Goal: Task Accomplishment & Management: Manage account settings

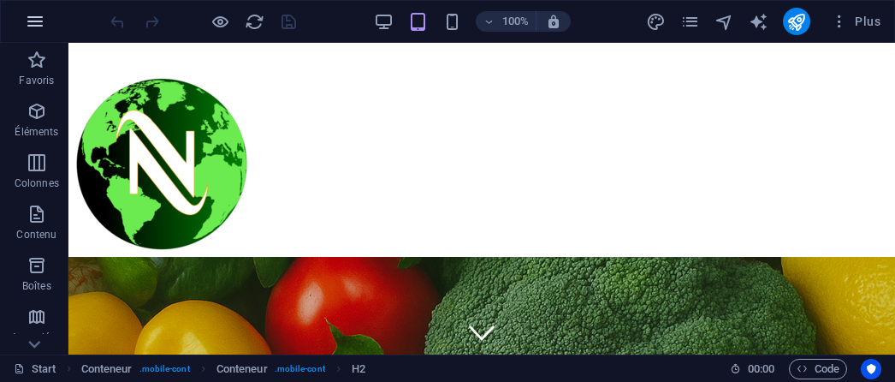
click at [29, 15] on icon "button" at bounding box center [35, 21] width 21 height 21
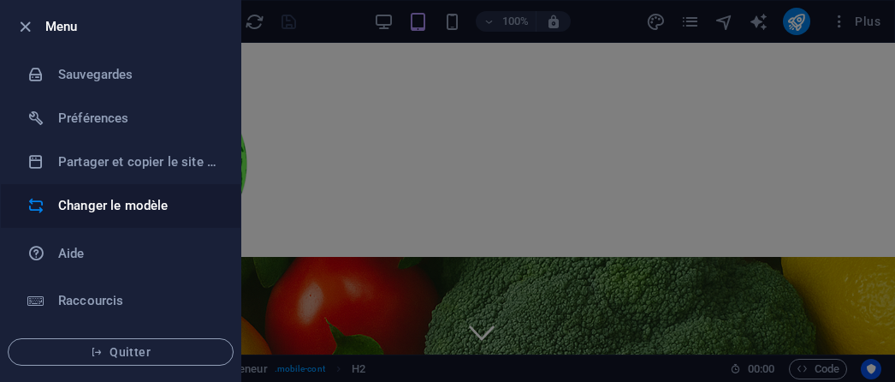
click at [86, 201] on h6 "Changer le modèle" at bounding box center [137, 205] width 158 height 21
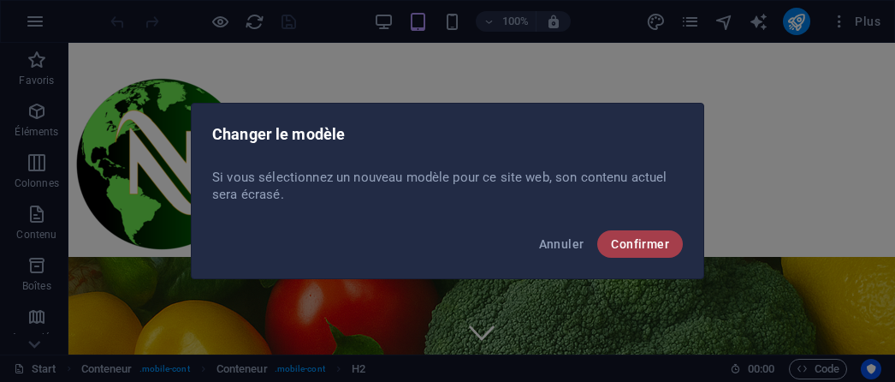
click at [628, 242] on span "Confirmer" at bounding box center [640, 244] width 58 height 14
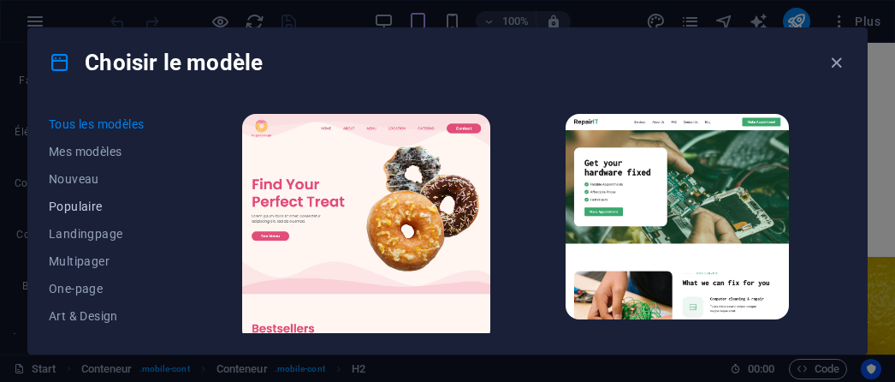
click at [82, 204] on span "Populaire" at bounding box center [108, 206] width 118 height 14
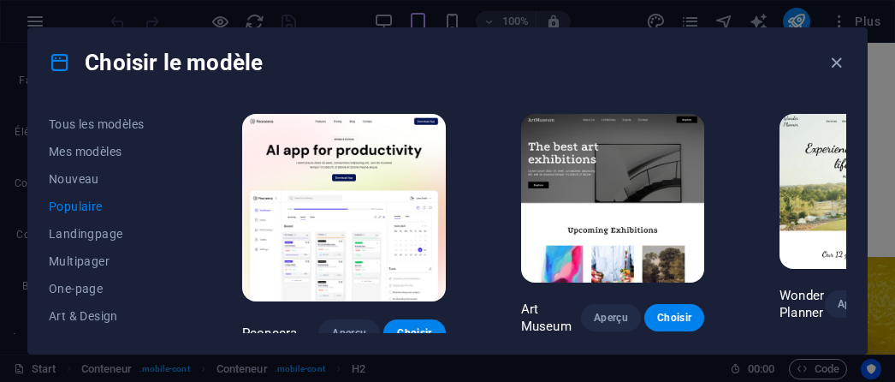
scroll to position [86, 0]
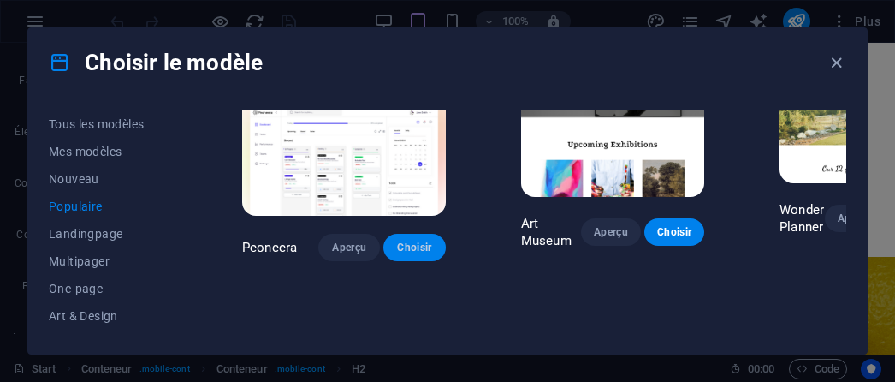
click at [426, 244] on span "Choisir" at bounding box center [414, 247] width 34 height 14
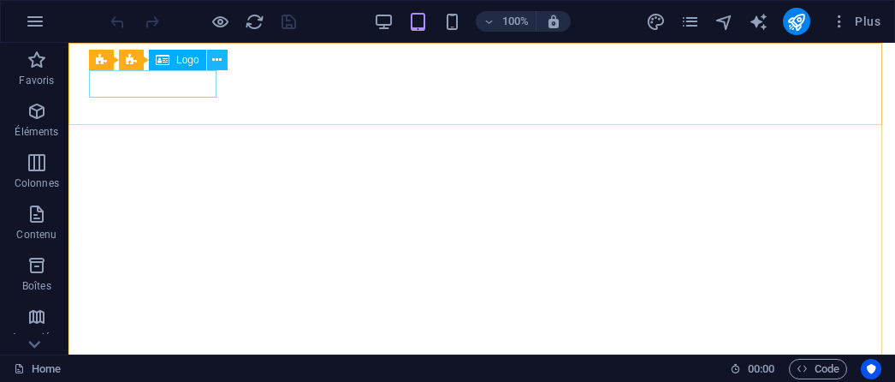
click at [216, 61] on icon at bounding box center [216, 60] width 9 height 18
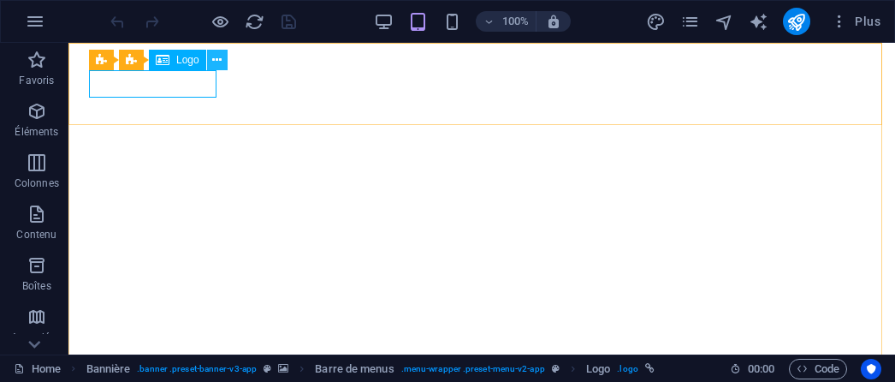
click at [216, 66] on icon at bounding box center [216, 60] width 9 height 18
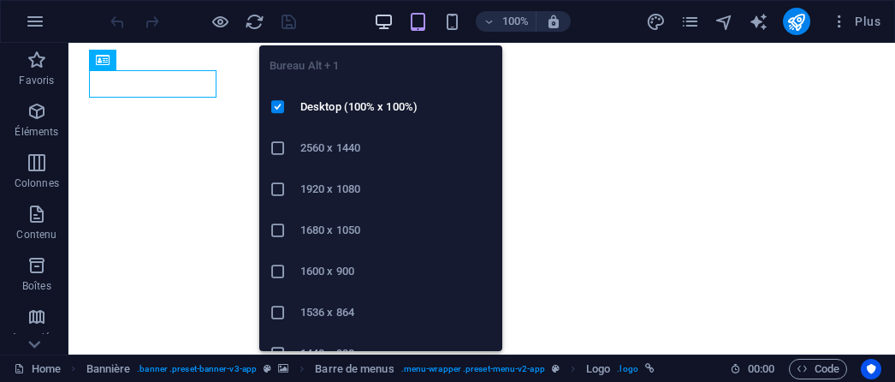
click at [381, 15] on icon "button" at bounding box center [384, 22] width 20 height 20
click at [386, 20] on icon "button" at bounding box center [384, 22] width 20 height 20
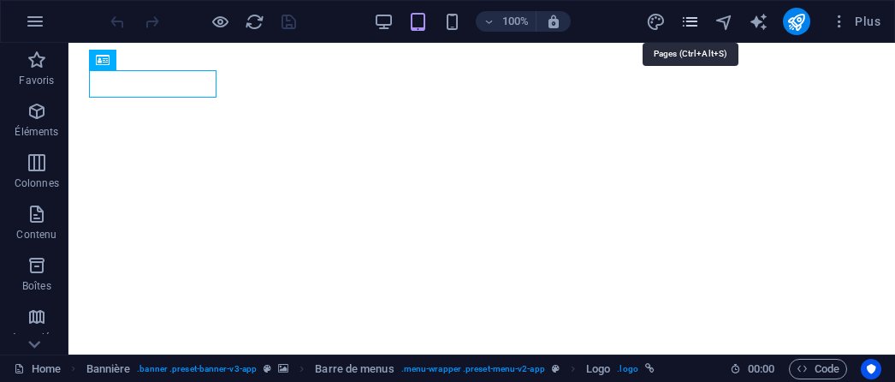
click at [693, 18] on icon "pages" at bounding box center [690, 22] width 20 height 20
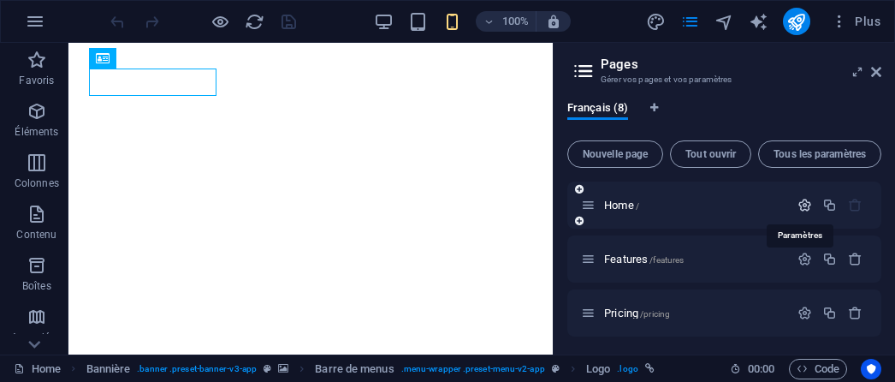
click at [797, 200] on icon "button" at bounding box center [804, 205] width 15 height 15
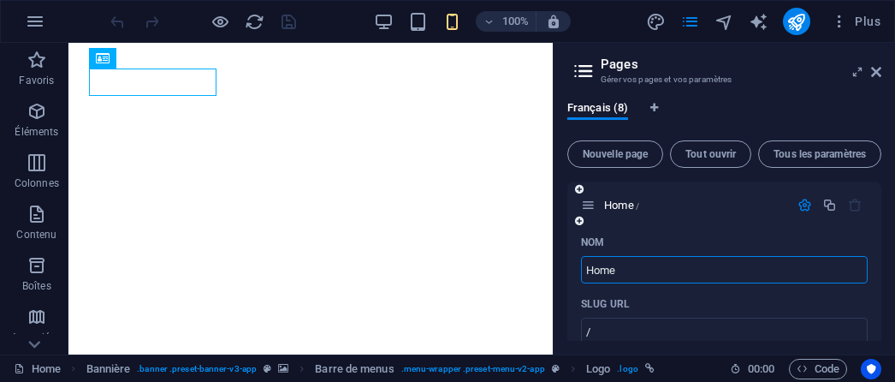
scroll to position [257, 0]
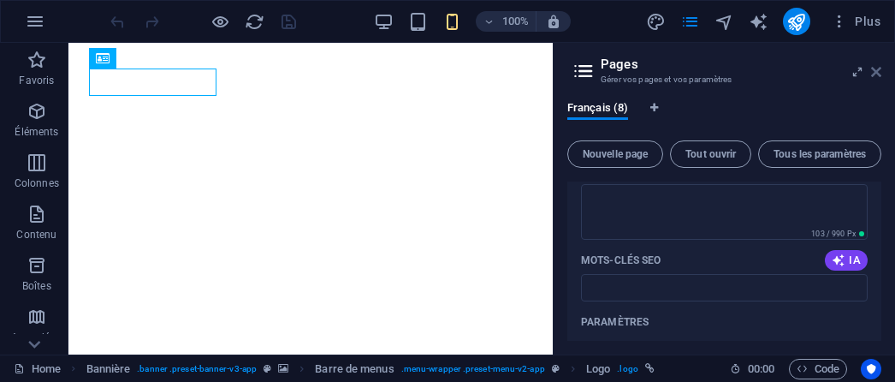
click at [873, 69] on icon at bounding box center [876, 72] width 10 height 14
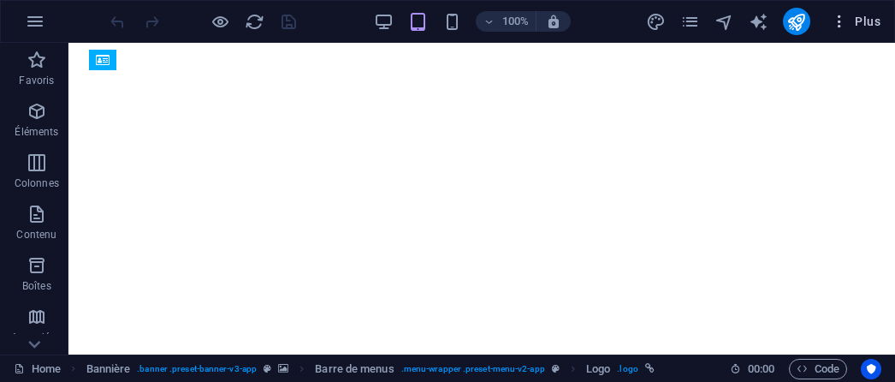
click at [845, 25] on icon "button" at bounding box center [839, 21] width 17 height 17
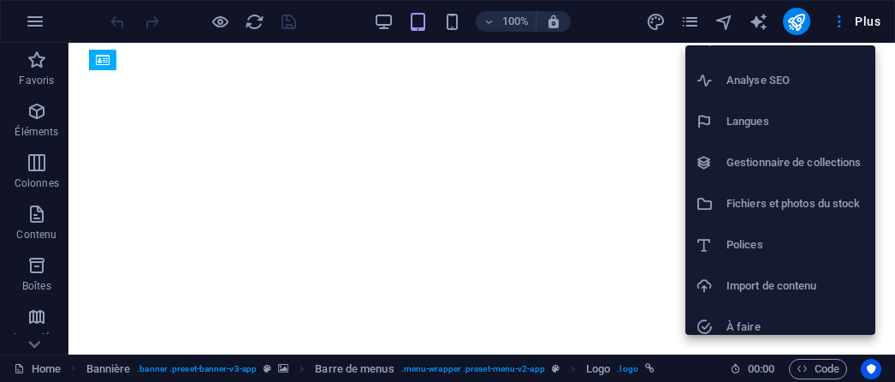
scroll to position [0, 0]
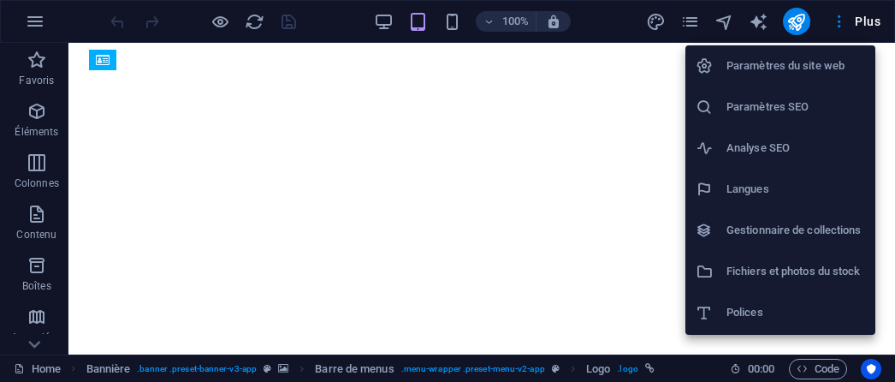
click at [761, 178] on li "Langues" at bounding box center [780, 189] width 190 height 41
select select "50"
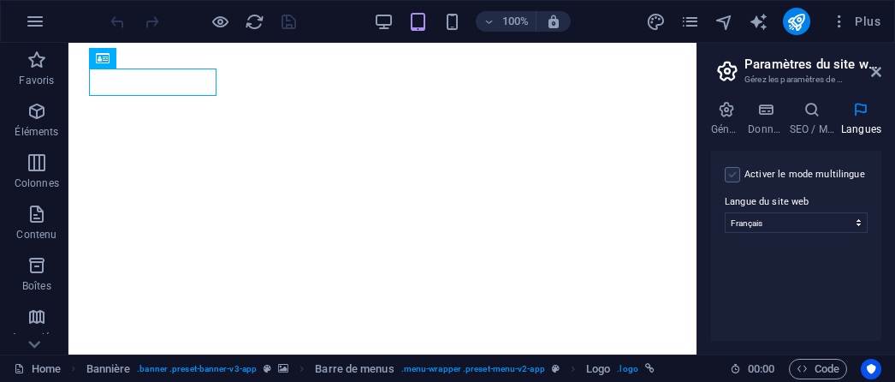
click at [729, 176] on label at bounding box center [732, 174] width 15 height 15
click at [0, 0] on input "Activer le mode multilingue Pour désactiver plusieurs langues, supprimez-les ju…" at bounding box center [0, 0] width 0 height 0
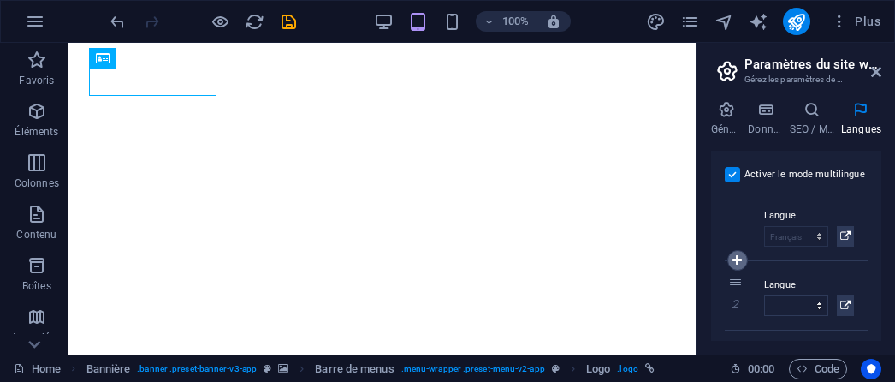
click at [737, 260] on icon at bounding box center [736, 260] width 9 height 12
select select
click at [815, 304] on select "Abkhazian Afar Afrikaans Akan Albanais Allemand Amharic Anglais Arabe Aragonese…" at bounding box center [796, 305] width 64 height 21
click at [879, 74] on icon at bounding box center [876, 72] width 10 height 14
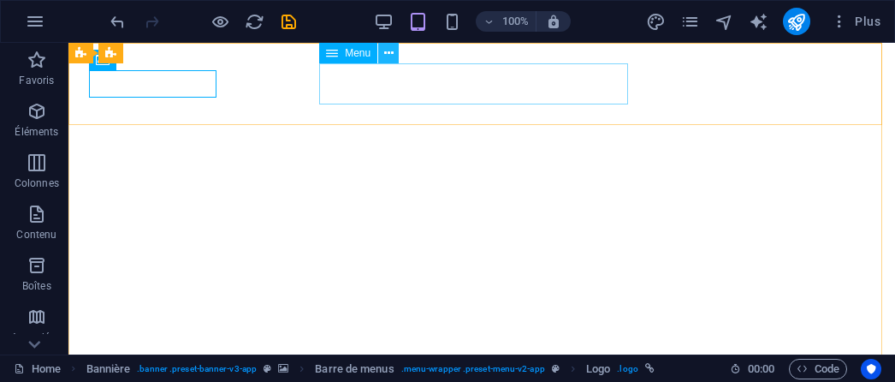
click at [392, 58] on icon at bounding box center [388, 53] width 9 height 18
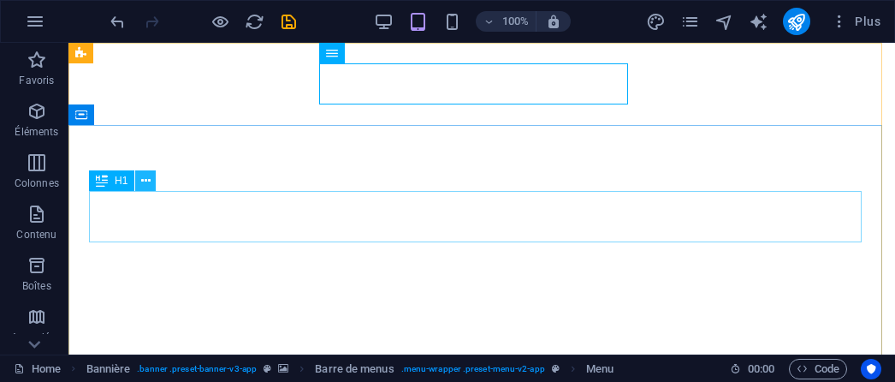
click at [152, 186] on button at bounding box center [145, 180] width 21 height 21
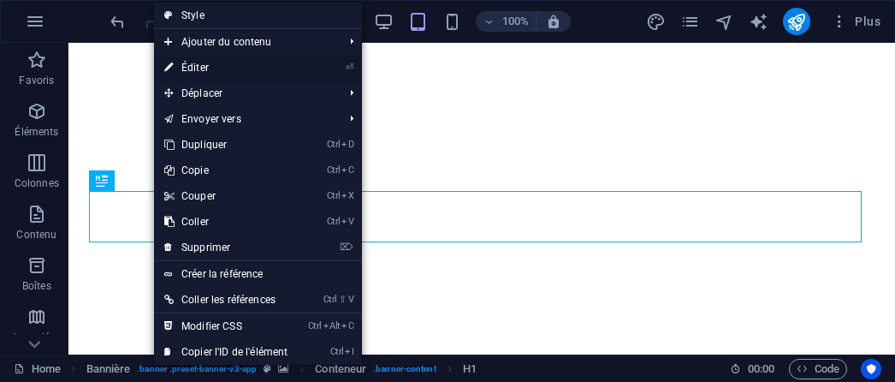
click at [209, 68] on link "⏎ Éditer" at bounding box center [226, 68] width 144 height 26
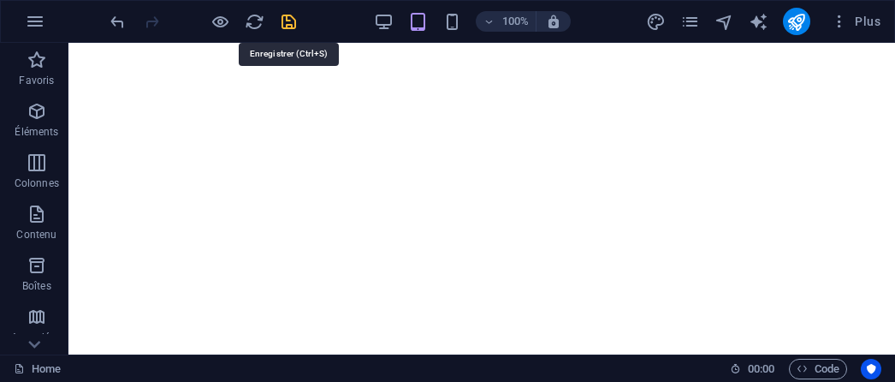
click at [282, 28] on icon "save" at bounding box center [289, 22] width 20 height 20
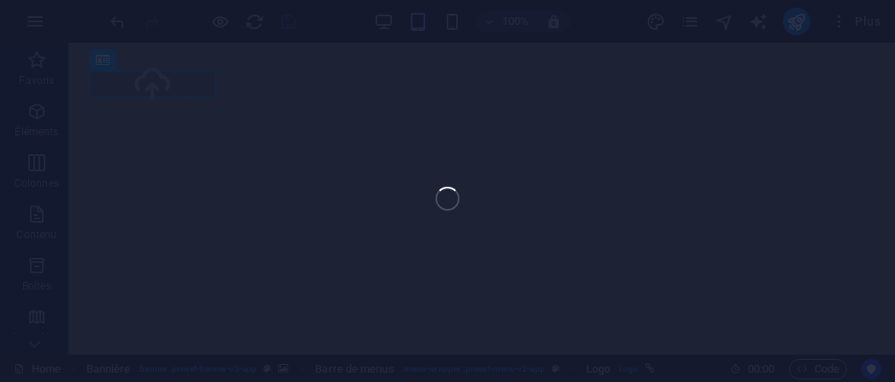
select select "px"
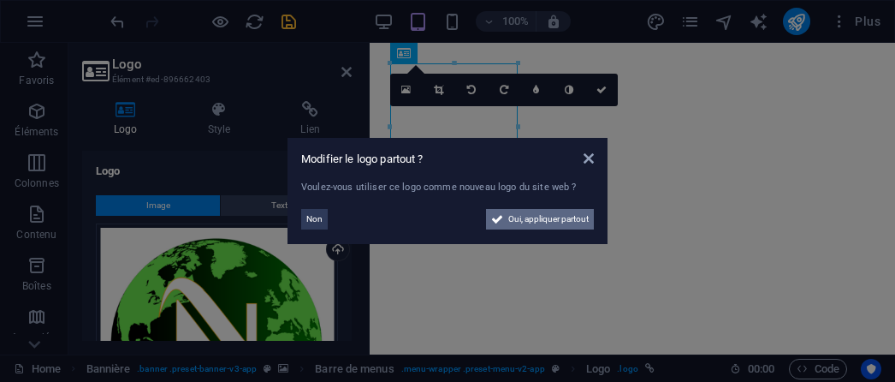
click at [520, 222] on span "Oui, appliquer partout" at bounding box center [548, 219] width 80 height 21
select select "50"
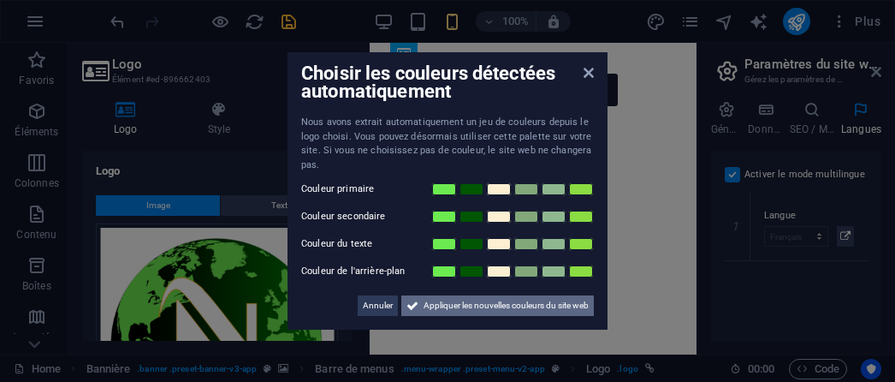
click at [530, 310] on span "Appliquer les nouvelles couleurs du site web" at bounding box center [505, 305] width 165 height 21
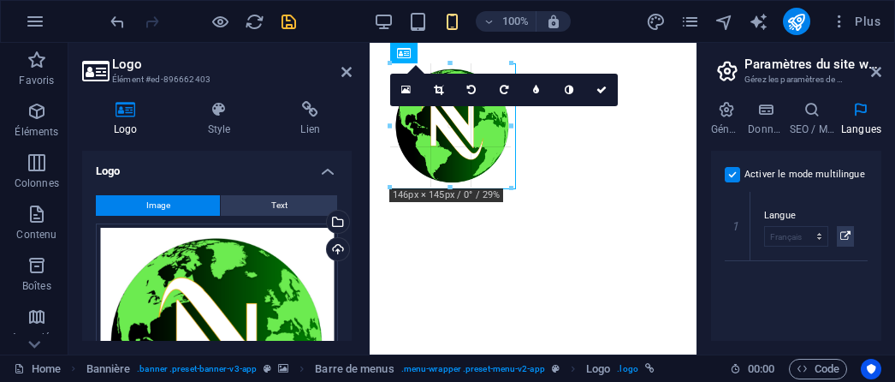
drag, startPoint x: 515, startPoint y: 189, endPoint x: 503, endPoint y: 182, distance: 13.8
type input "146"
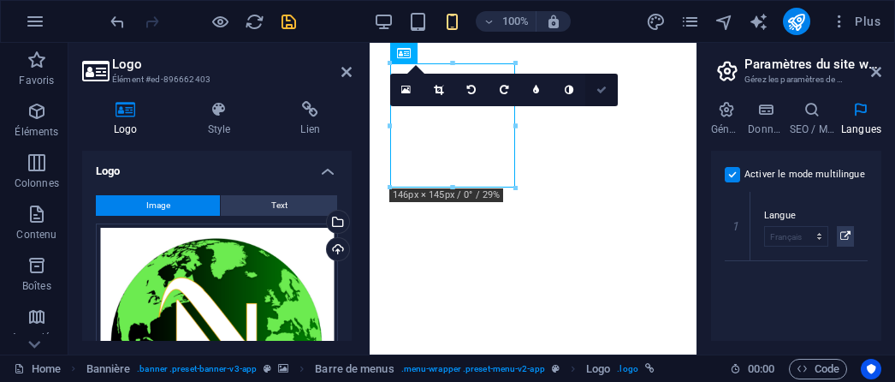
click at [599, 92] on icon at bounding box center [601, 90] width 10 height 10
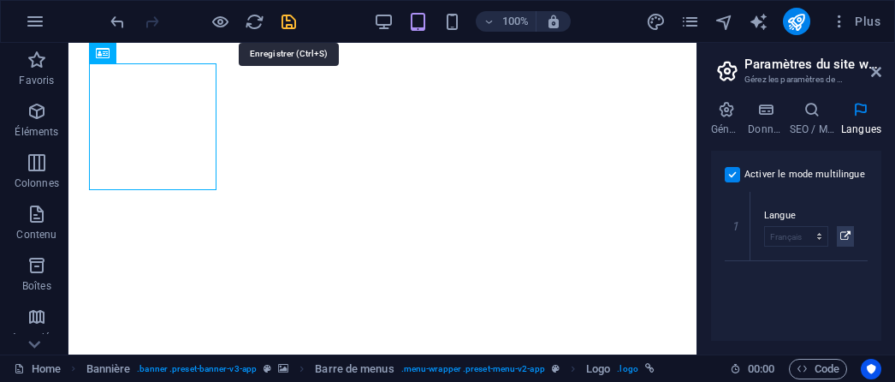
click at [294, 20] on icon "save" at bounding box center [289, 22] width 20 height 20
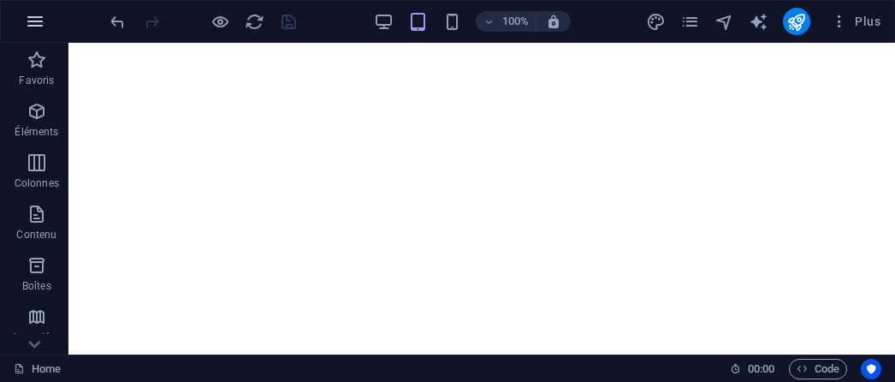
click at [40, 25] on icon "button" at bounding box center [35, 21] width 21 height 21
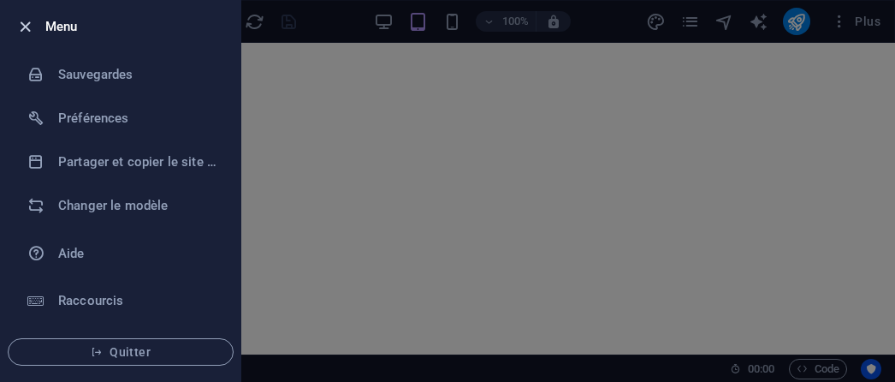
click at [24, 21] on icon "button" at bounding box center [25, 27] width 20 height 20
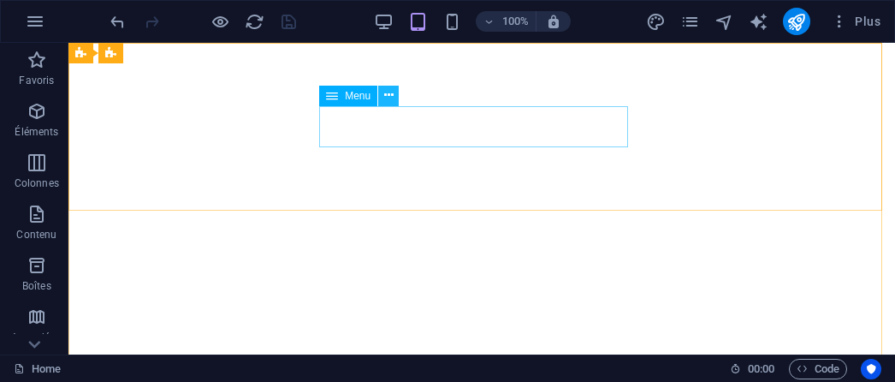
click at [386, 99] on icon at bounding box center [388, 95] width 9 height 18
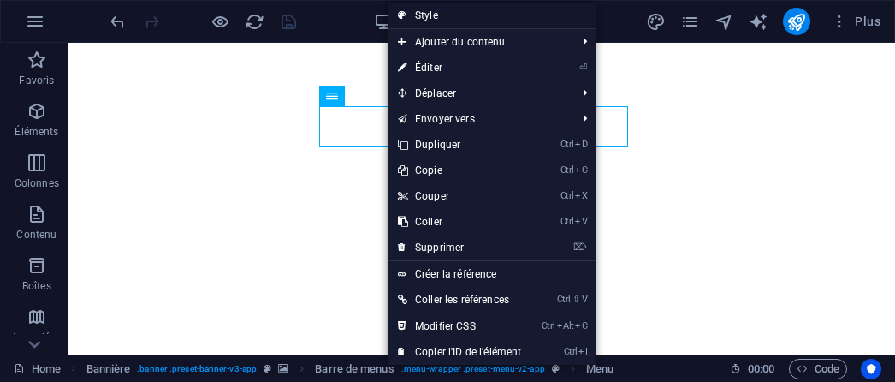
click at [405, 14] on icon at bounding box center [402, 16] width 9 height 26
select select "rem"
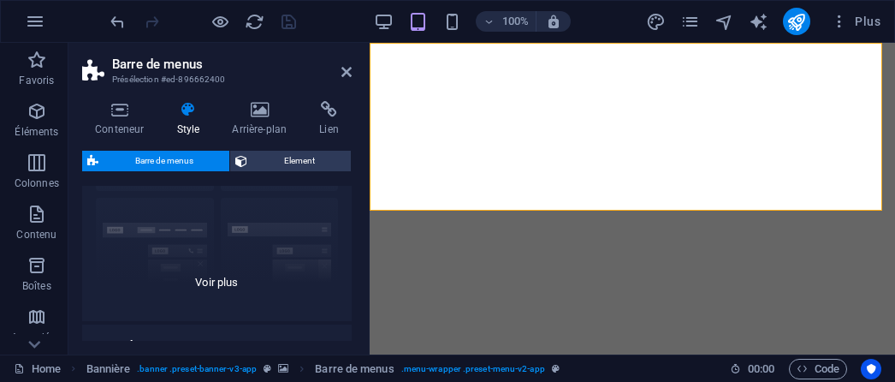
scroll to position [171, 0]
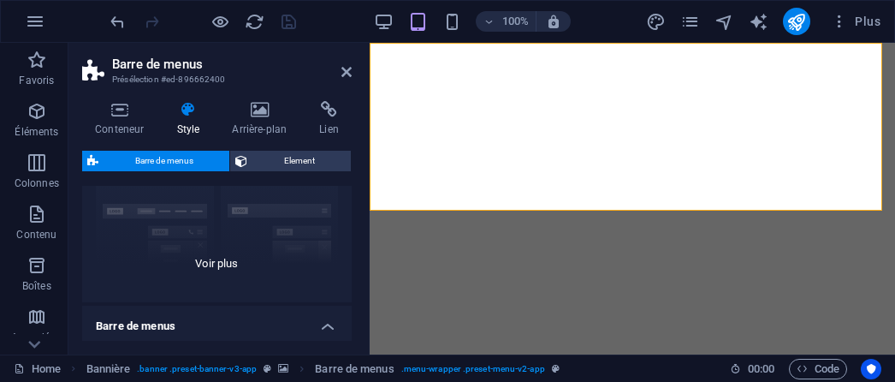
click at [230, 263] on div "Bordure Centré Par défaut Fixé Loki Déclencheur Large XXL" at bounding box center [216, 173] width 269 height 257
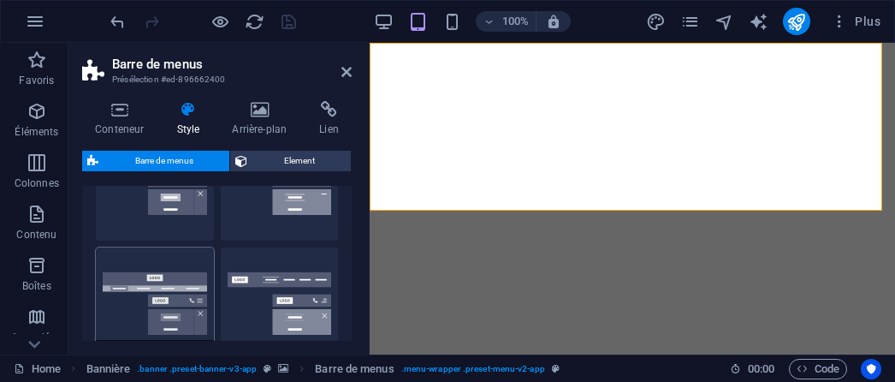
scroll to position [428, 0]
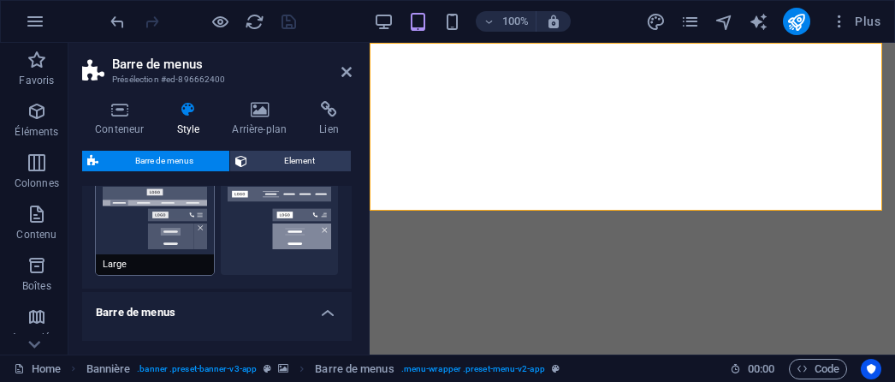
click at [116, 264] on span "Large" at bounding box center [155, 264] width 118 height 21
type input "1"
type input "2"
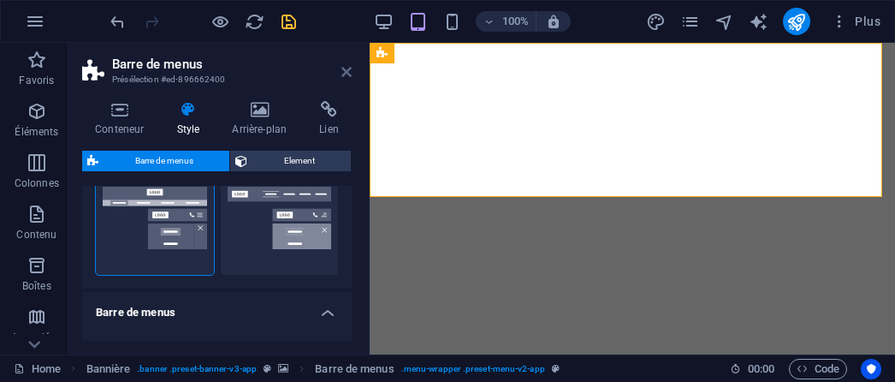
click at [346, 68] on icon at bounding box center [346, 72] width 10 height 14
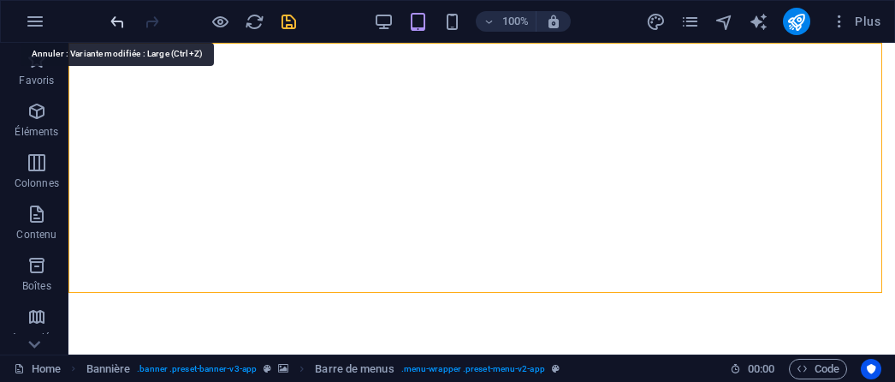
click at [114, 15] on icon "undo" at bounding box center [118, 22] width 20 height 20
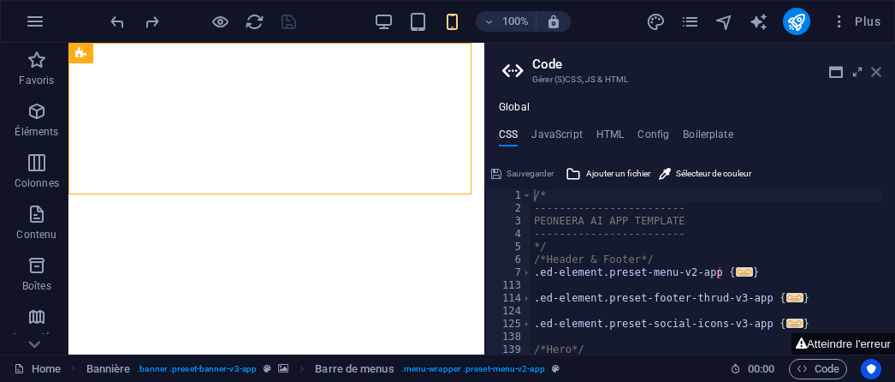
click at [873, 68] on icon at bounding box center [876, 72] width 10 height 14
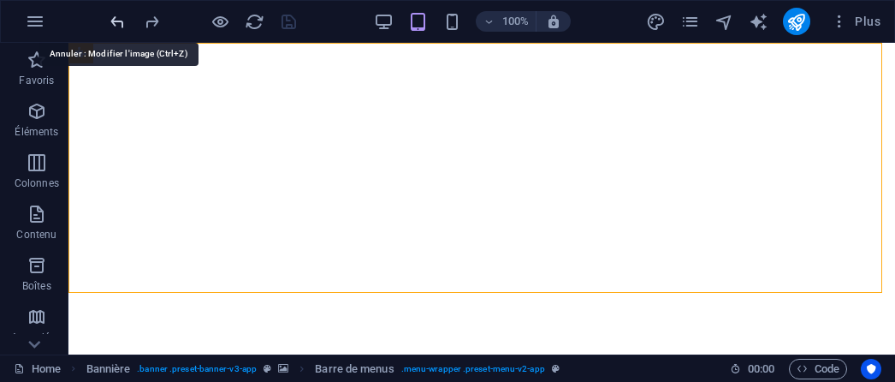
click at [120, 18] on icon "undo" at bounding box center [118, 22] width 20 height 20
click at [117, 20] on icon "undo" at bounding box center [118, 22] width 20 height 20
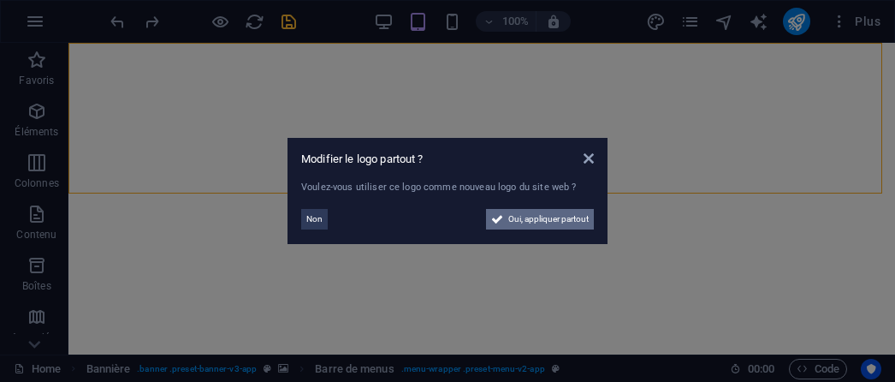
click at [519, 216] on span "Oui, appliquer partout" at bounding box center [548, 219] width 80 height 21
select select "50"
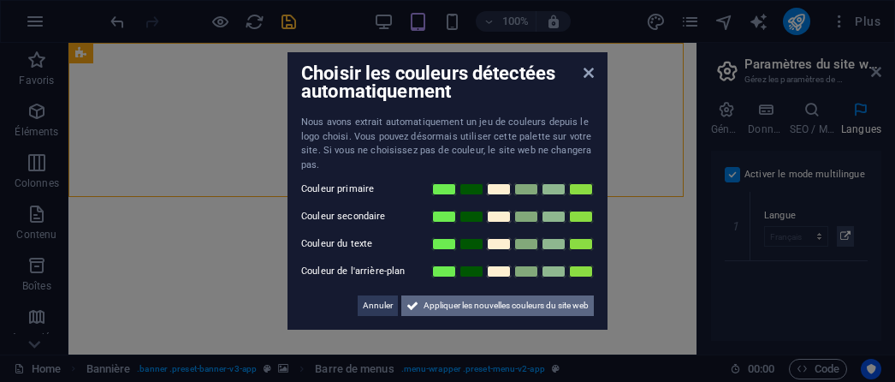
click at [493, 305] on span "Appliquer les nouvelles couleurs du site web" at bounding box center [505, 305] width 165 height 21
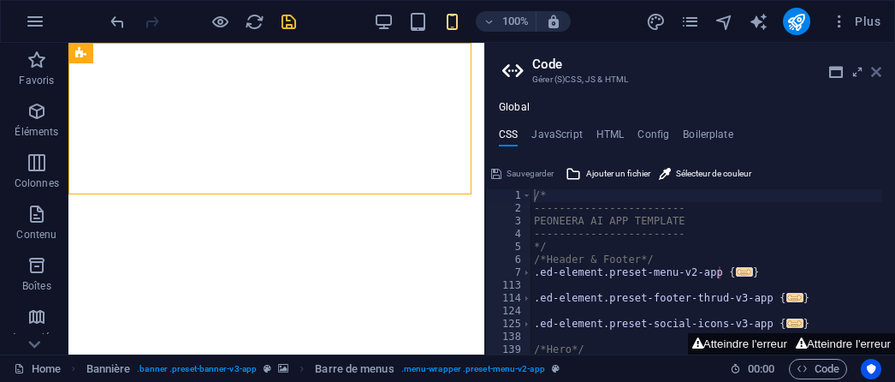
click at [878, 74] on icon at bounding box center [876, 72] width 10 height 14
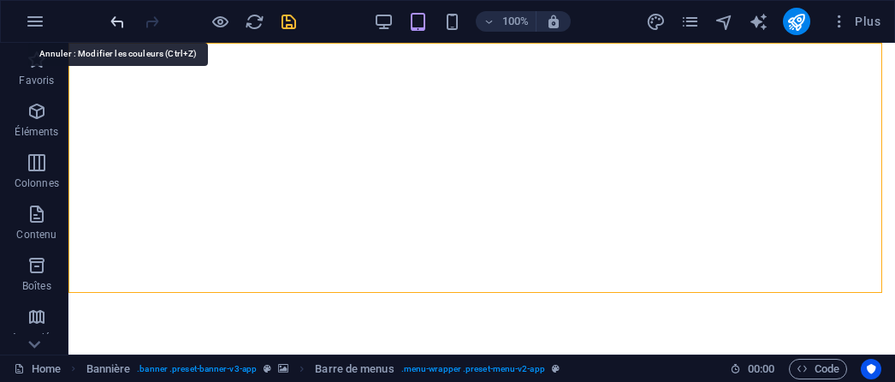
click at [115, 25] on icon "undo" at bounding box center [118, 22] width 20 height 20
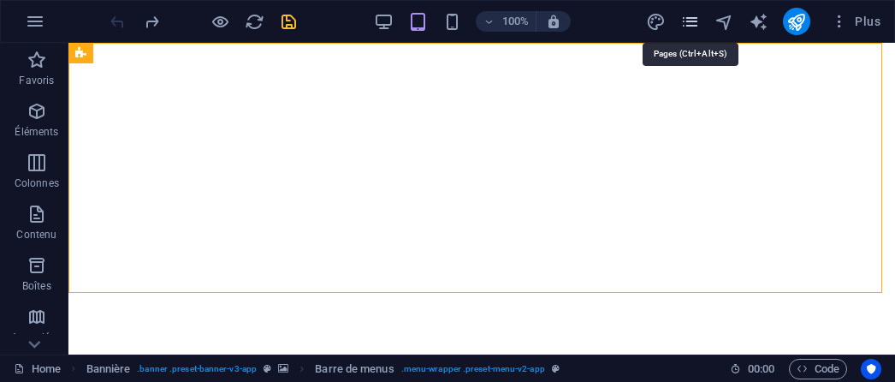
click at [695, 23] on icon "pages" at bounding box center [690, 22] width 20 height 20
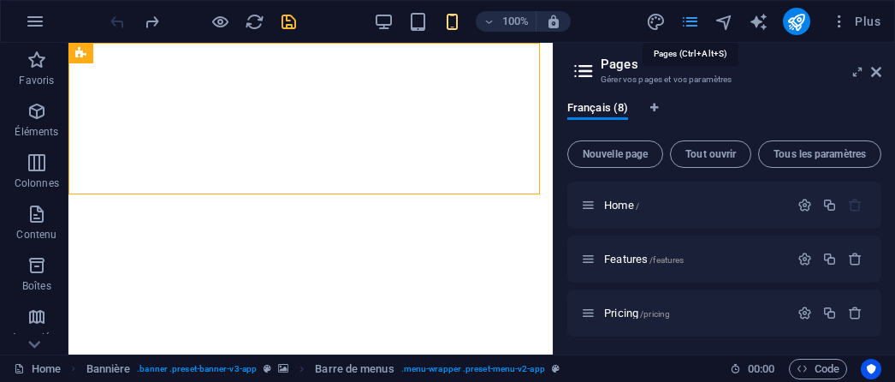
click at [696, 23] on icon "pages" at bounding box center [690, 22] width 20 height 20
click at [660, 27] on icon "design" at bounding box center [656, 22] width 20 height 20
select select "600"
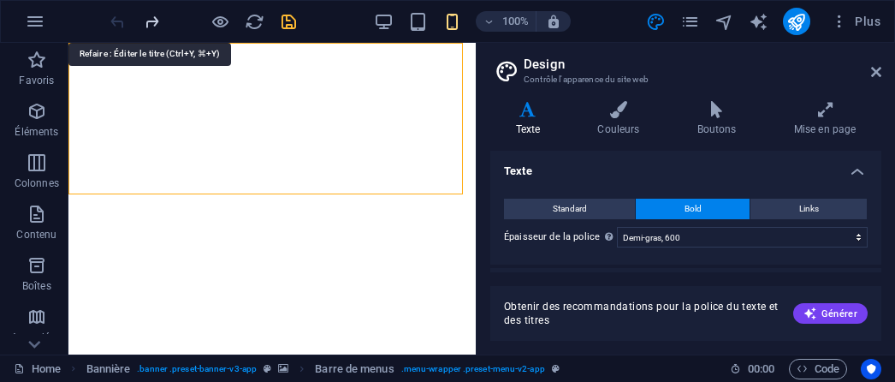
click at [152, 18] on icon "redo" at bounding box center [152, 22] width 20 height 20
click at [151, 16] on icon "redo" at bounding box center [152, 22] width 20 height 20
click at [118, 27] on icon "undo" at bounding box center [118, 22] width 20 height 20
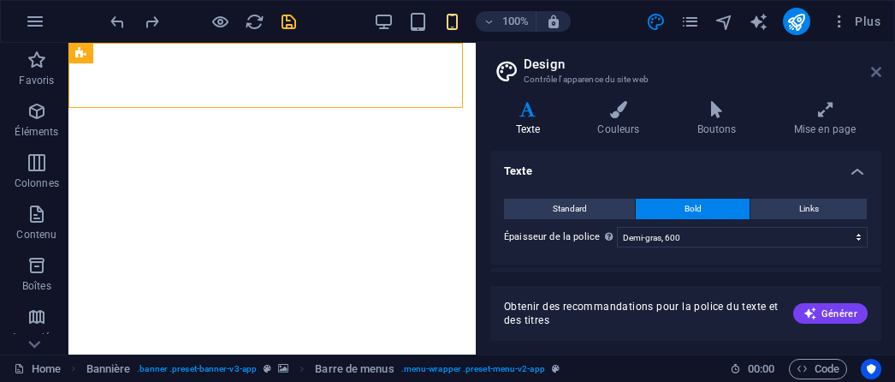
click at [874, 73] on icon at bounding box center [876, 72] width 10 height 14
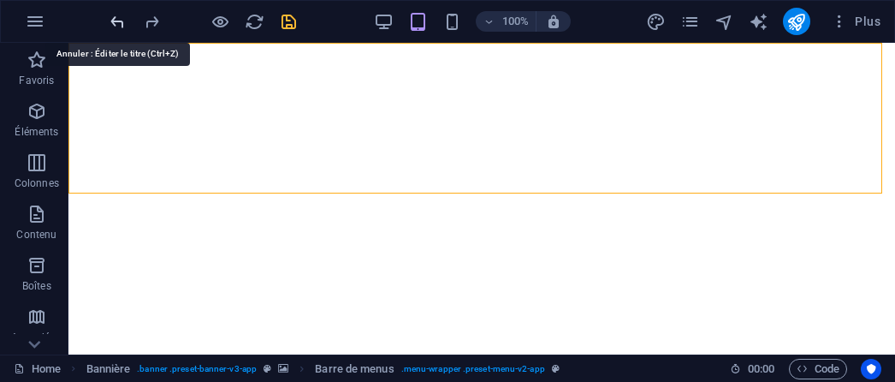
click at [116, 21] on icon "undo" at bounding box center [118, 22] width 20 height 20
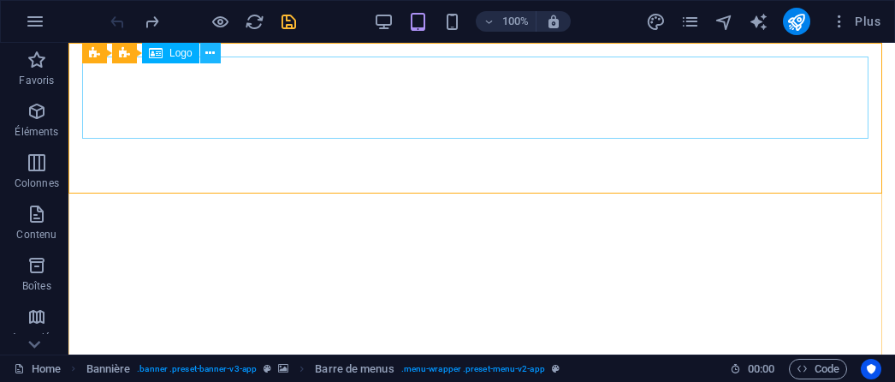
click at [210, 57] on icon at bounding box center [209, 53] width 9 height 18
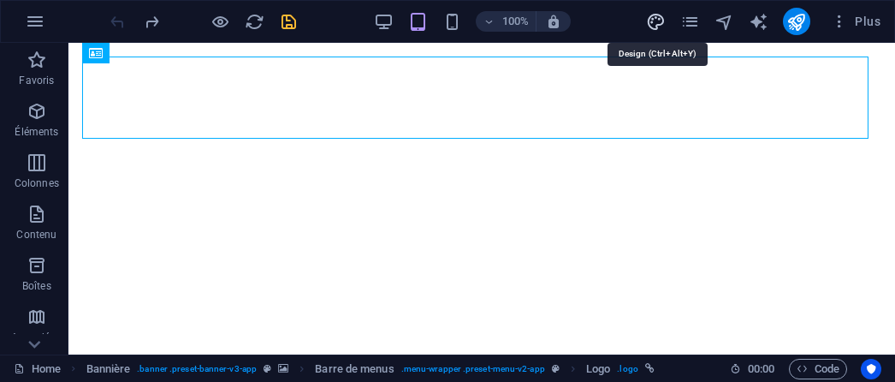
click at [664, 17] on icon "design" at bounding box center [656, 22] width 20 height 20
select select "600"
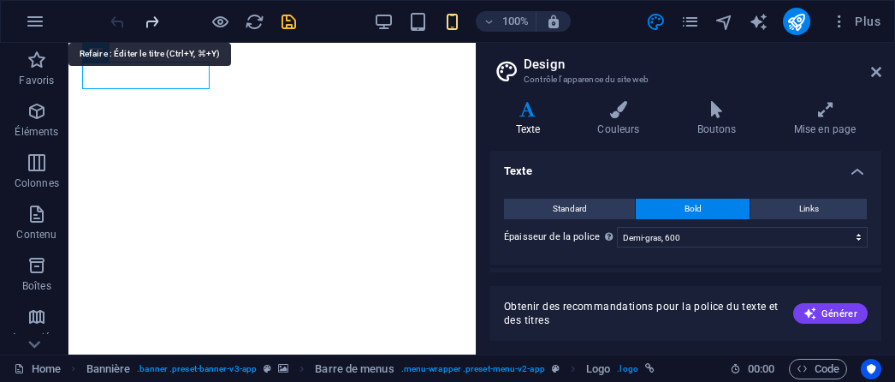
click at [147, 17] on icon "redo" at bounding box center [152, 22] width 20 height 20
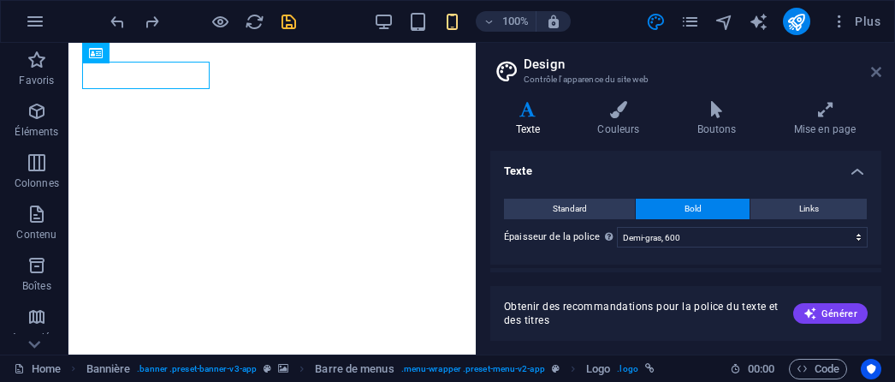
click at [874, 66] on icon at bounding box center [876, 72] width 10 height 14
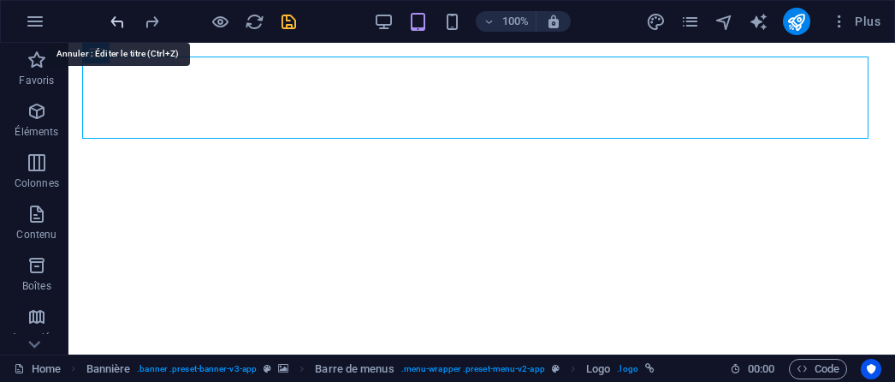
click at [115, 22] on icon "undo" at bounding box center [118, 22] width 20 height 20
click at [152, 16] on icon "redo" at bounding box center [152, 22] width 20 height 20
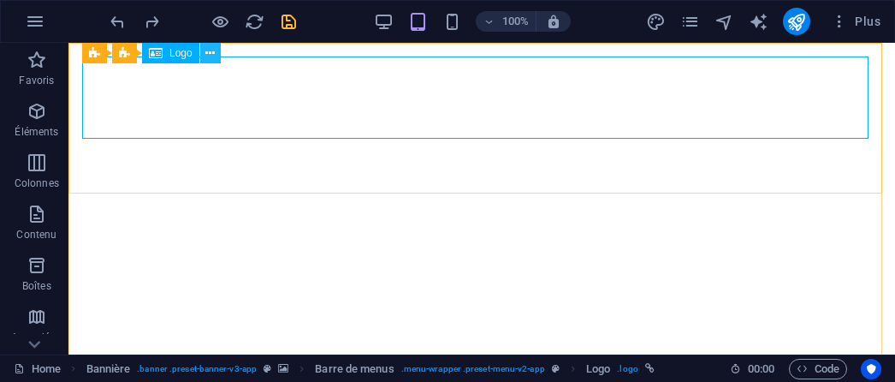
click at [212, 54] on icon at bounding box center [209, 53] width 9 height 18
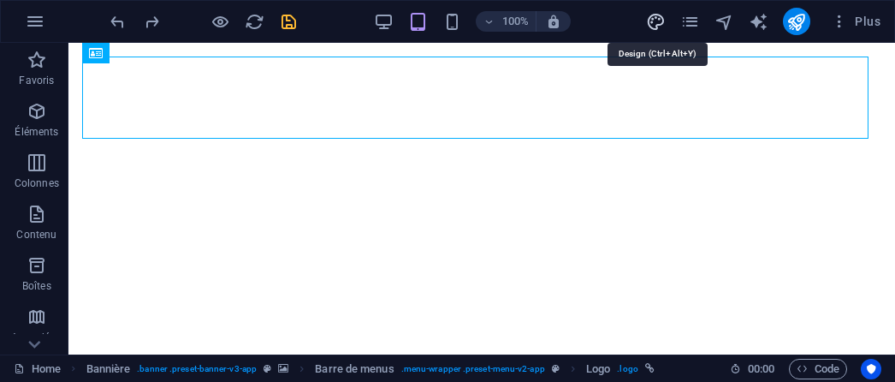
click at [654, 25] on icon "design" at bounding box center [656, 22] width 20 height 20
select select "600"
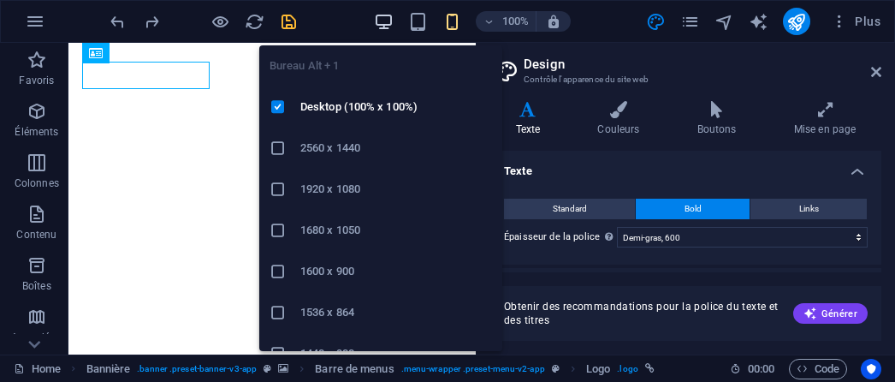
click at [383, 21] on icon "button" at bounding box center [384, 22] width 20 height 20
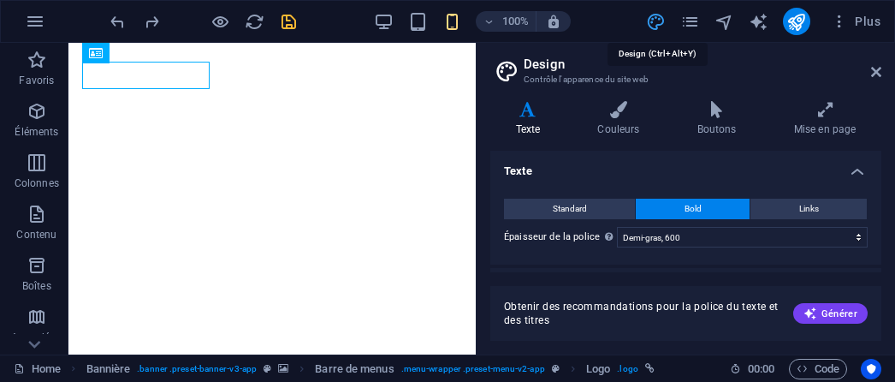
click at [663, 19] on icon "design" at bounding box center [656, 22] width 20 height 20
click at [872, 68] on icon at bounding box center [876, 72] width 10 height 14
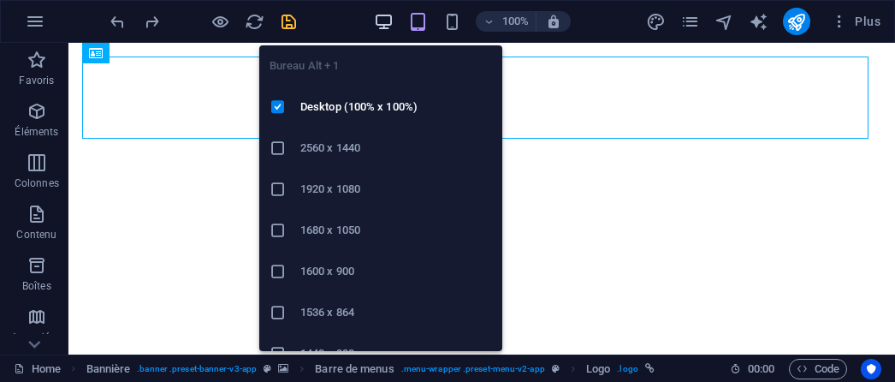
click at [380, 21] on icon "button" at bounding box center [384, 22] width 20 height 20
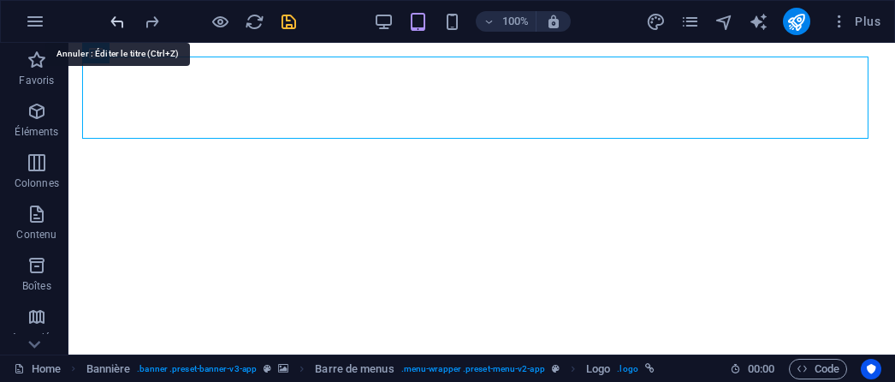
click at [119, 16] on icon "undo" at bounding box center [118, 22] width 20 height 20
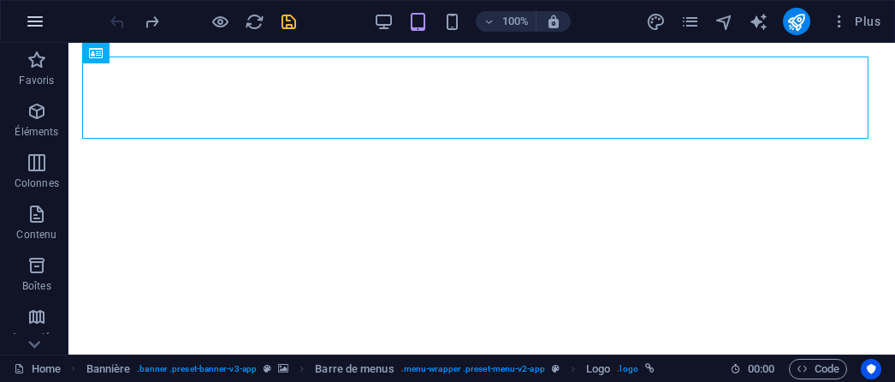
click at [38, 18] on icon "button" at bounding box center [35, 21] width 21 height 21
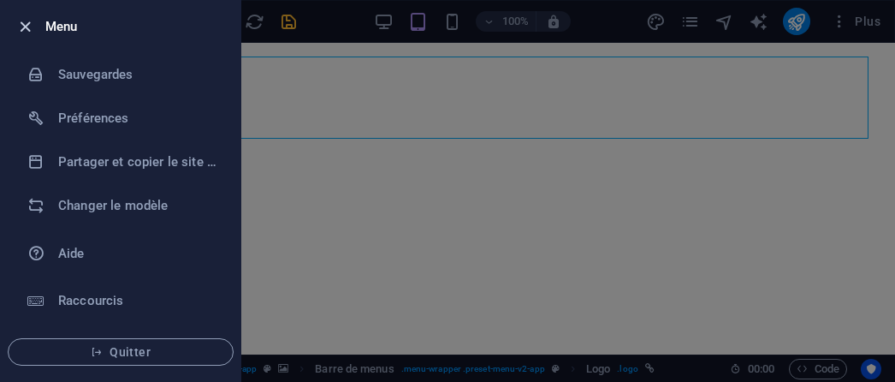
click at [26, 17] on icon "button" at bounding box center [25, 27] width 20 height 20
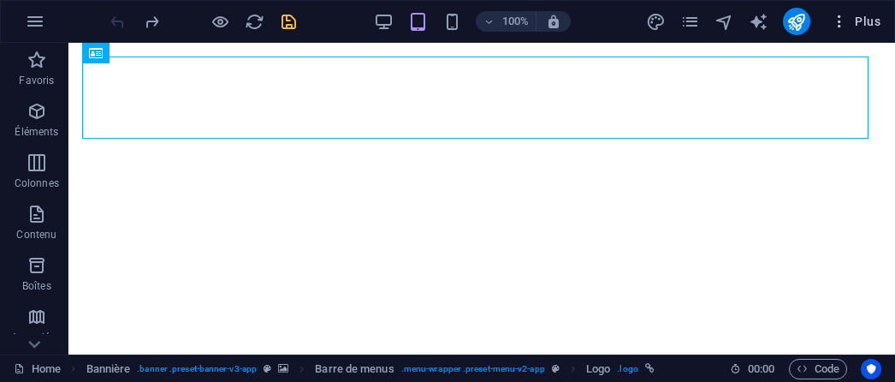
click at [845, 22] on icon "button" at bounding box center [839, 21] width 17 height 17
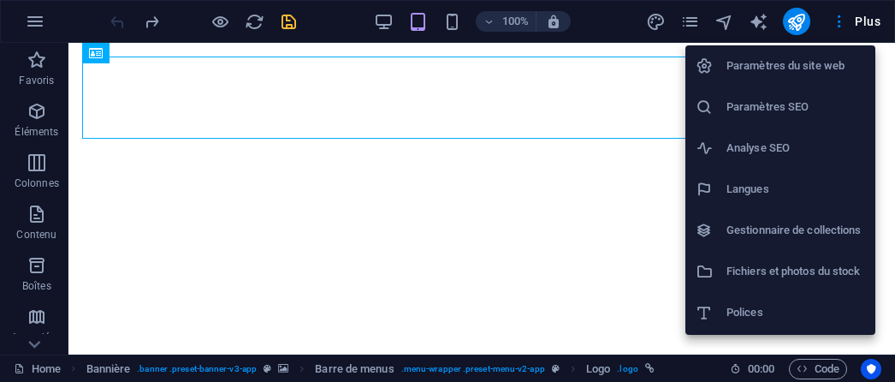
click at [843, 23] on div at bounding box center [447, 191] width 895 height 382
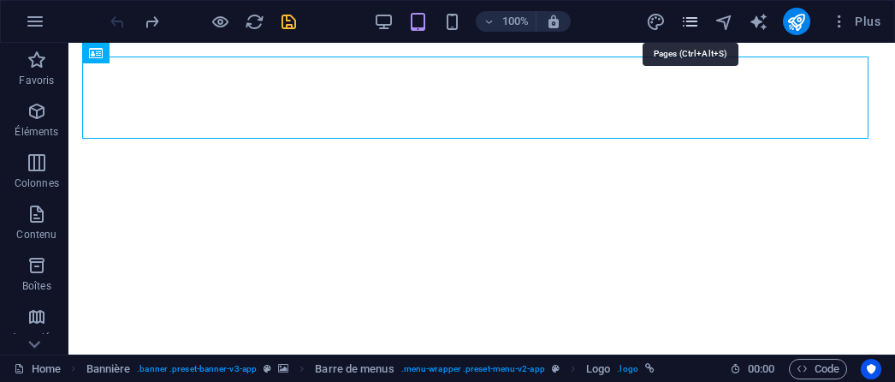
click at [684, 22] on icon "pages" at bounding box center [690, 22] width 20 height 20
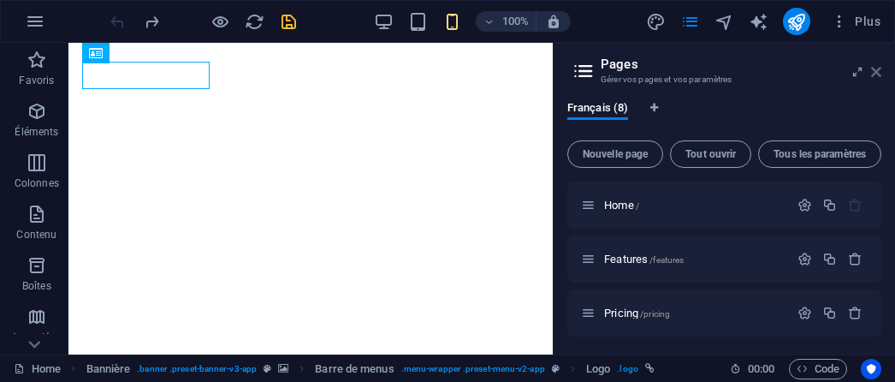
click at [871, 73] on icon at bounding box center [876, 72] width 10 height 14
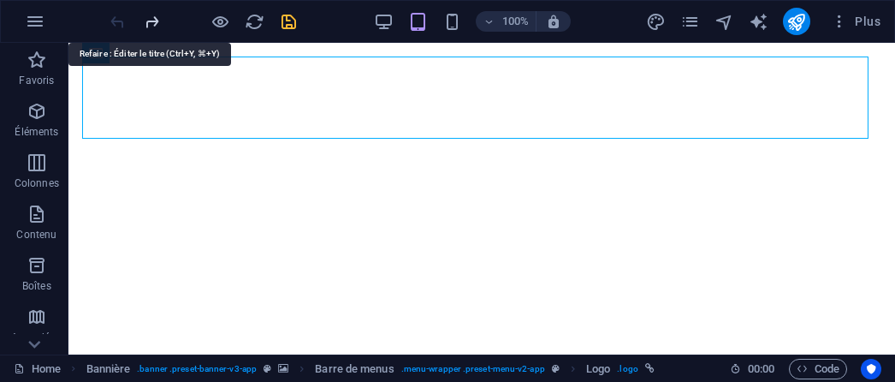
click at [156, 20] on icon "redo" at bounding box center [152, 22] width 20 height 20
click at [153, 22] on icon "redo" at bounding box center [152, 22] width 20 height 20
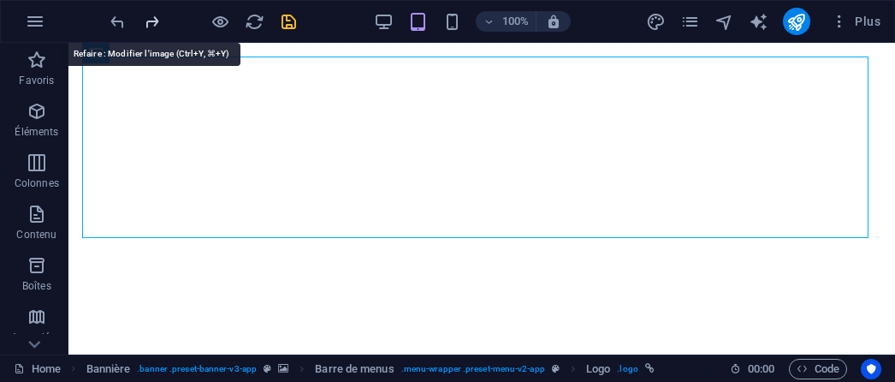
click at [153, 19] on icon "redo" at bounding box center [152, 22] width 20 height 20
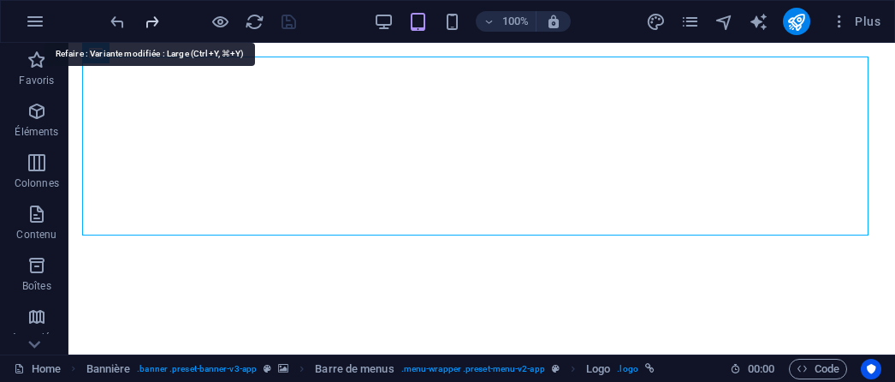
click at [153, 19] on icon "redo" at bounding box center [152, 22] width 20 height 20
click at [120, 16] on icon "undo" at bounding box center [118, 22] width 20 height 20
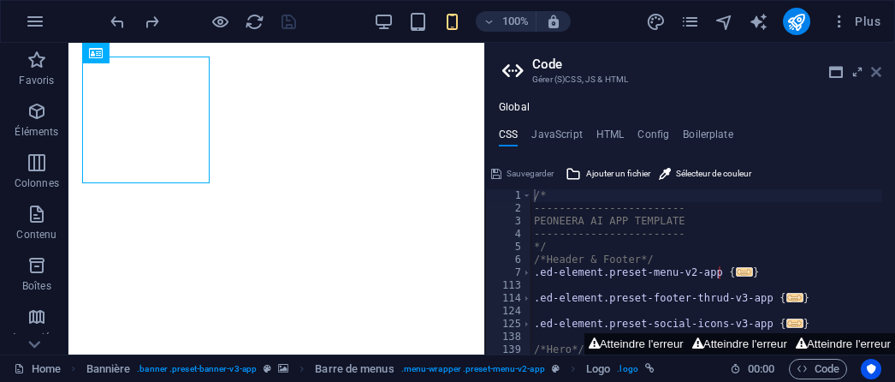
click at [873, 74] on icon at bounding box center [876, 72] width 10 height 14
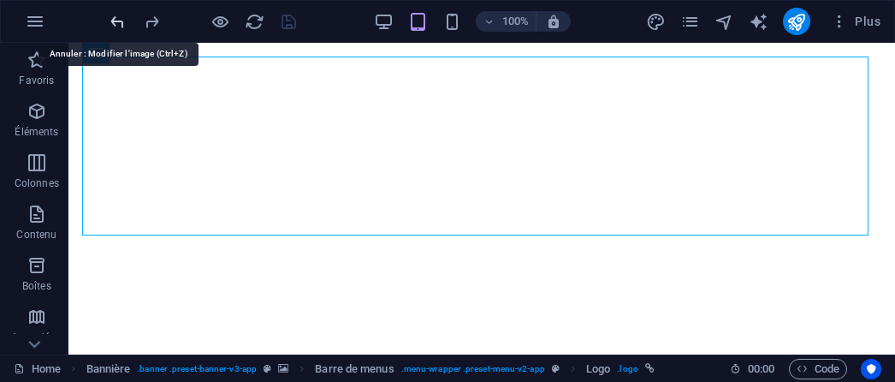
click at [116, 15] on icon "undo" at bounding box center [118, 22] width 20 height 20
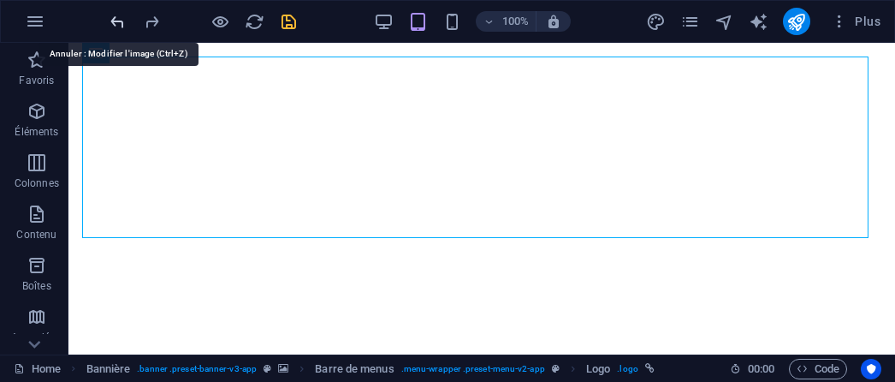
click at [116, 18] on icon "undo" at bounding box center [118, 22] width 20 height 20
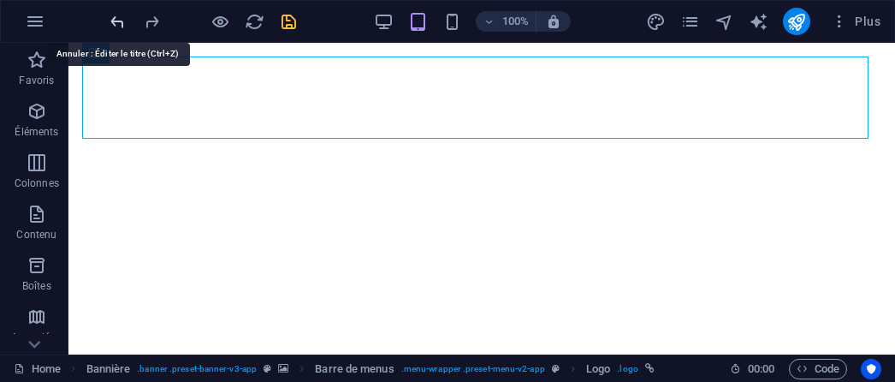
click at [116, 12] on icon "undo" at bounding box center [118, 22] width 20 height 20
click at [149, 15] on icon "redo" at bounding box center [152, 22] width 20 height 20
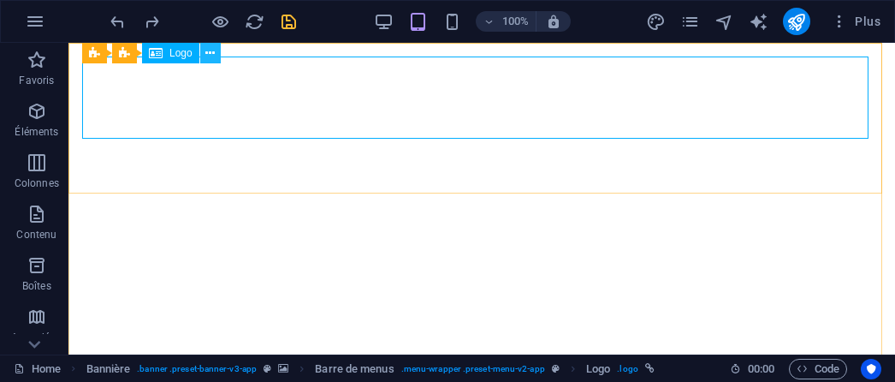
click at [209, 57] on icon at bounding box center [209, 53] width 9 height 18
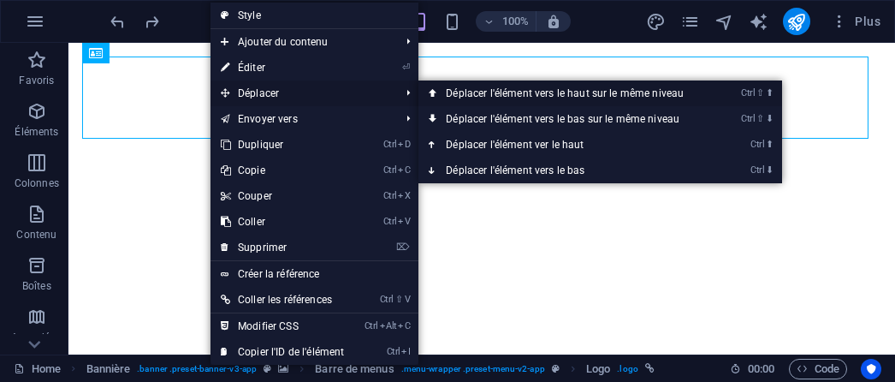
click at [506, 96] on link "Ctrl ⇧ ⬆ Déplacer l'élément vers le haut sur le même niveau" at bounding box center [567, 93] width 299 height 26
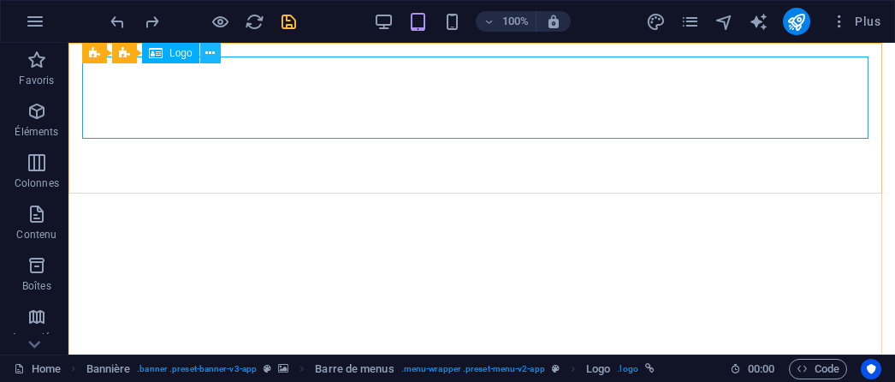
click at [209, 48] on icon at bounding box center [209, 53] width 9 height 18
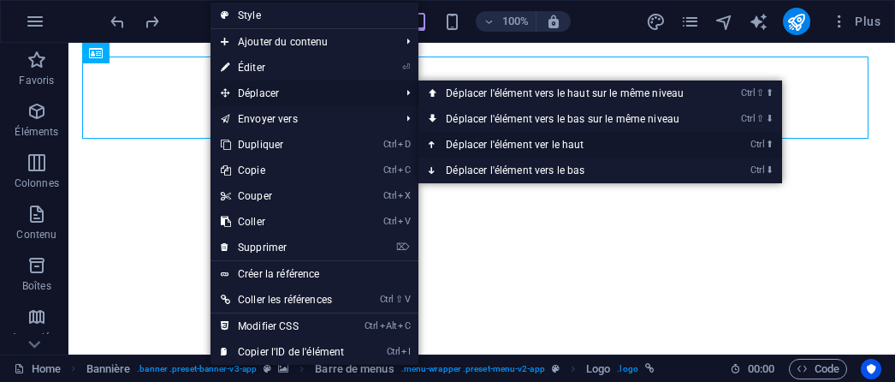
click at [479, 142] on link "Ctrl ⬆ Déplacer l'élément ver le haut" at bounding box center [567, 145] width 299 height 26
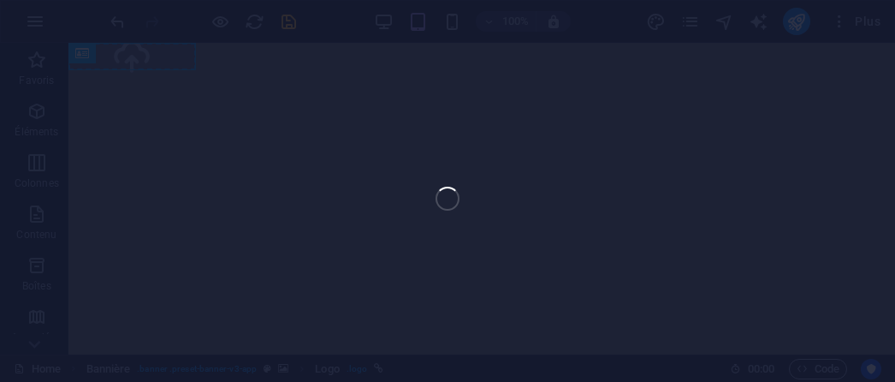
select select "px"
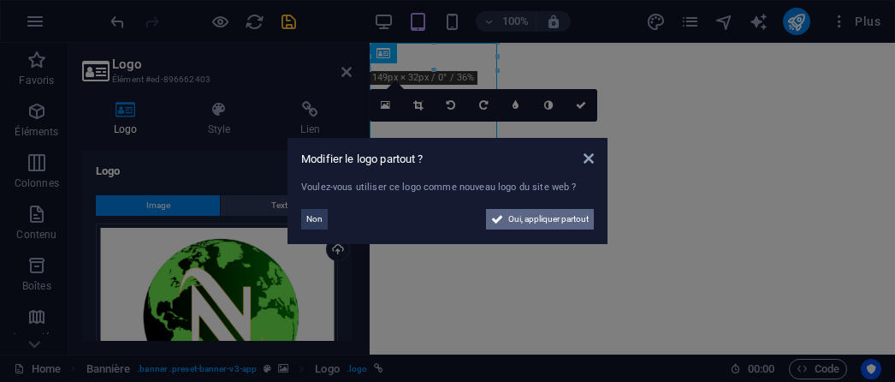
click at [564, 216] on span "Oui, appliquer partout" at bounding box center [548, 219] width 80 height 21
select select "50"
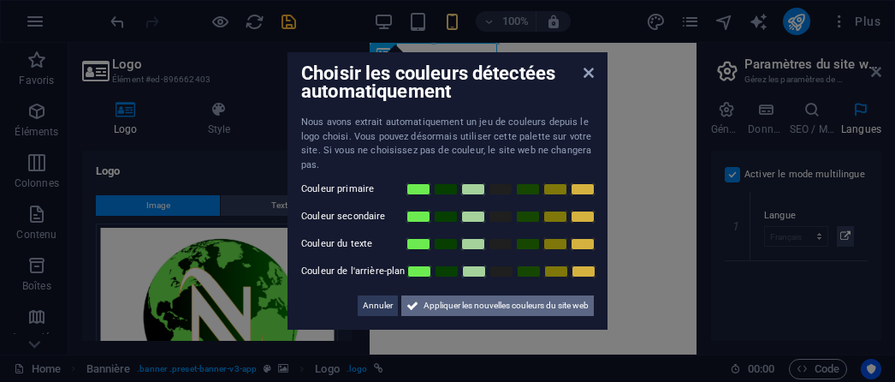
click at [505, 301] on span "Appliquer les nouvelles couleurs du site web" at bounding box center [505, 305] width 165 height 21
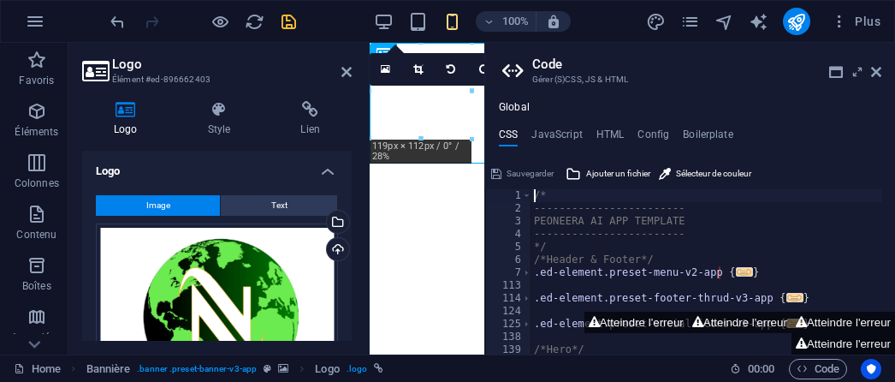
drag, startPoint x: 577, startPoint y: 83, endPoint x: 580, endPoint y: 66, distance: 17.4
click at [580, 66] on h2 "Code" at bounding box center [706, 63] width 349 height 15
click at [872, 68] on icon at bounding box center [876, 72] width 10 height 14
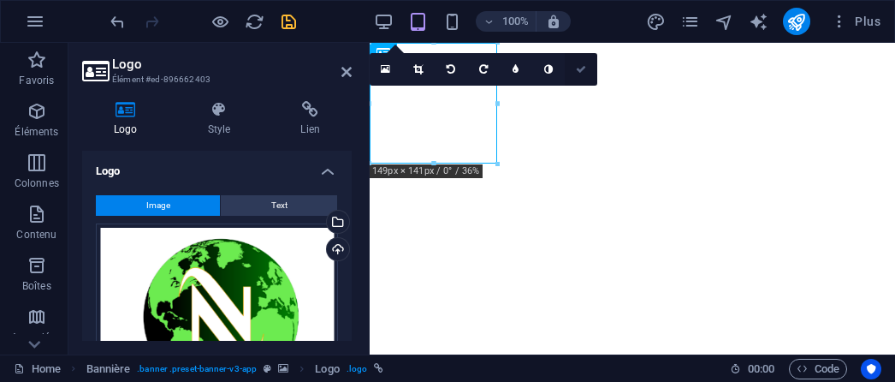
click at [578, 69] on icon at bounding box center [581, 69] width 10 height 10
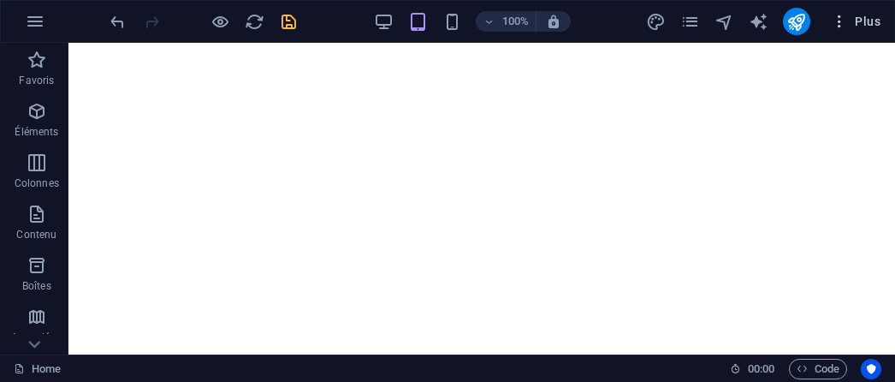
click at [837, 16] on icon "button" at bounding box center [839, 21] width 17 height 17
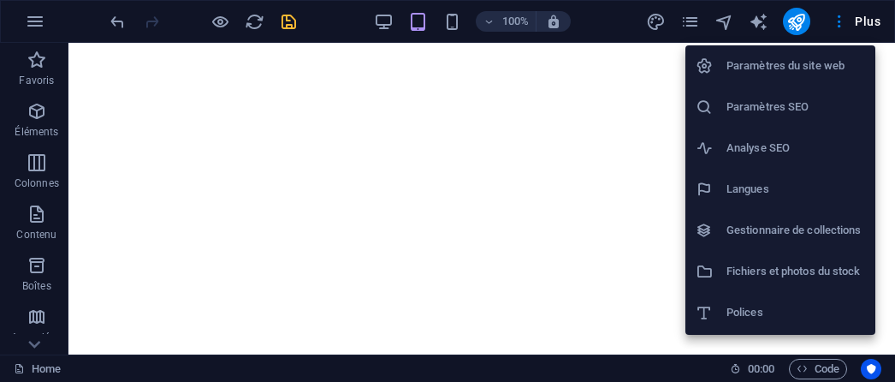
click at [765, 71] on h6 "Paramètres du site web" at bounding box center [795, 66] width 139 height 21
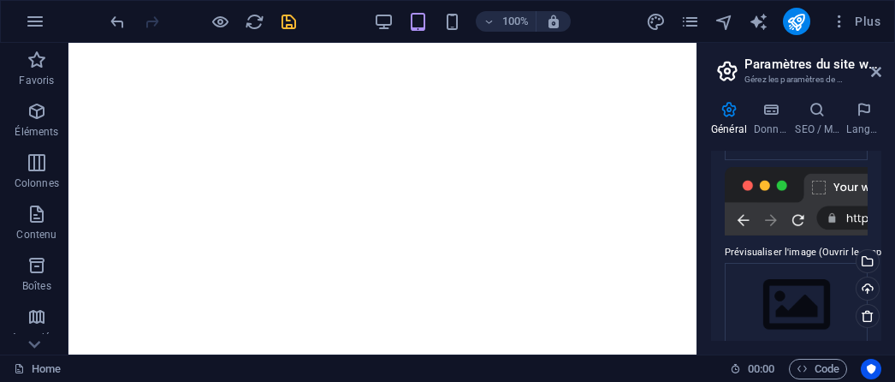
scroll to position [328, 0]
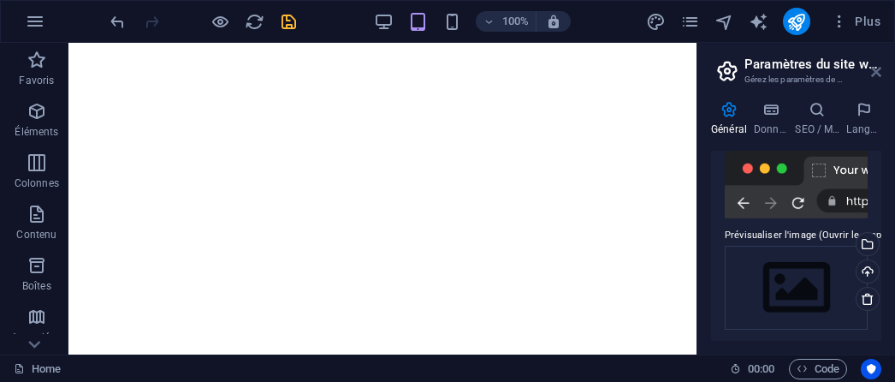
click at [878, 74] on icon at bounding box center [876, 72] width 10 height 14
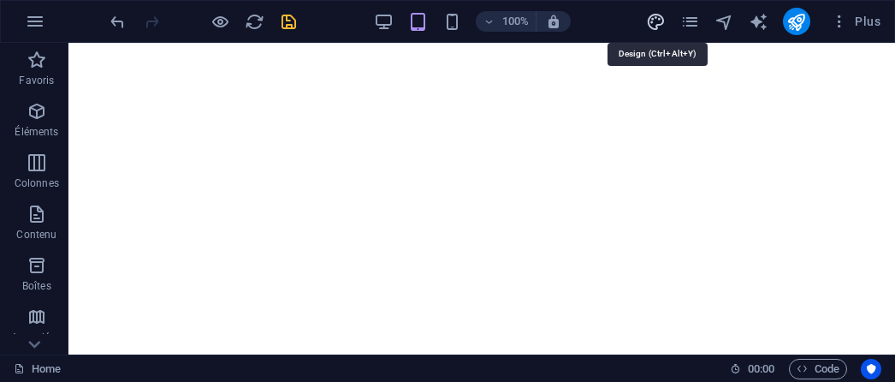
click at [655, 22] on icon "design" at bounding box center [656, 22] width 20 height 20
select select "600"
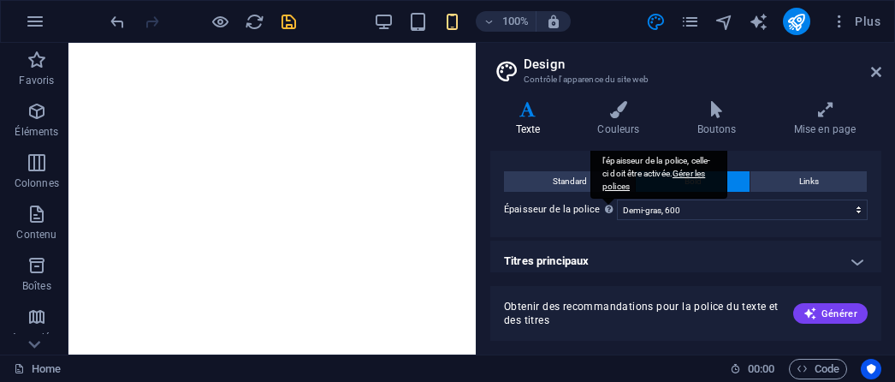
scroll to position [36, 0]
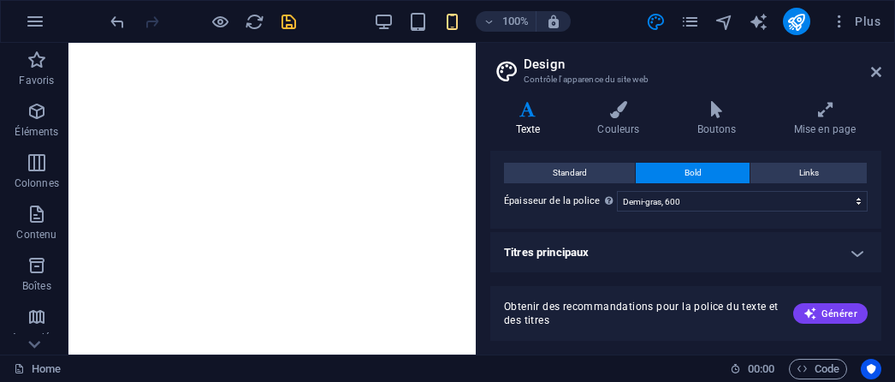
click at [849, 254] on h4 "Titres principaux" at bounding box center [685, 252] width 391 height 41
click at [849, 254] on h4 "Titres principaux" at bounding box center [685, 247] width 391 height 31
click at [625, 104] on icon at bounding box center [618, 109] width 92 height 17
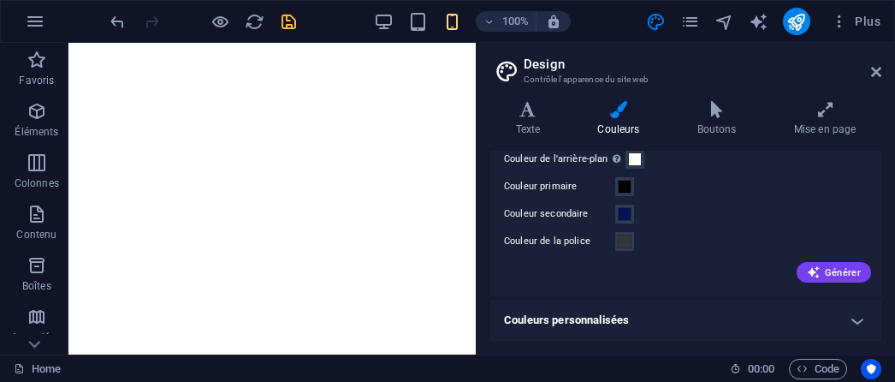
scroll to position [0, 0]
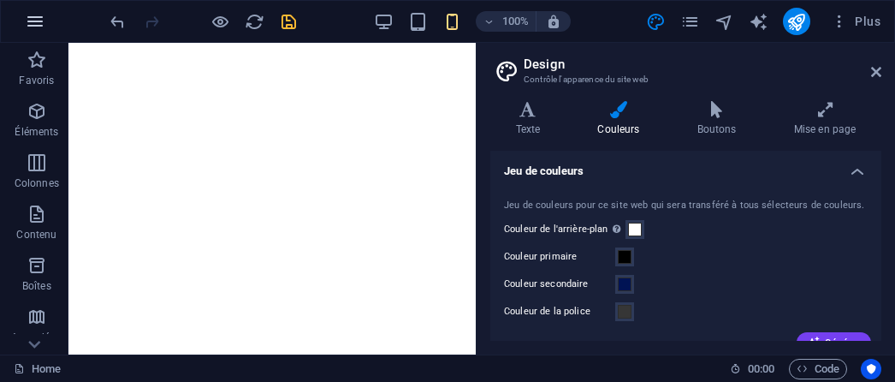
click at [33, 16] on icon "button" at bounding box center [35, 21] width 21 height 21
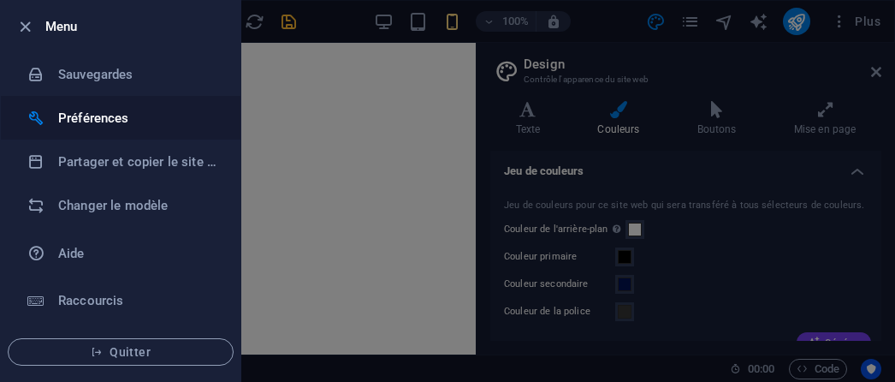
click at [92, 119] on h6 "Préférences" at bounding box center [137, 118] width 158 height 21
select select "fr"
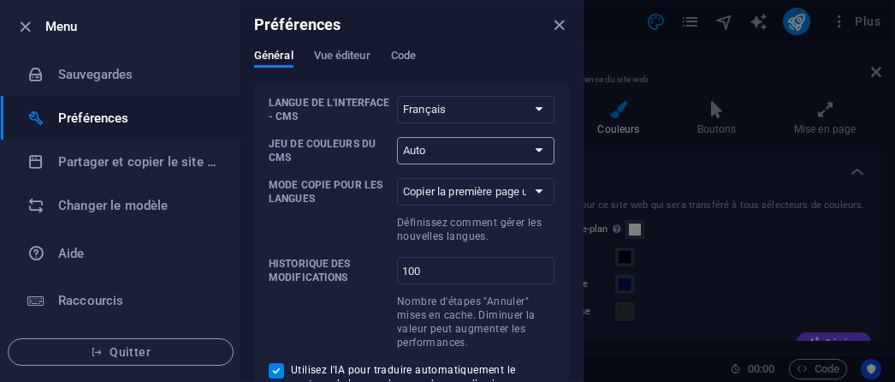
click at [542, 151] on select "Auto Sombre Clair" at bounding box center [475, 150] width 157 height 27
select select "light"
click at [397, 137] on select "Auto Sombre Clair" at bounding box center [475, 150] width 157 height 27
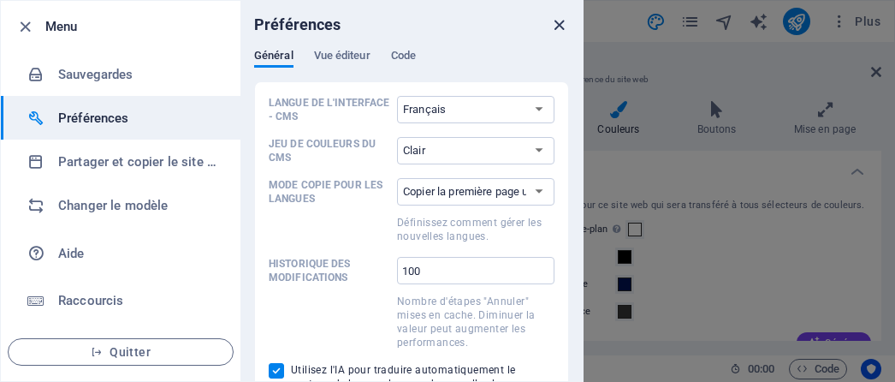
click at [559, 28] on icon "close" at bounding box center [559, 25] width 20 height 20
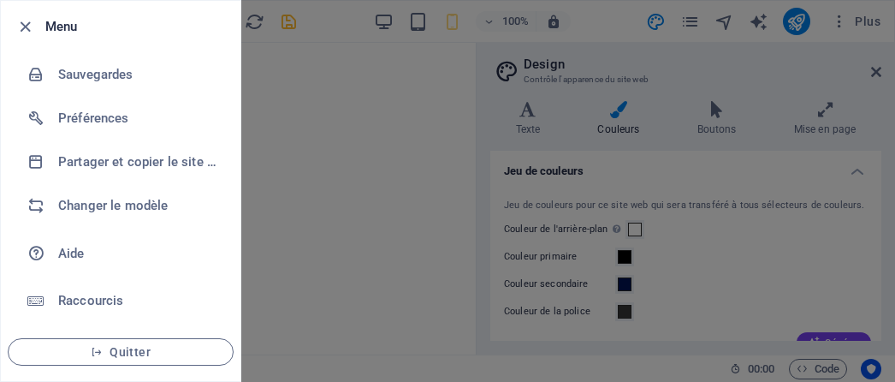
click at [265, 134] on div at bounding box center [447, 191] width 895 height 382
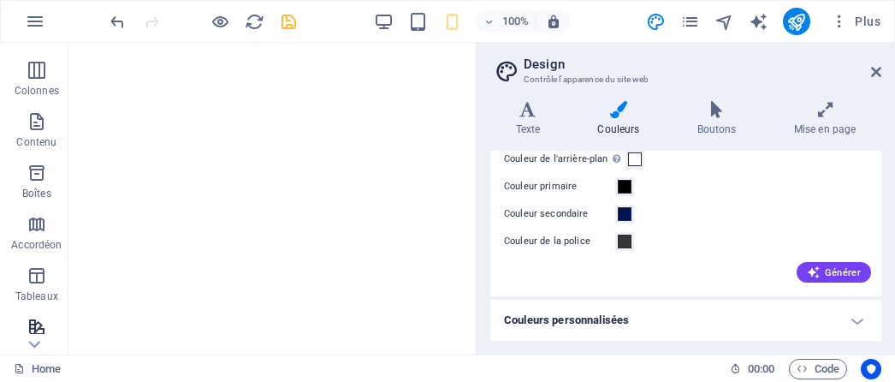
scroll to position [171, 0]
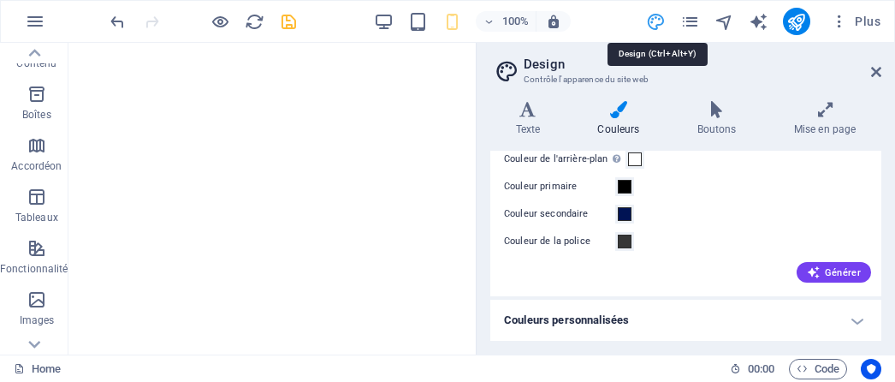
click at [661, 21] on icon "design" at bounding box center [656, 22] width 20 height 20
click at [534, 115] on icon at bounding box center [527, 109] width 75 height 17
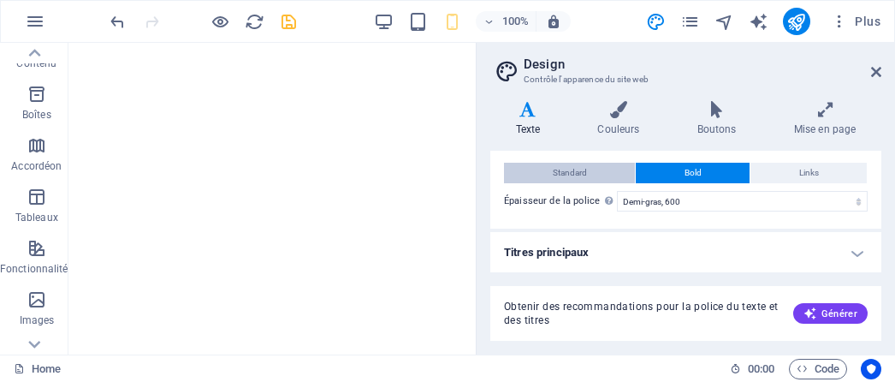
click at [580, 175] on span "Standard" at bounding box center [570, 173] width 34 height 21
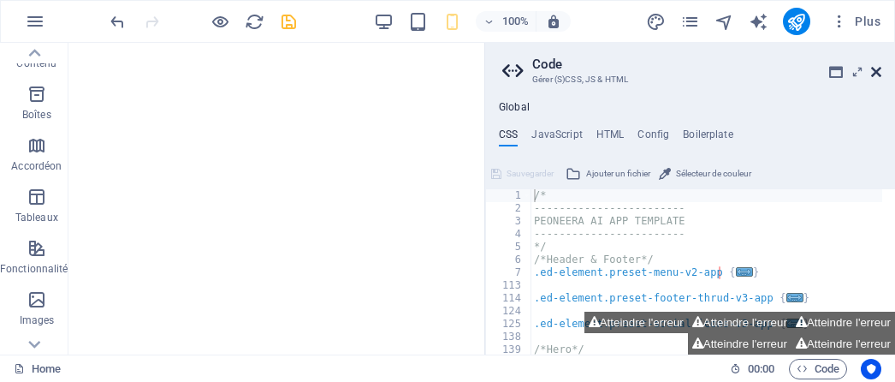
click at [873, 73] on icon at bounding box center [876, 72] width 10 height 14
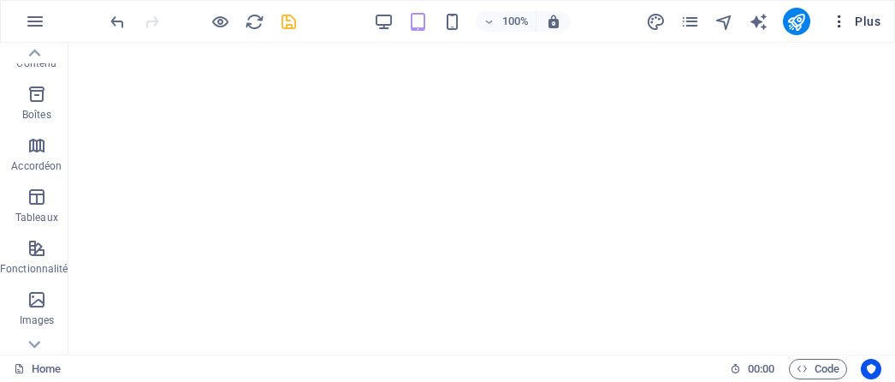
click at [843, 24] on icon "button" at bounding box center [839, 21] width 17 height 17
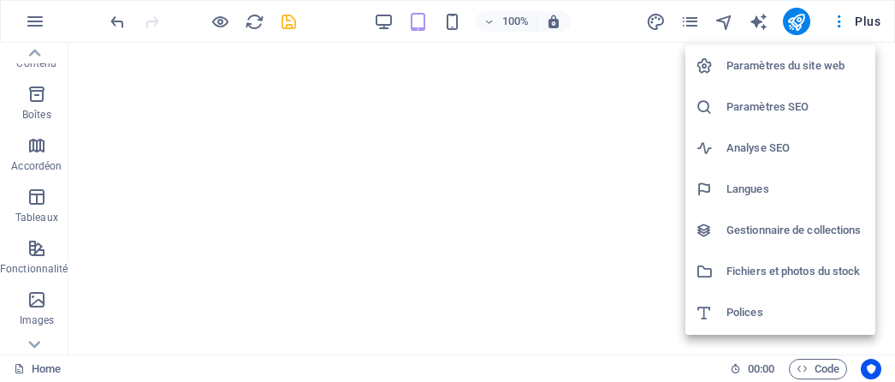
click at [743, 303] on h6 "Polices" at bounding box center [795, 312] width 139 height 21
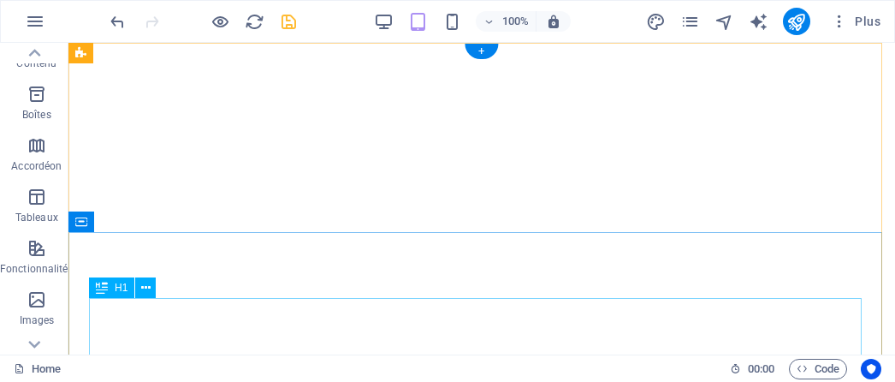
select select "popularity"
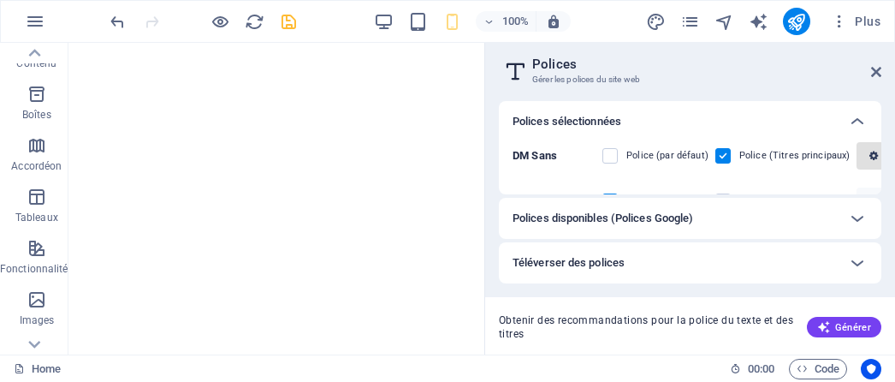
click at [869, 158] on icon "button" at bounding box center [873, 156] width 9 height 10
click at [870, 158] on icon "button" at bounding box center [873, 156] width 9 height 10
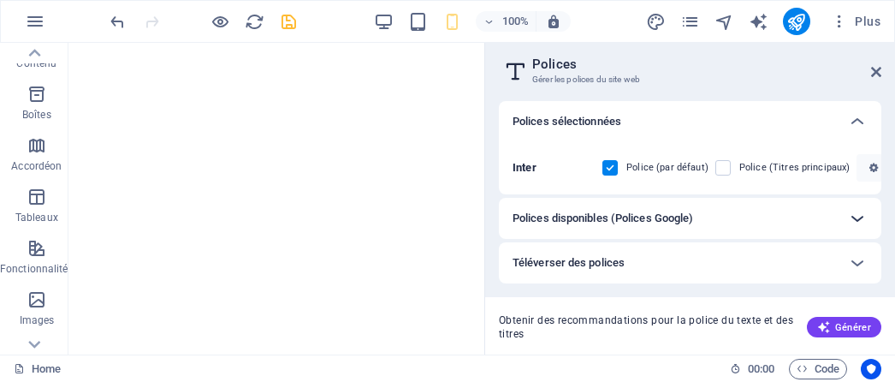
click at [854, 223] on icon at bounding box center [857, 218] width 21 height 21
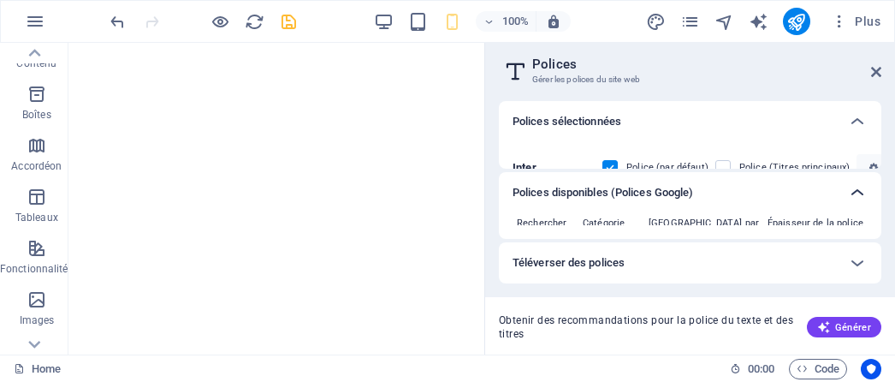
click at [856, 191] on icon at bounding box center [857, 192] width 21 height 21
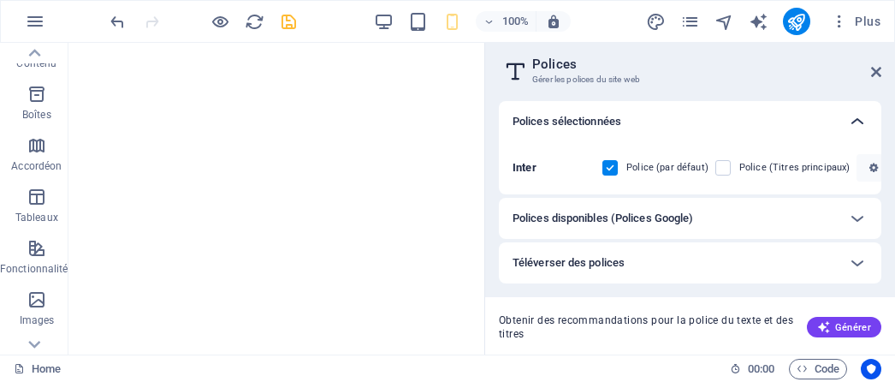
click at [863, 124] on icon at bounding box center [857, 121] width 21 height 21
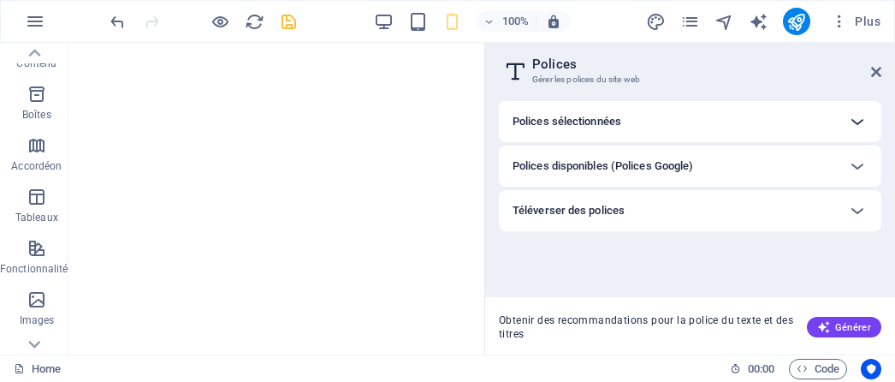
click at [862, 124] on icon at bounding box center [857, 121] width 21 height 21
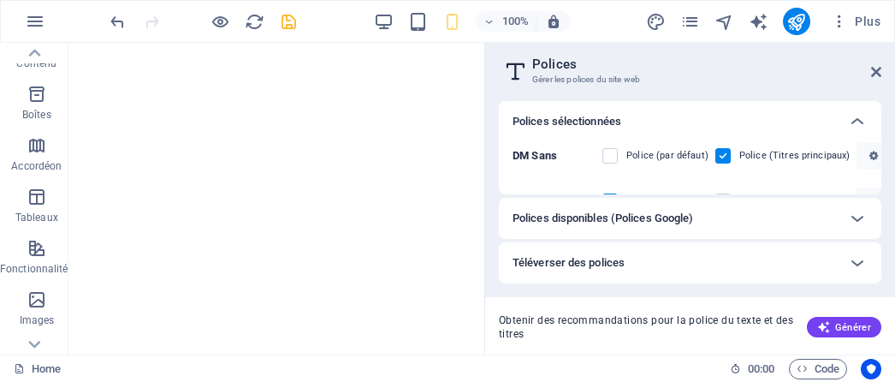
click at [606, 193] on label at bounding box center [609, 200] width 15 height 15
click at [0, 0] on input "checkbox" at bounding box center [0, 0] width 0 height 0
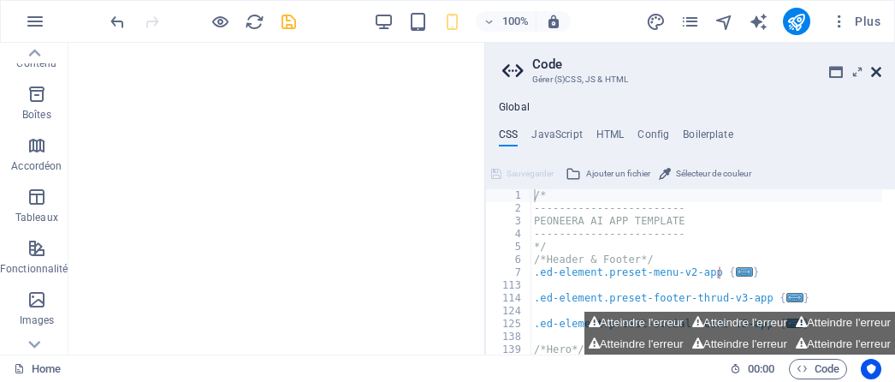
click at [873, 72] on icon at bounding box center [876, 72] width 10 height 14
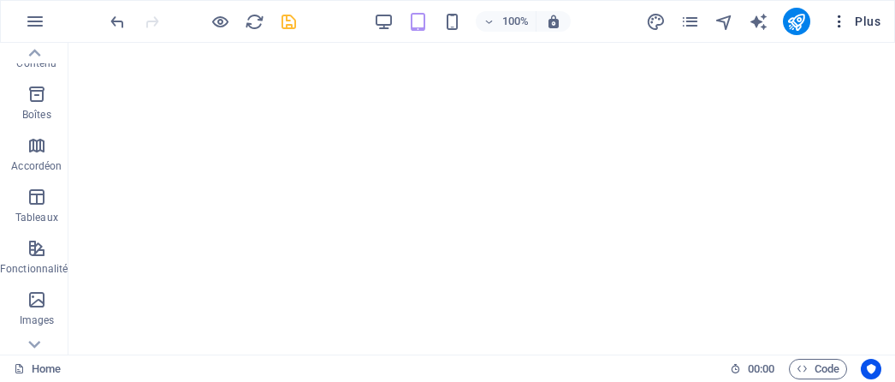
click at [871, 18] on span "Plus" at bounding box center [856, 21] width 50 height 17
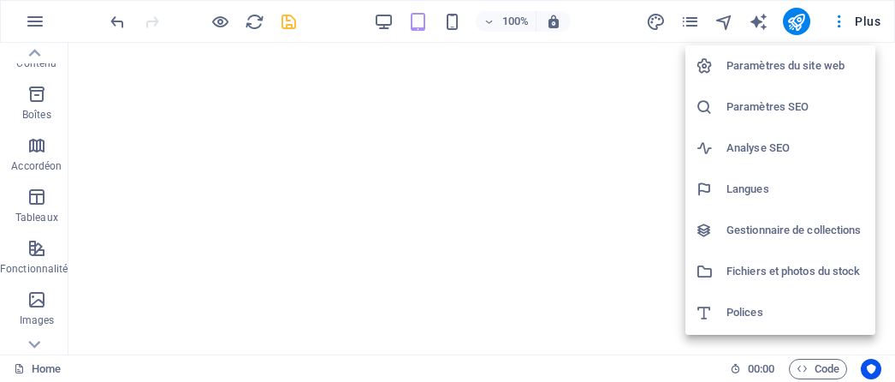
click at [750, 308] on h6 "Polices" at bounding box center [795, 312] width 139 height 21
select select "popularity"
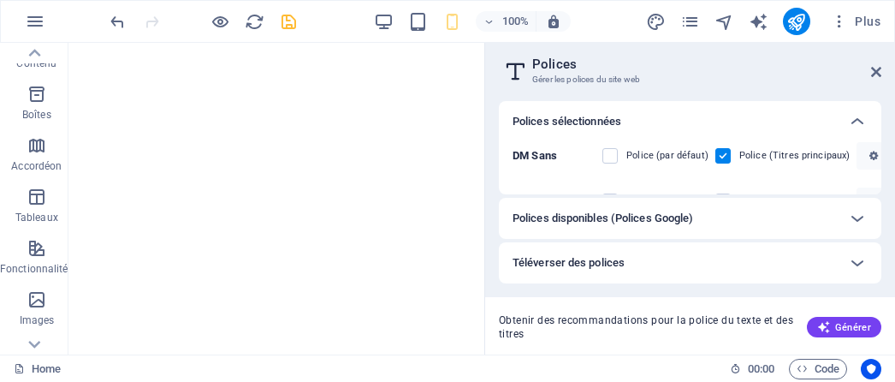
click at [571, 263] on h6 "Téléverser des polices" at bounding box center [568, 262] width 112 height 21
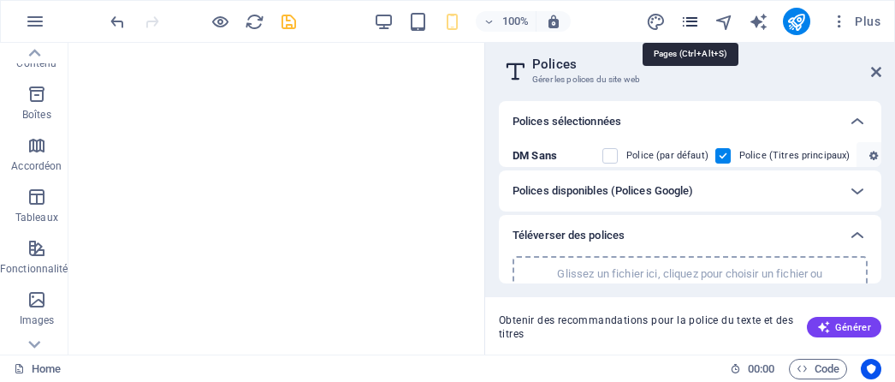
click at [695, 20] on icon "pages" at bounding box center [690, 22] width 20 height 20
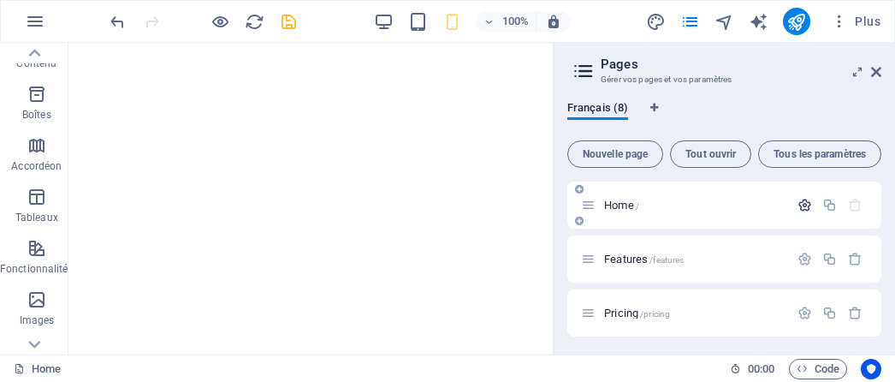
click at [806, 204] on icon "button" at bounding box center [804, 205] width 15 height 15
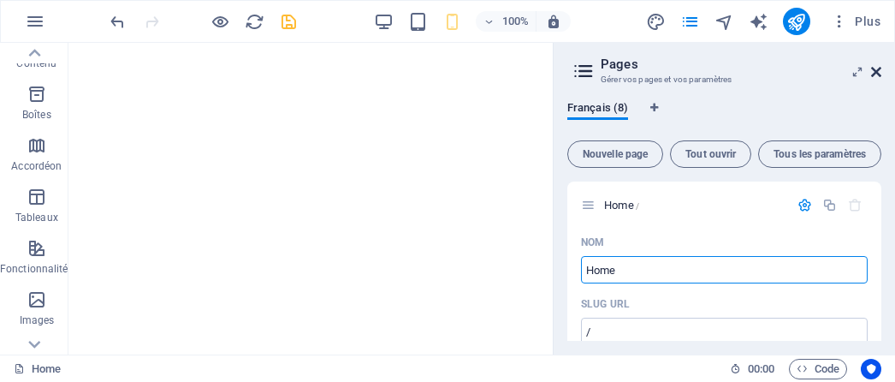
click at [873, 68] on icon at bounding box center [876, 72] width 10 height 14
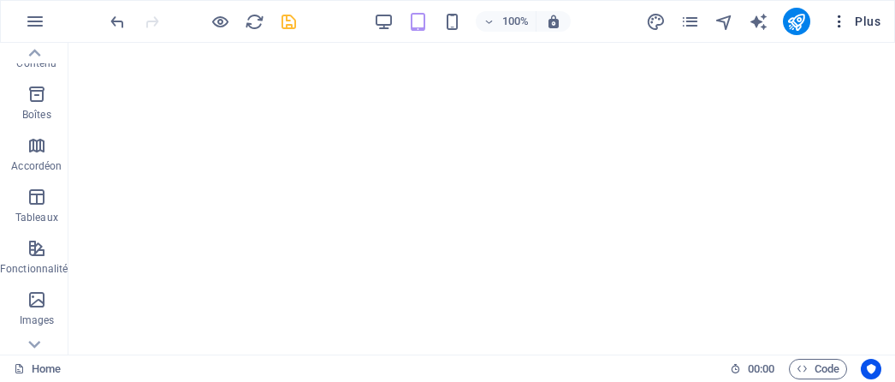
click at [879, 23] on span "Plus" at bounding box center [856, 21] width 50 height 17
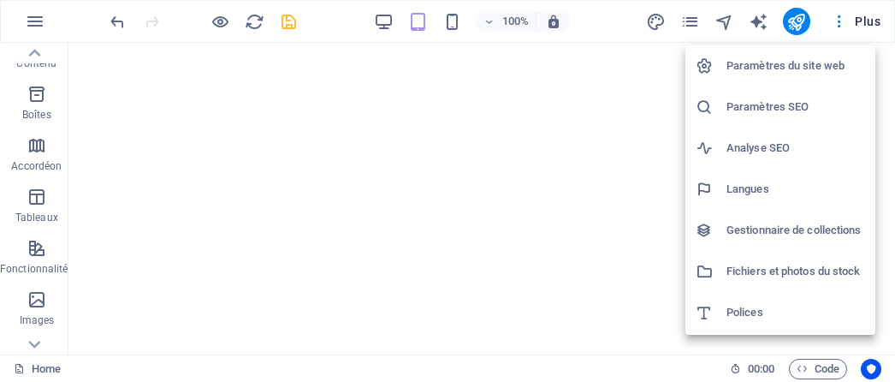
click at [744, 314] on h6 "Polices" at bounding box center [795, 312] width 139 height 21
select select "popularity"
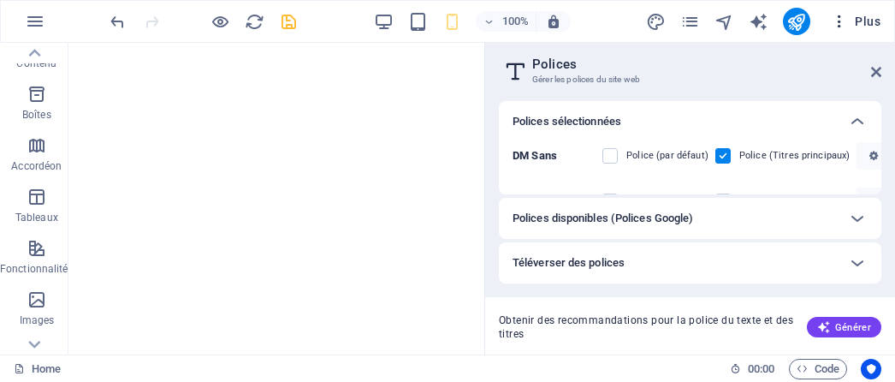
click at [865, 27] on span "Plus" at bounding box center [856, 21] width 50 height 17
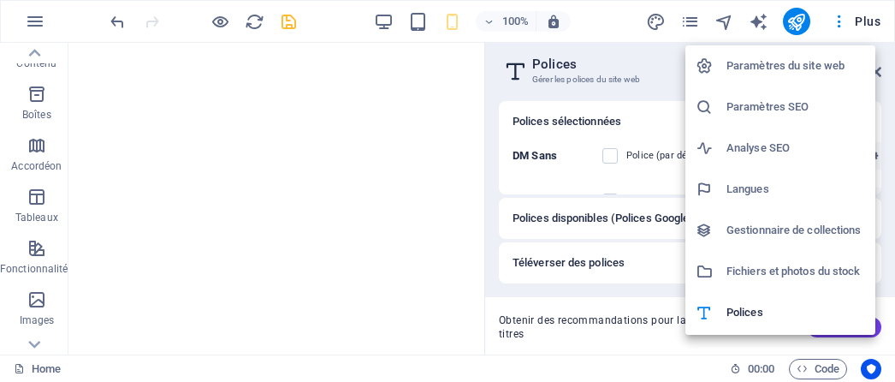
click at [703, 63] on icon at bounding box center [703, 65] width 17 height 17
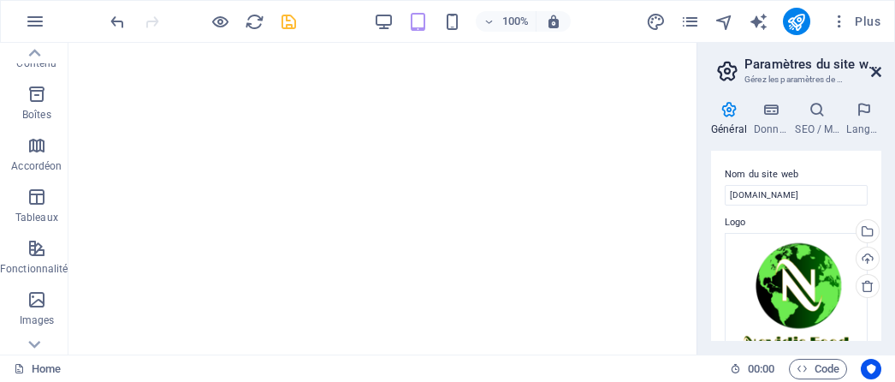
click at [876, 74] on icon at bounding box center [876, 72] width 10 height 14
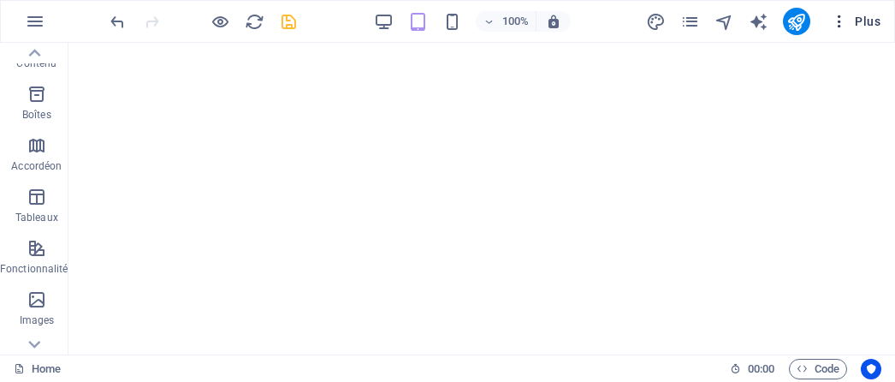
click at [840, 23] on icon "button" at bounding box center [839, 21] width 17 height 17
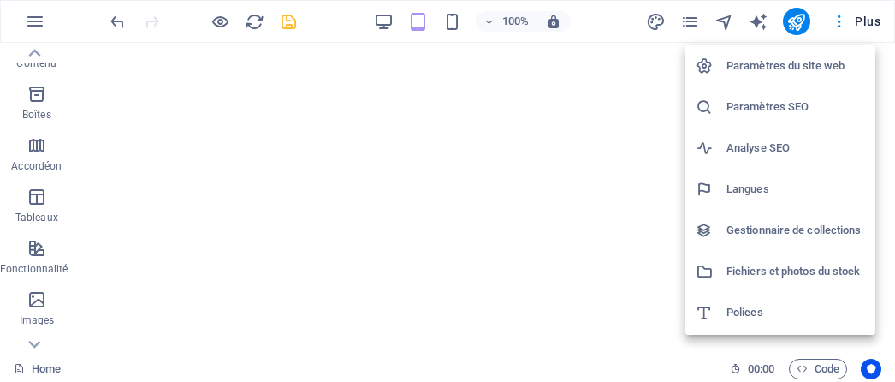
click at [748, 321] on h6 "Polices" at bounding box center [795, 312] width 139 height 21
select select "popularity"
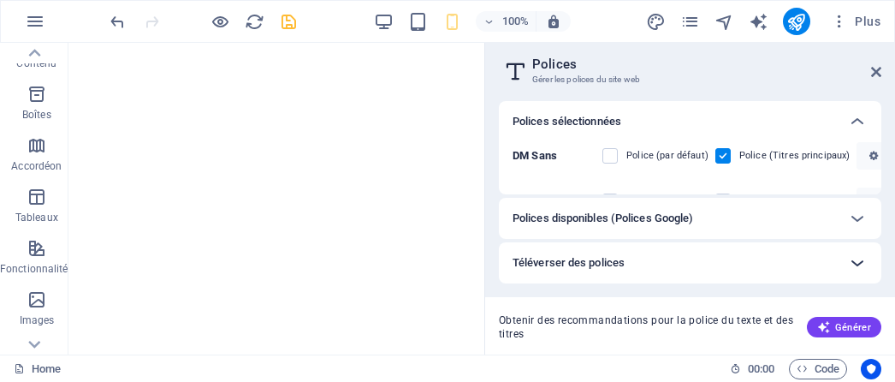
click at [862, 263] on icon at bounding box center [857, 262] width 21 height 21
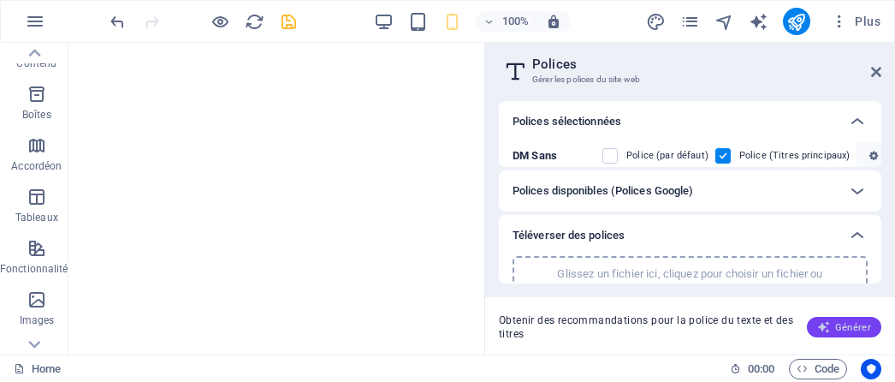
click at [833, 323] on span "Générer" at bounding box center [844, 327] width 54 height 14
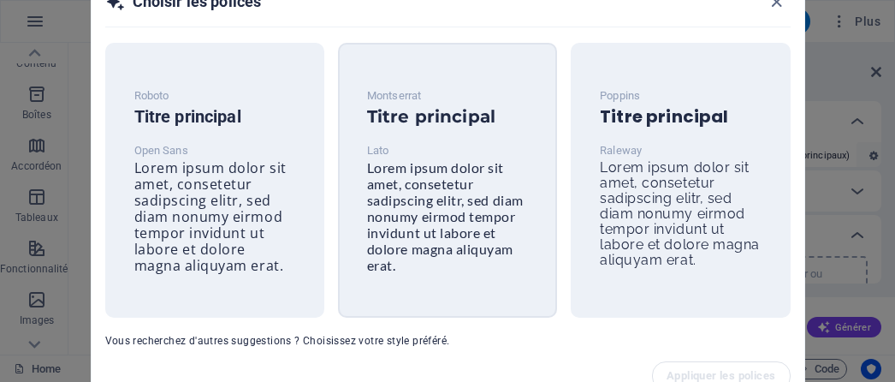
click at [392, 184] on span "Lorem ipsum dolor sit amet, consetetur sadipscing elitr, sed diam nonumy eirmod…" at bounding box center [445, 216] width 157 height 114
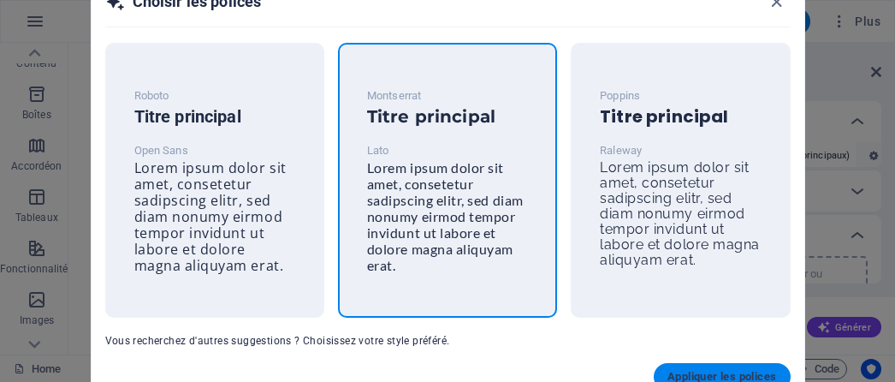
click at [710, 369] on button "Appliquer les polices" at bounding box center [722, 376] width 136 height 27
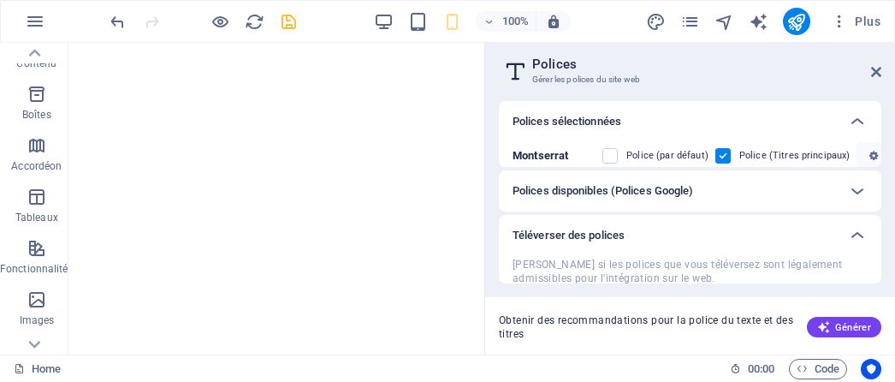
scroll to position [86, 0]
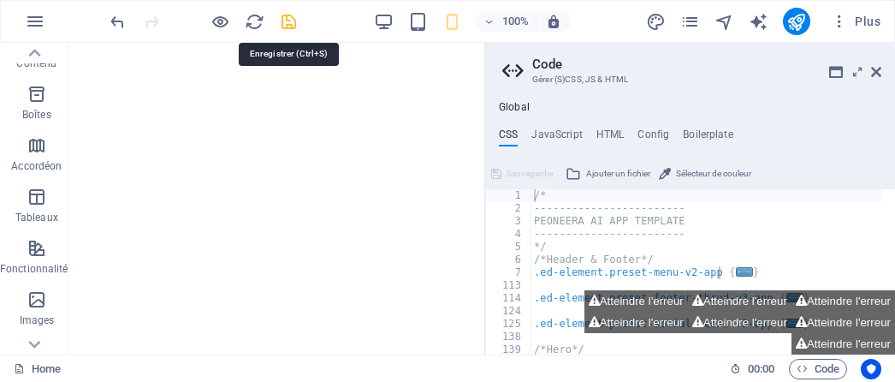
click at [292, 21] on icon "save" at bounding box center [289, 22] width 20 height 20
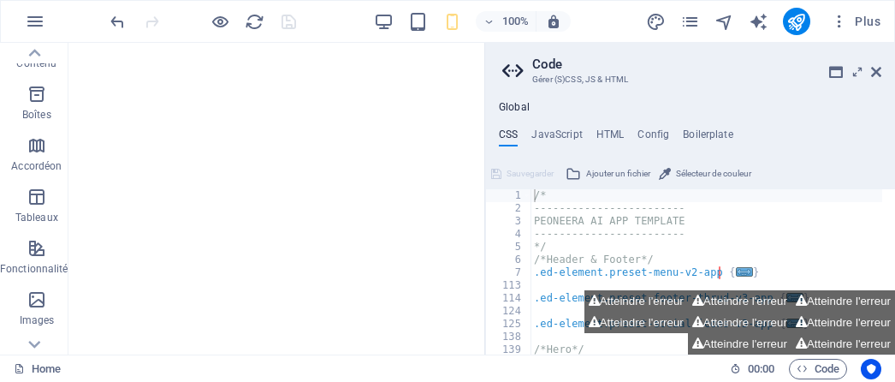
click at [515, 106] on h4 "Global" at bounding box center [514, 108] width 31 height 14
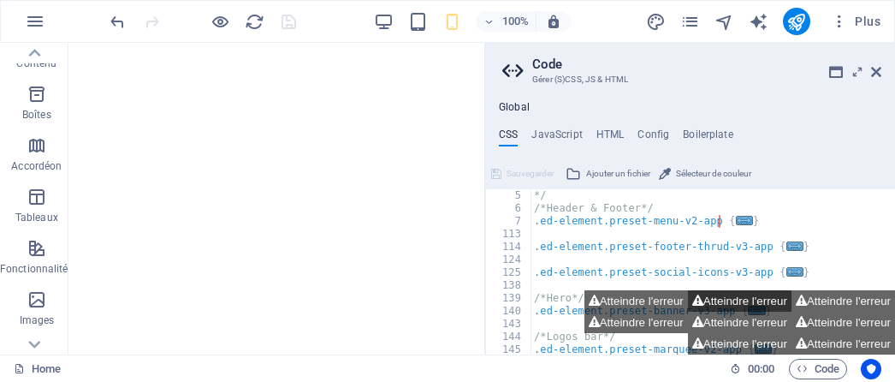
scroll to position [103, 0]
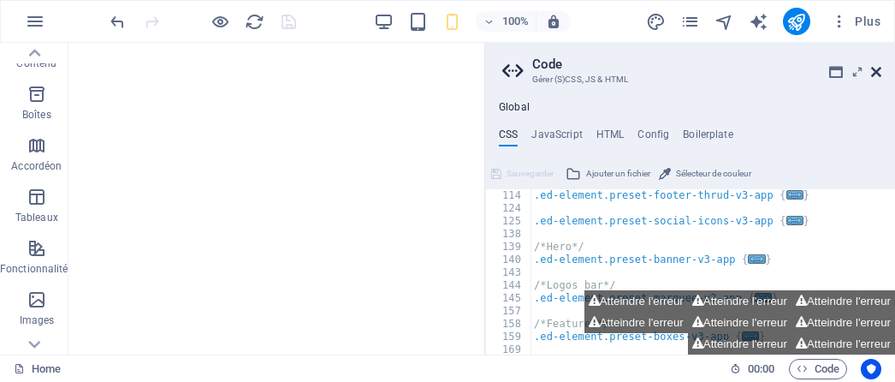
click at [873, 65] on icon at bounding box center [876, 72] width 10 height 14
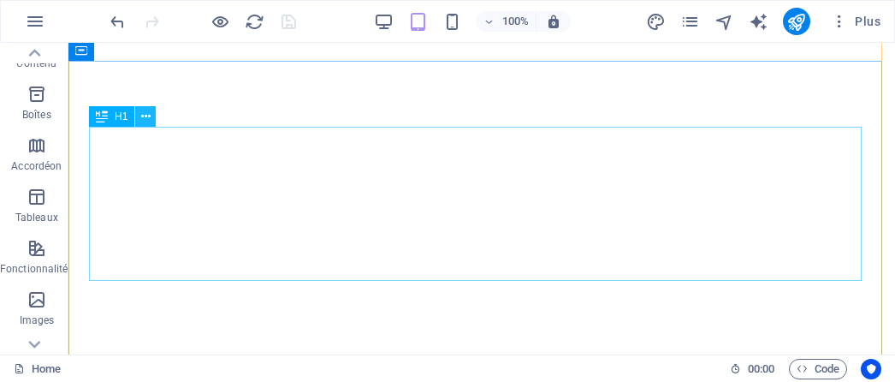
click at [143, 114] on icon at bounding box center [145, 117] width 9 height 18
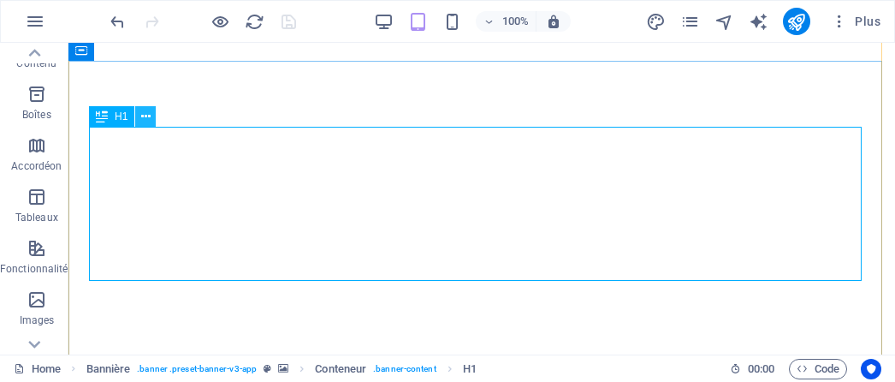
click at [142, 117] on icon at bounding box center [145, 117] width 9 height 18
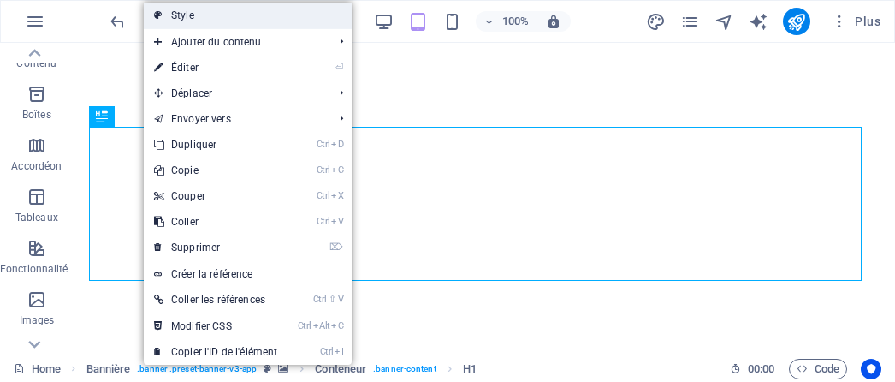
click at [186, 18] on link "Style" at bounding box center [248, 16] width 208 height 26
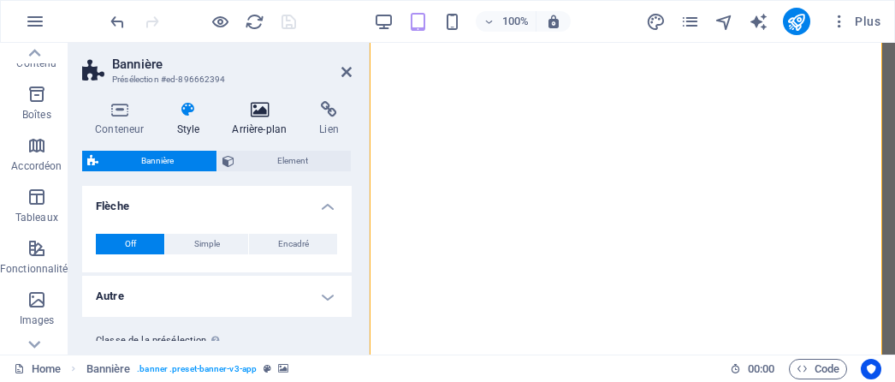
click at [253, 114] on icon at bounding box center [259, 109] width 80 height 17
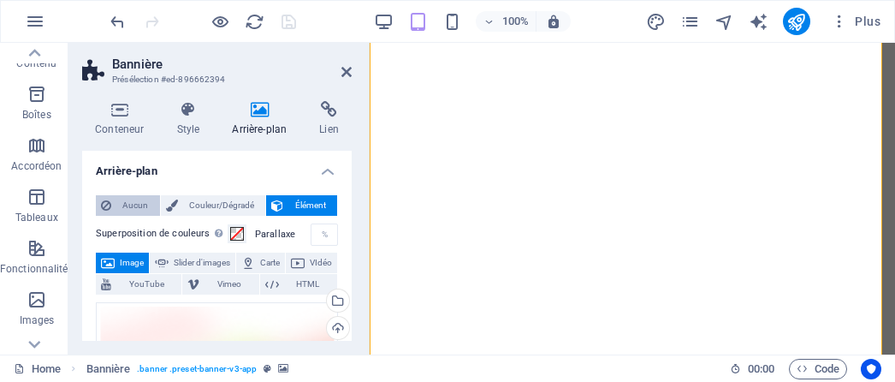
click at [139, 204] on span "Aucun" at bounding box center [135, 205] width 38 height 21
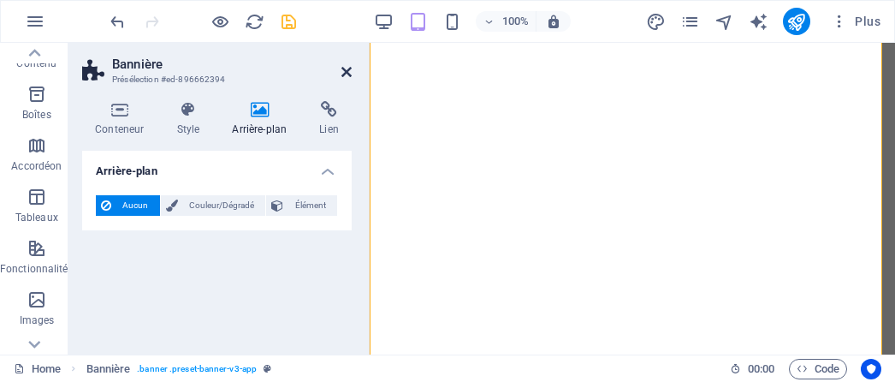
click at [344, 71] on icon at bounding box center [346, 72] width 10 height 14
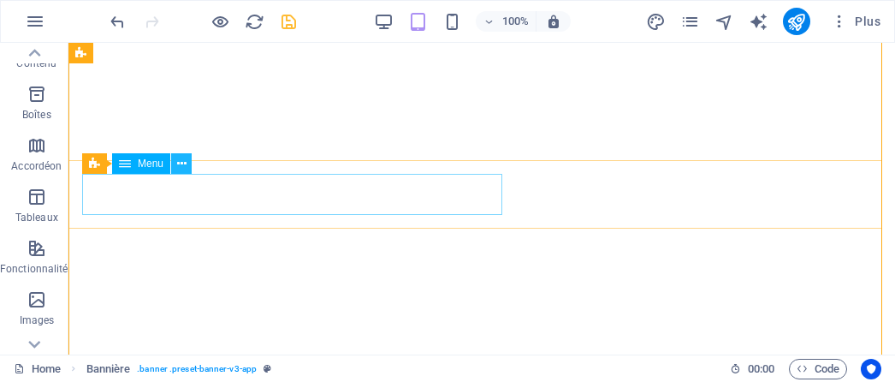
click at [186, 163] on button at bounding box center [181, 163] width 21 height 21
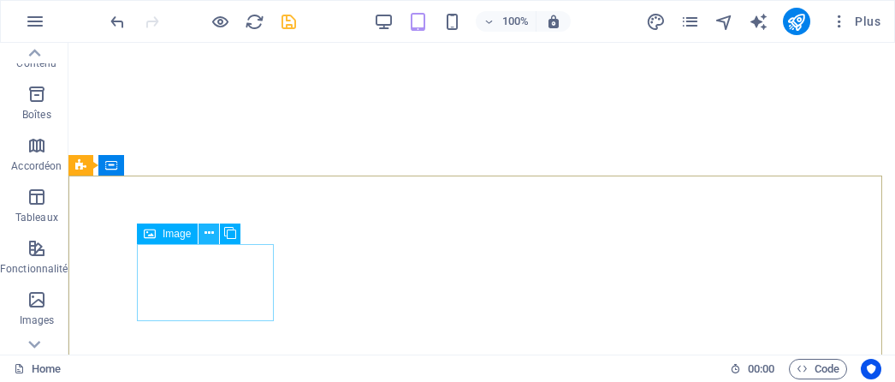
click at [211, 235] on icon at bounding box center [208, 233] width 9 height 18
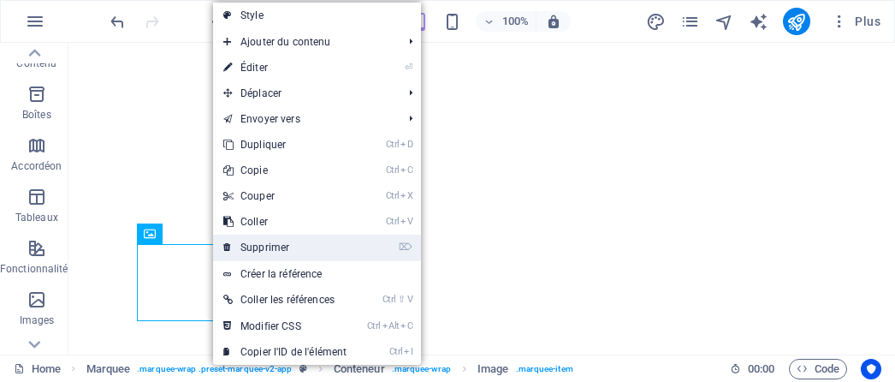
click at [274, 247] on link "⌦ Supprimer" at bounding box center [285, 247] width 144 height 26
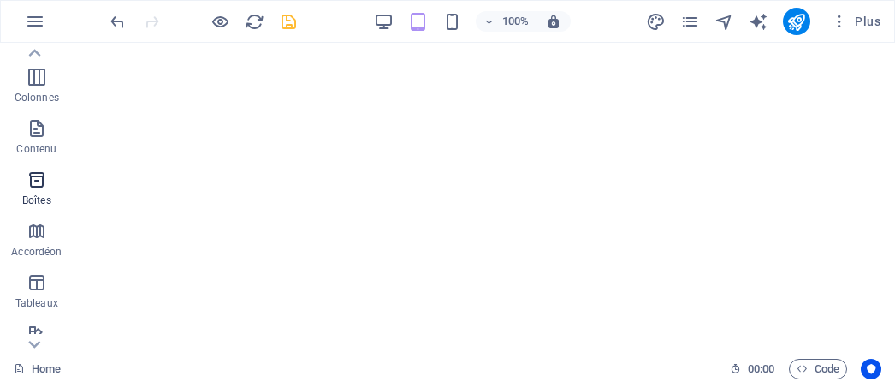
scroll to position [0, 0]
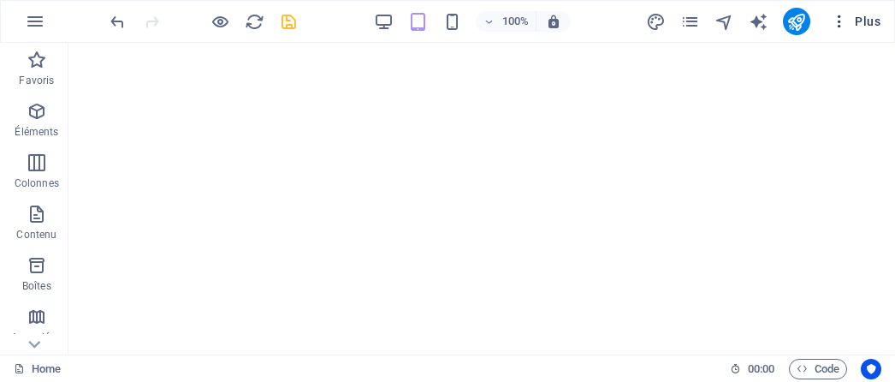
click at [842, 23] on icon "button" at bounding box center [839, 21] width 17 height 17
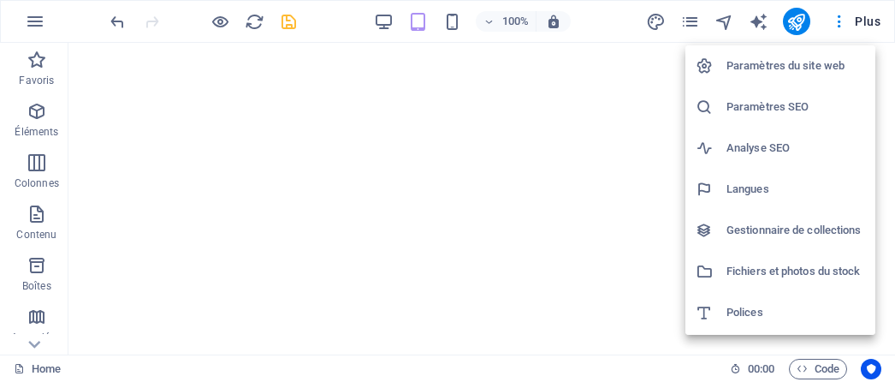
click at [814, 311] on h6 "Polices" at bounding box center [795, 312] width 139 height 21
select select "popularity"
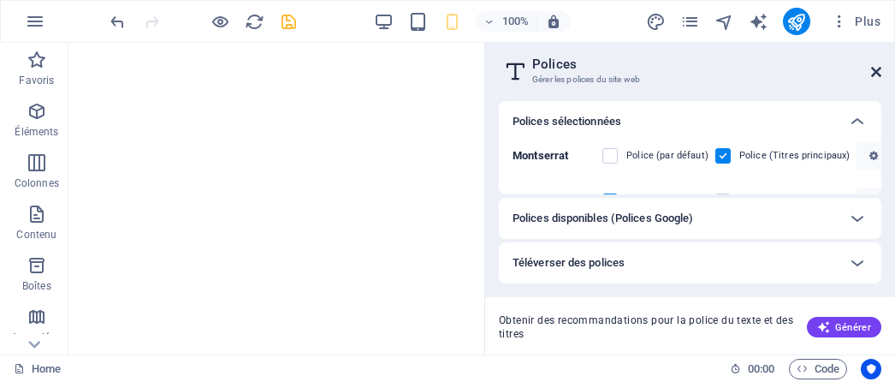
click at [878, 75] on icon at bounding box center [876, 72] width 10 height 14
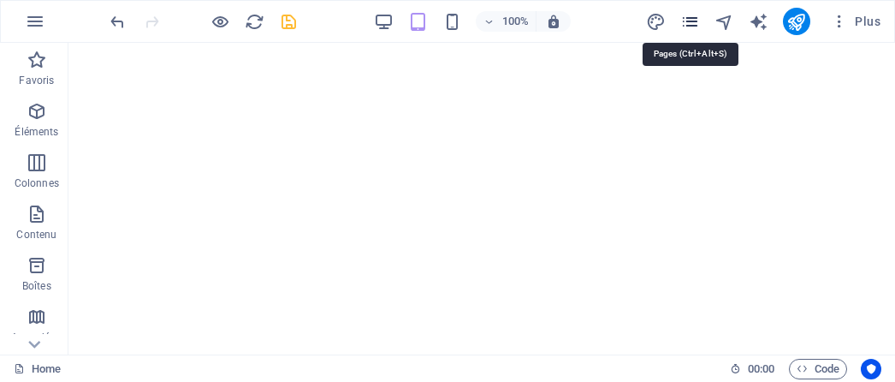
click at [692, 23] on icon "pages" at bounding box center [690, 22] width 20 height 20
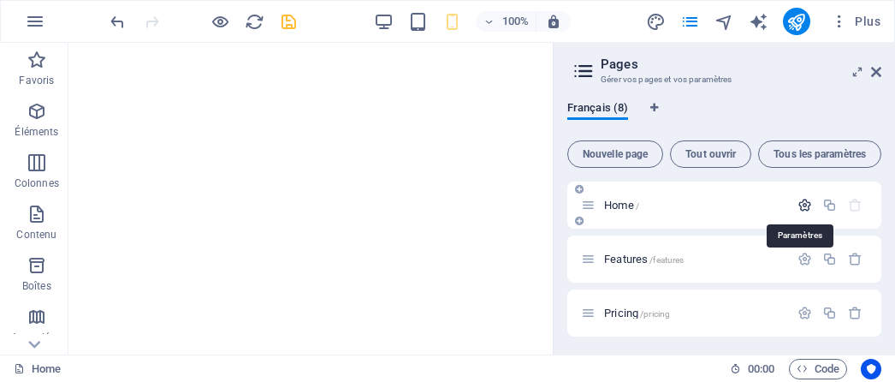
click at [802, 208] on icon "button" at bounding box center [804, 205] width 15 height 15
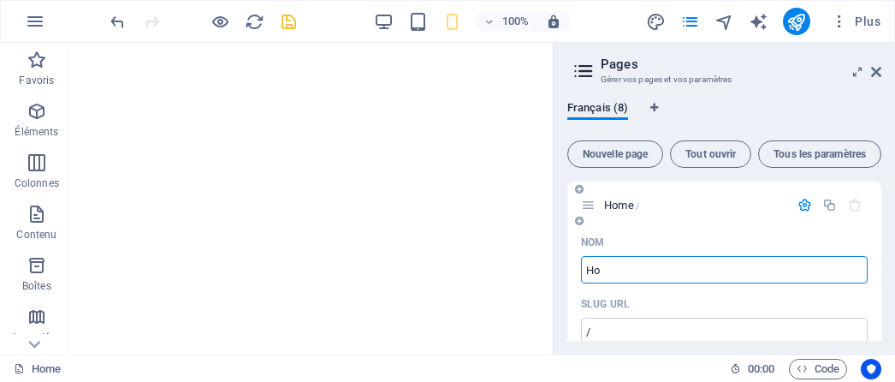
type input "H"
type input "A"
type input "/a"
type input "Acc"
type input "/acc"
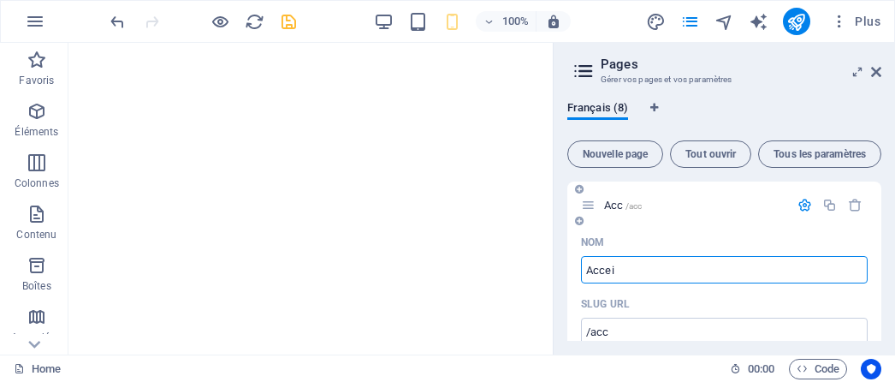
type input "Acceil"
type input "/acce"
type input "Acceil"
type input "/acceil"
type input "Acce"
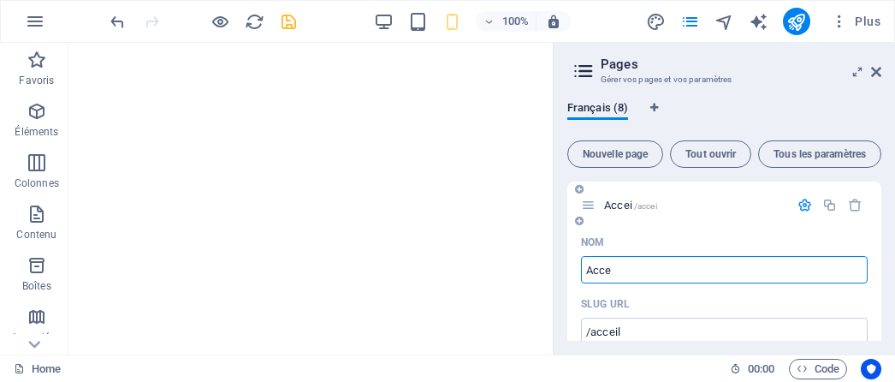
type input "/accei"
type input "Acc"
type input "/acce"
type input "Acc"
type input "/acc"
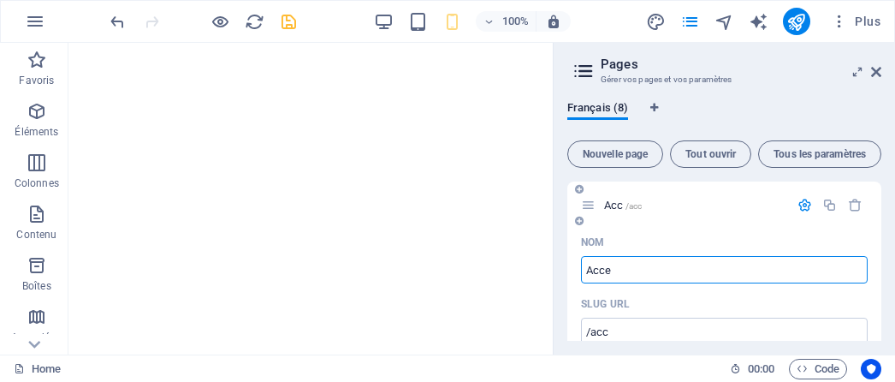
type input "Acceu"
type input "/acce"
type input "Acceui"
type input "/acceu"
type input "Acceuil"
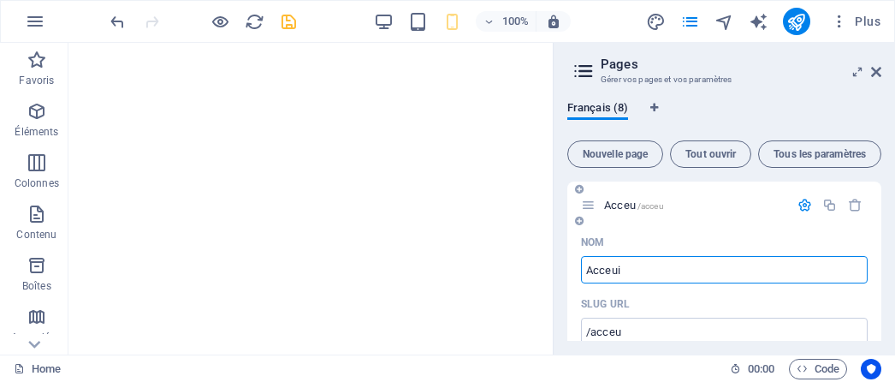
type input "/acceui"
type input "Acceuil"
type input "/acceuil"
type input "Accueil"
type input "/accueil"
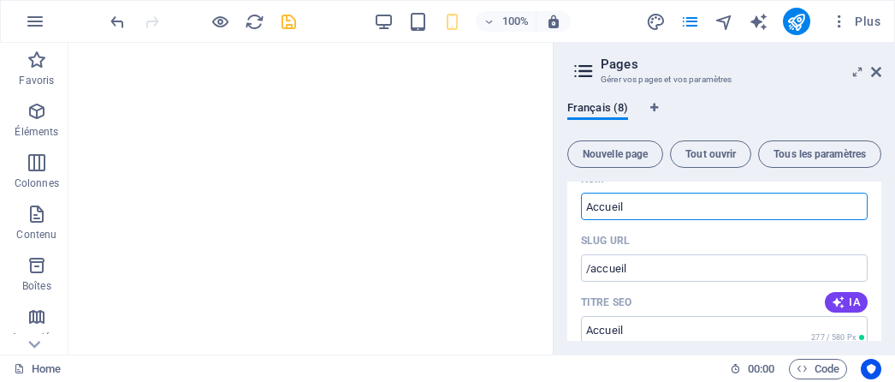
scroll to position [86, 0]
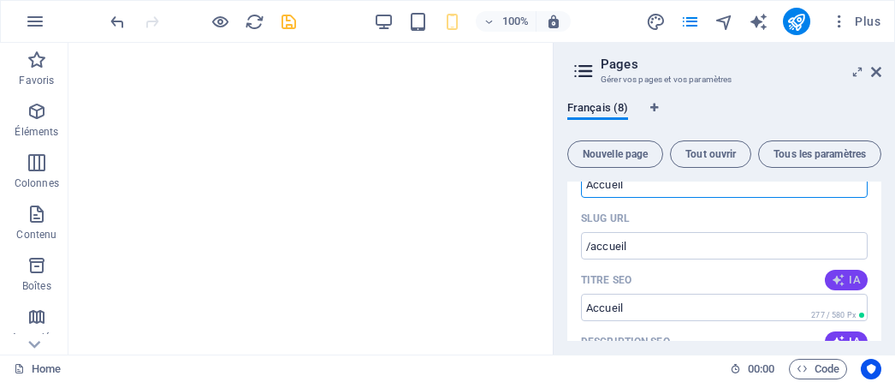
type input "Accueil"
click at [840, 281] on icon "button" at bounding box center [839, 280] width 14 height 14
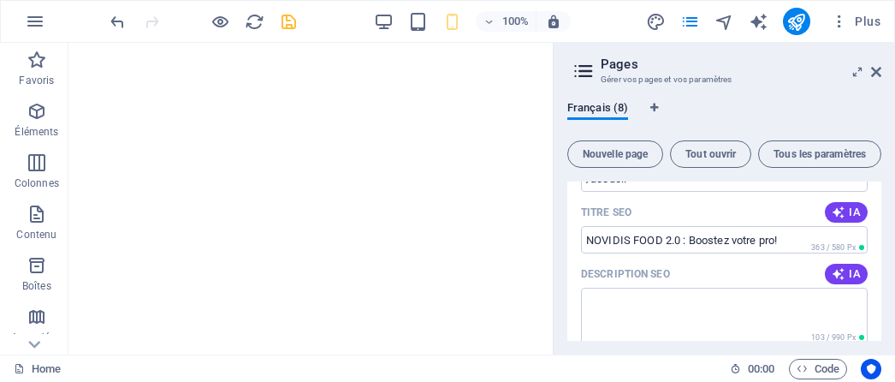
scroll to position [171, 0]
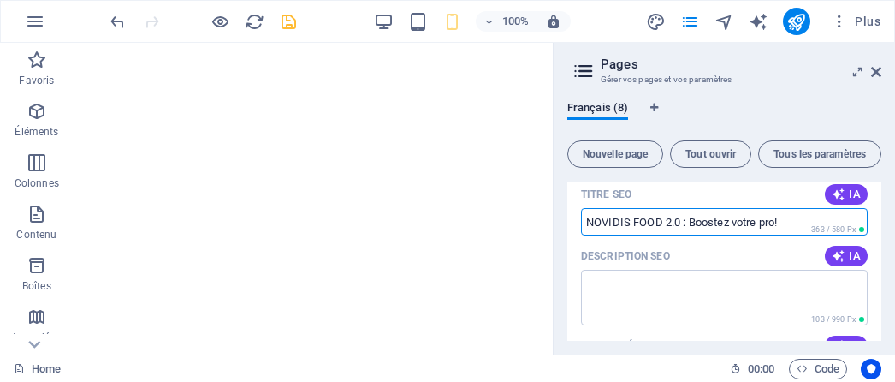
click at [780, 222] on input "NOVIDIS FOOD 2.0 : Boostez votre pro!" at bounding box center [724, 221] width 287 height 27
click at [794, 222] on input "NOVIDIS FOOD 2.0 : Boostez votre pro!" at bounding box center [724, 221] width 287 height 27
type input "N"
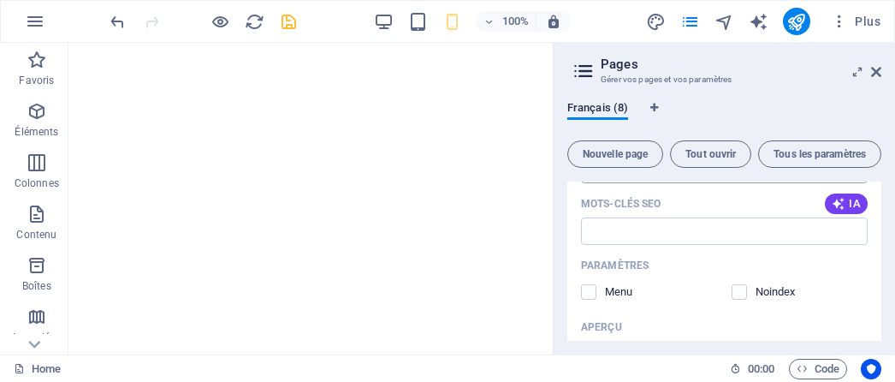
scroll to position [342, 0]
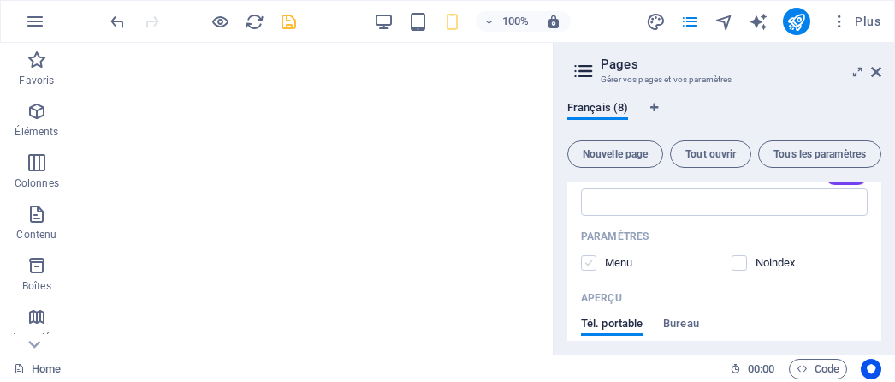
click at [589, 268] on label at bounding box center [588, 262] width 15 height 15
click at [0, 0] on input "checkbox" at bounding box center [0, 0] width 0 height 0
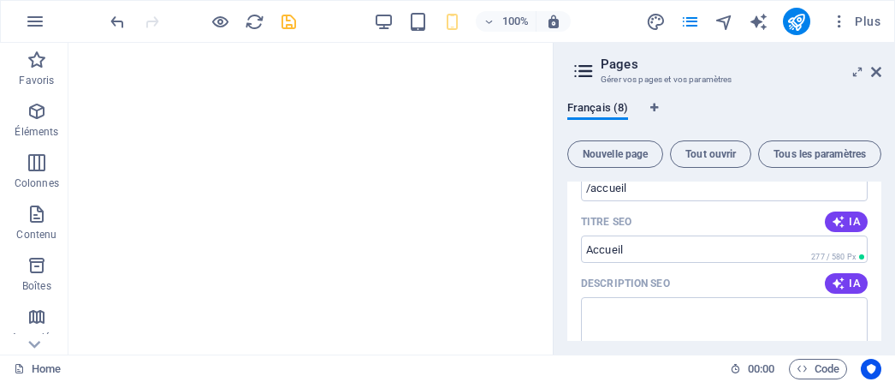
scroll to position [86, 0]
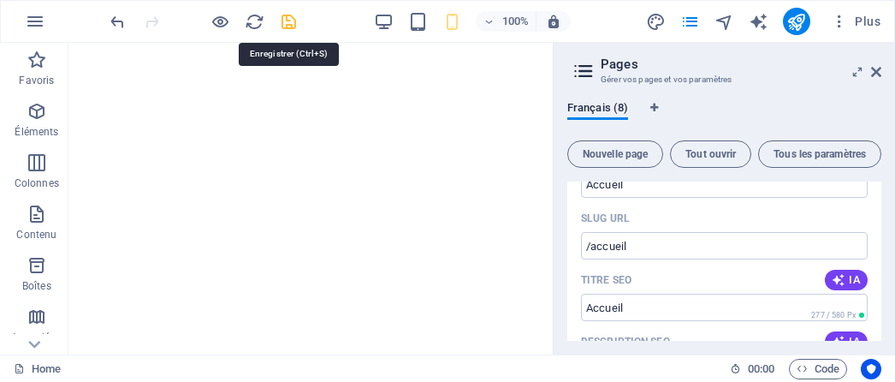
click at [287, 24] on icon "save" at bounding box center [289, 22] width 20 height 20
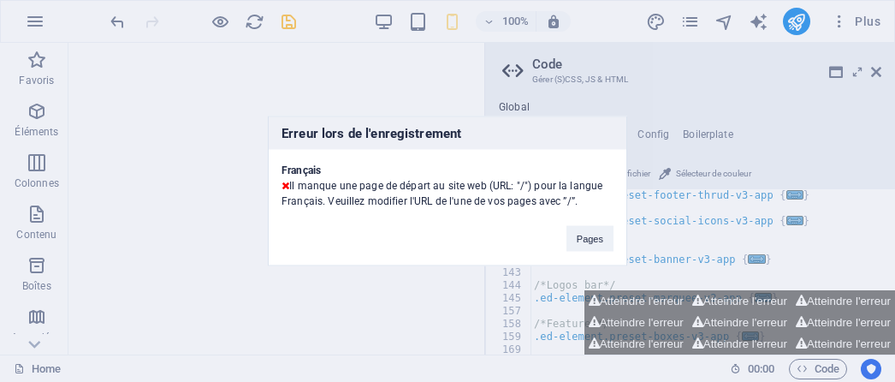
click at [876, 74] on div "Erreur lors de l'enregistrement Français Il manque une page de départ au site w…" at bounding box center [447, 191] width 895 height 382
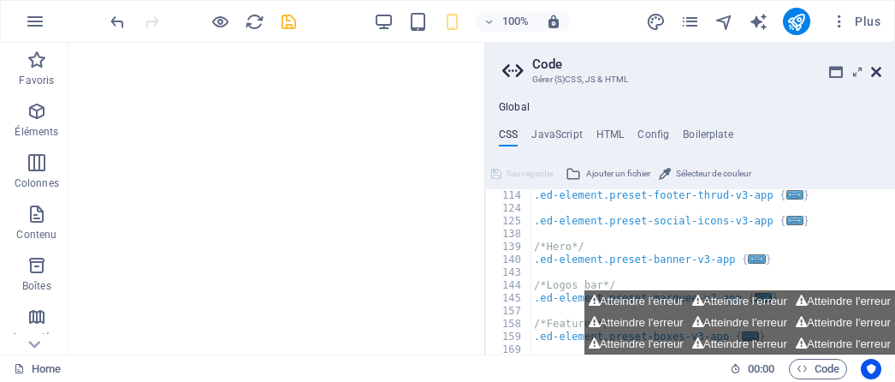
click at [876, 74] on icon at bounding box center [876, 72] width 10 height 14
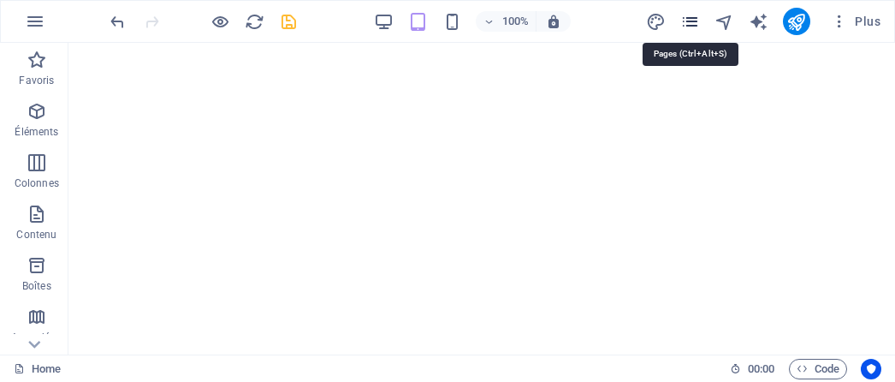
click at [695, 27] on icon "pages" at bounding box center [690, 22] width 20 height 20
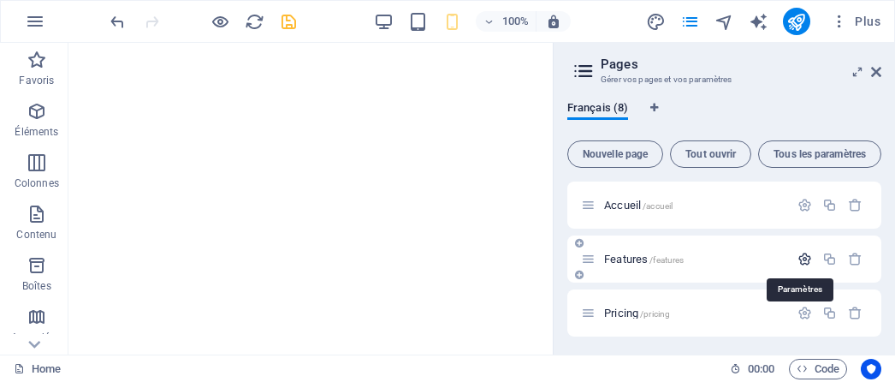
click at [803, 263] on icon "button" at bounding box center [804, 259] width 15 height 15
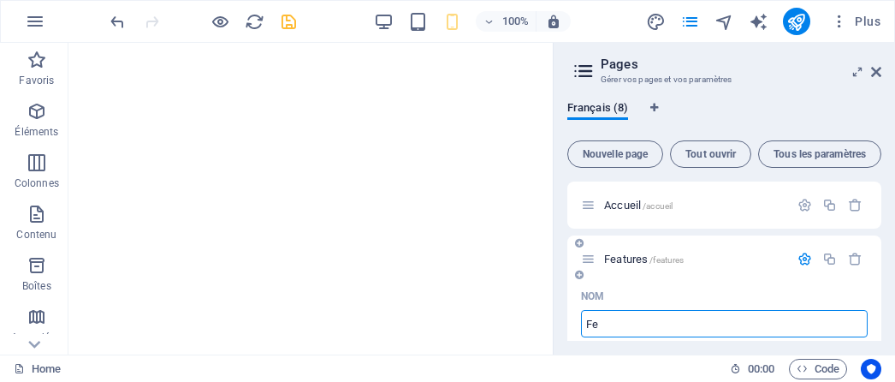
type input "F"
type input "/fe"
type input "/"
type input "a"
type input "/a"
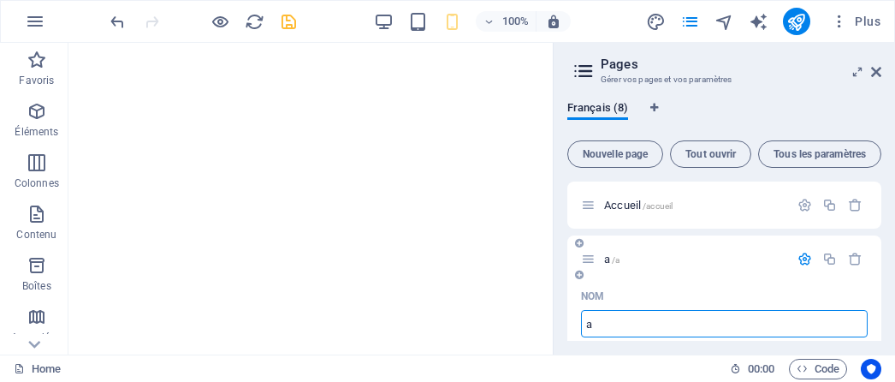
type input "a"
type input "A PROPOS"
type input "/a-propos"
type input "A PROPOS"
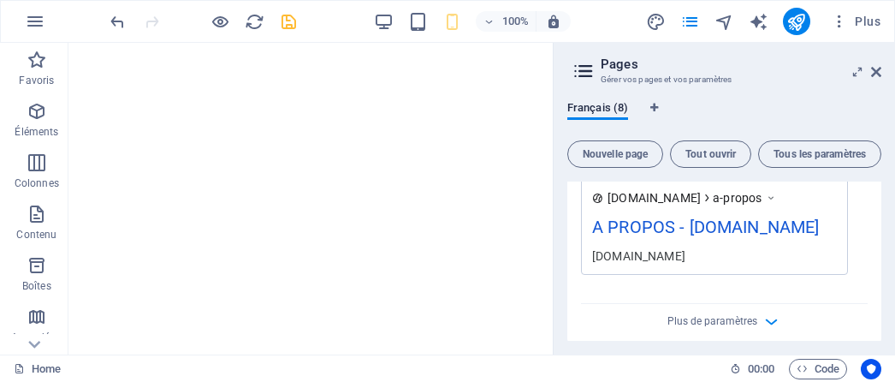
scroll to position [599, 0]
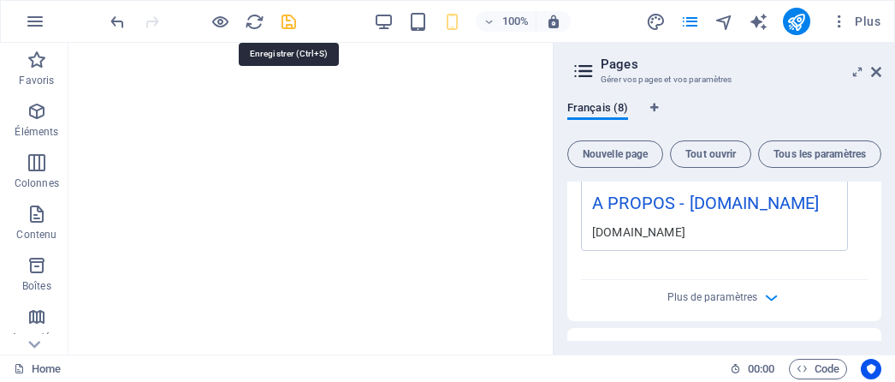
click at [284, 21] on icon "save" at bounding box center [289, 22] width 20 height 20
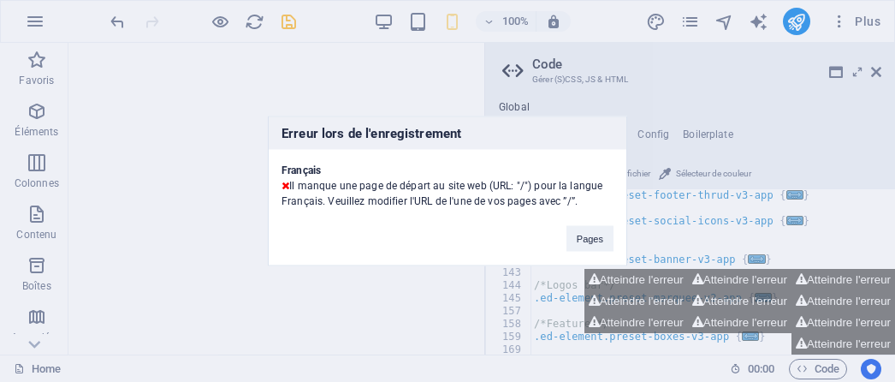
click at [873, 78] on div "Erreur lors de l'enregistrement Français Il manque une page de départ au site w…" at bounding box center [447, 191] width 895 height 382
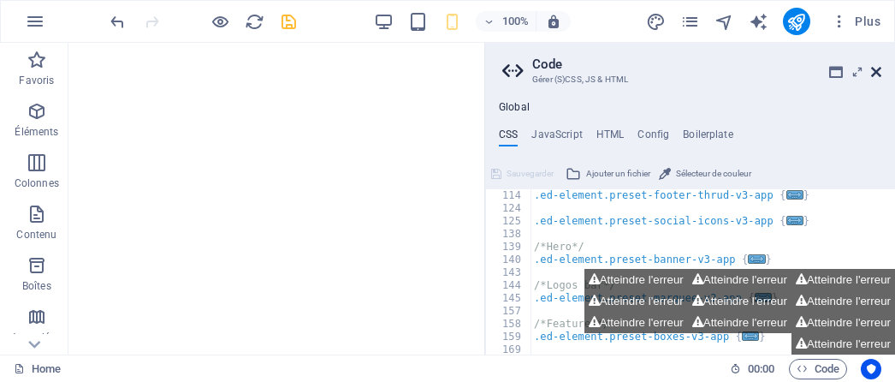
click at [876, 71] on icon at bounding box center [876, 72] width 10 height 14
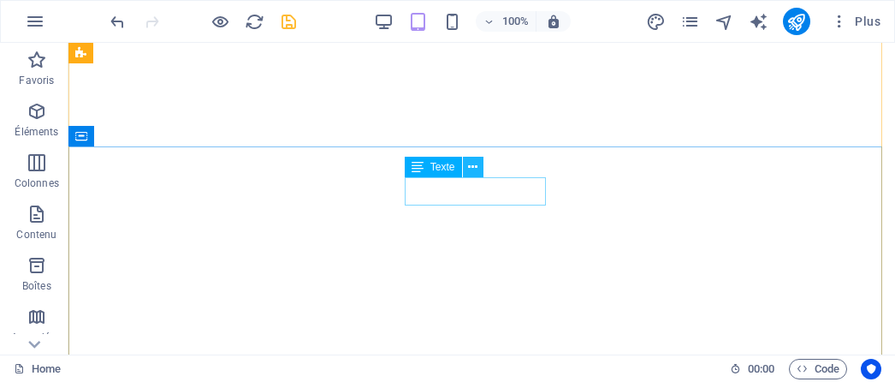
click at [470, 171] on icon at bounding box center [472, 167] width 9 height 18
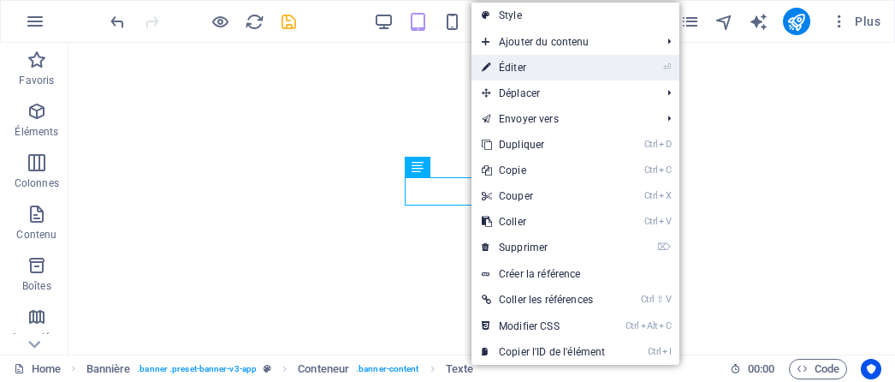
click at [517, 72] on link "⏎ Éditer" at bounding box center [543, 68] width 144 height 26
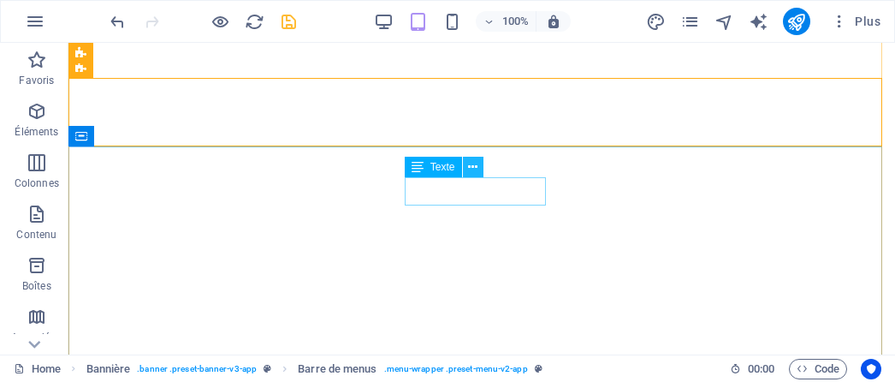
click at [472, 167] on icon at bounding box center [472, 167] width 9 height 18
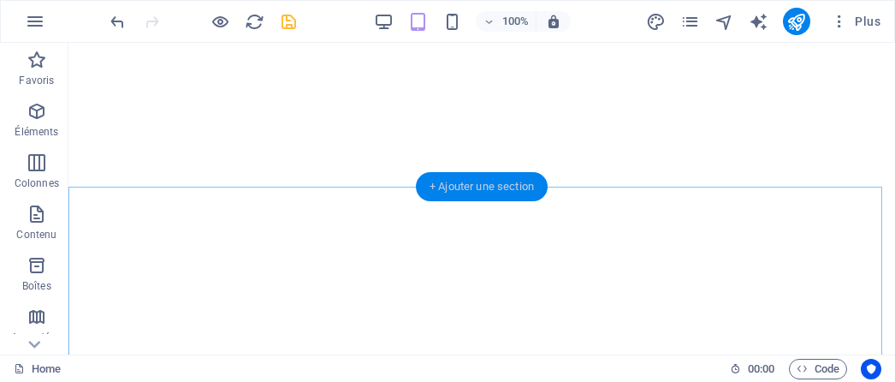
click at [446, 191] on div "+ Ajouter une section" at bounding box center [482, 186] width 132 height 29
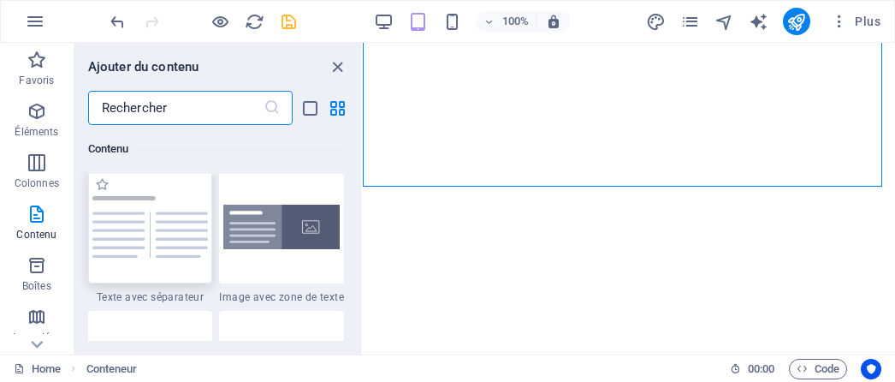
scroll to position [3164, 0]
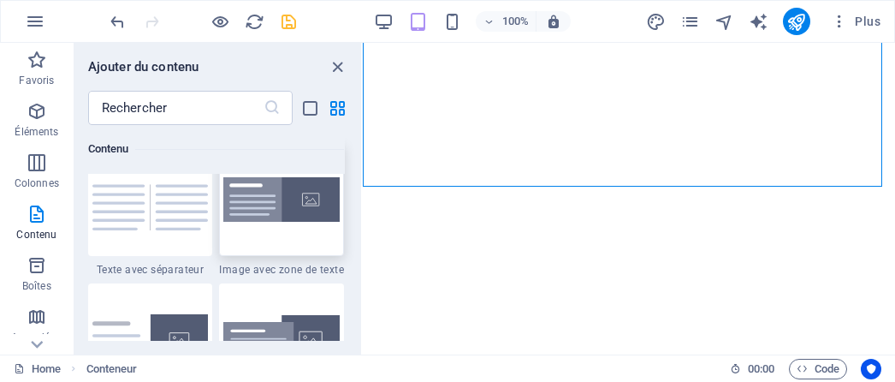
click at [269, 213] on img at bounding box center [281, 199] width 116 height 44
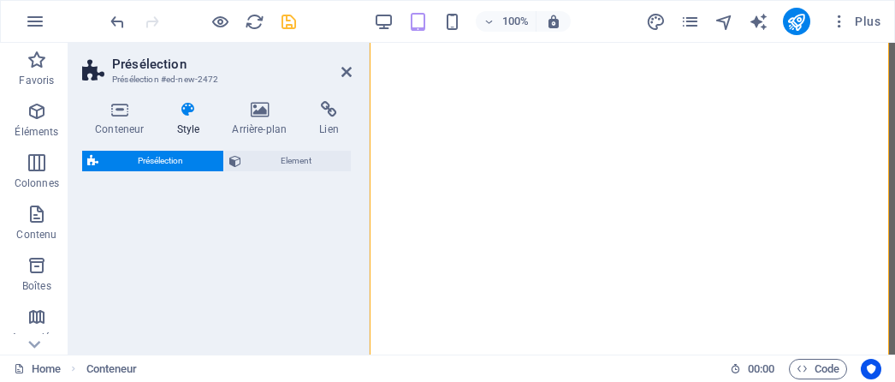
select select "rem"
select select "px"
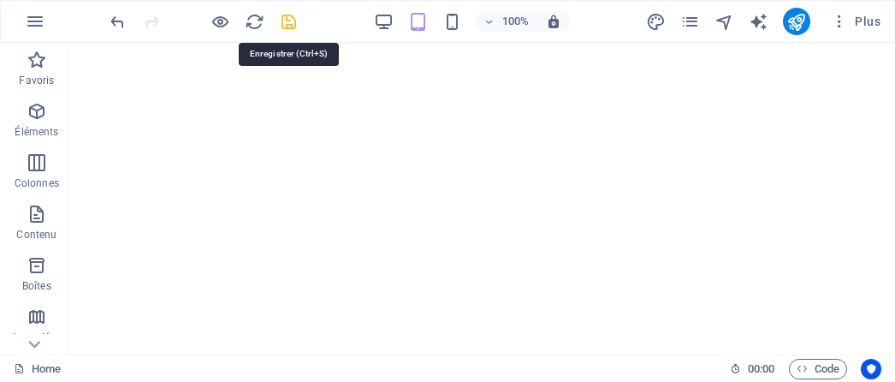
click at [287, 21] on icon "save" at bounding box center [289, 22] width 20 height 20
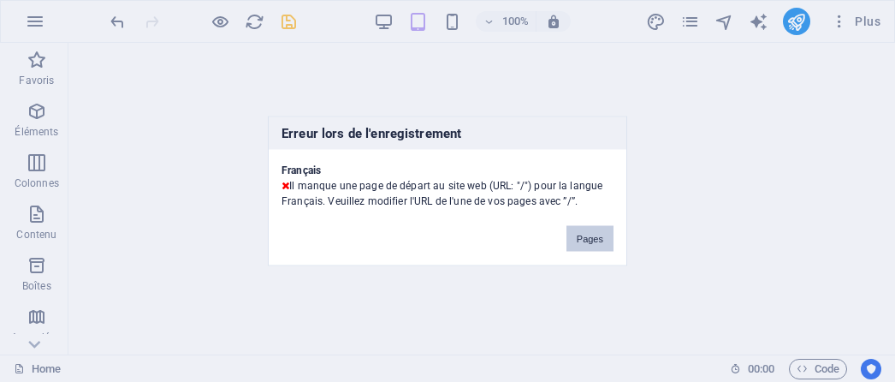
click at [587, 242] on button "Pages" at bounding box center [589, 239] width 47 height 26
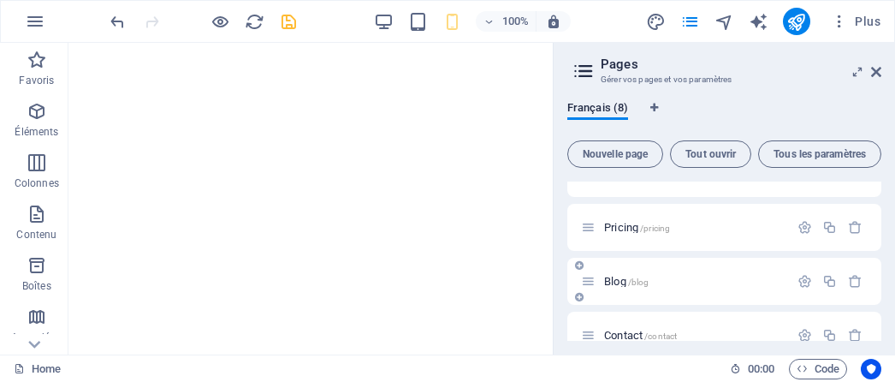
scroll to position [0, 0]
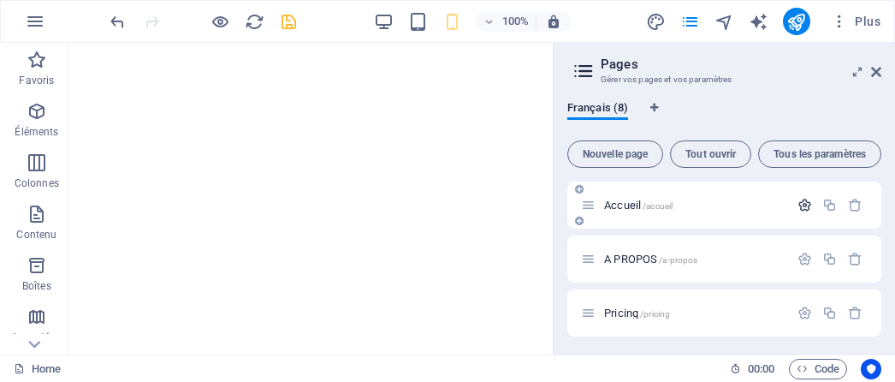
click at [801, 209] on icon "button" at bounding box center [804, 205] width 15 height 15
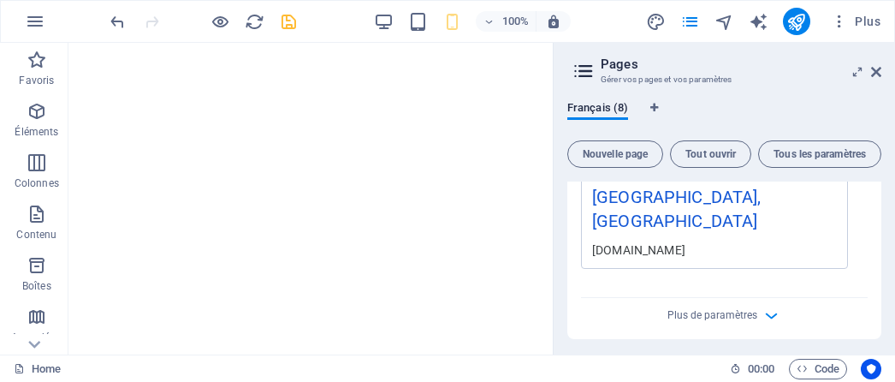
scroll to position [599, 0]
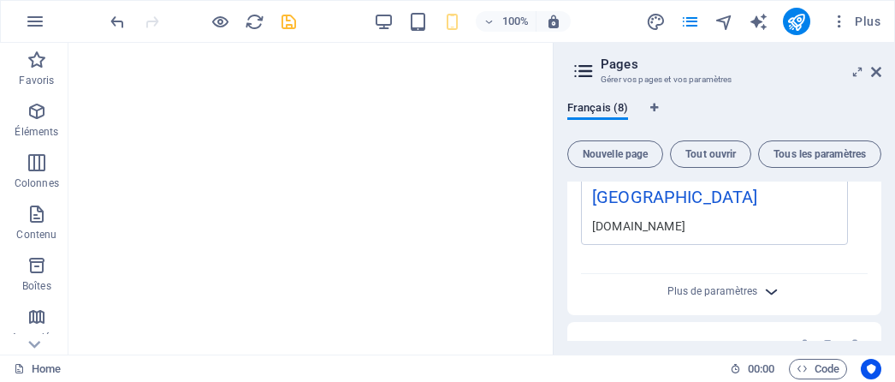
click at [772, 281] on icon "button" at bounding box center [771, 291] width 20 height 20
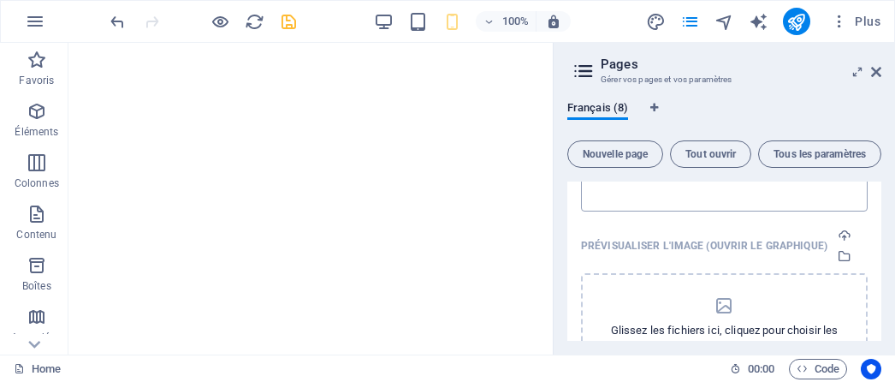
scroll to position [770, 0]
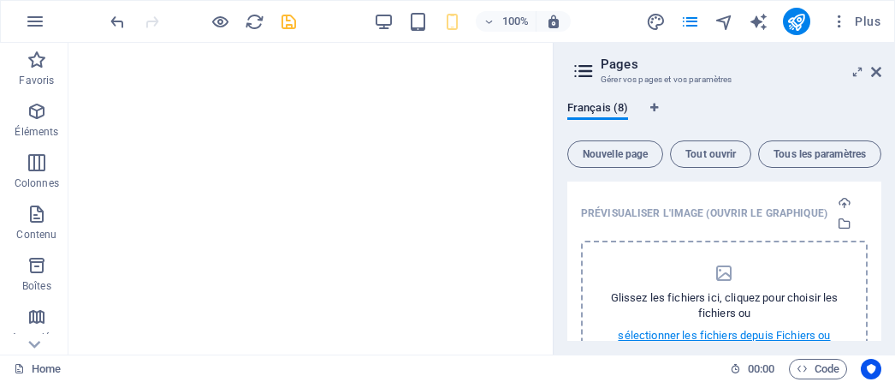
click at [738, 328] on p "sélectionner les fichiers depuis Fichiers ou depuis notre stock de photos et de…" at bounding box center [724, 343] width 242 height 31
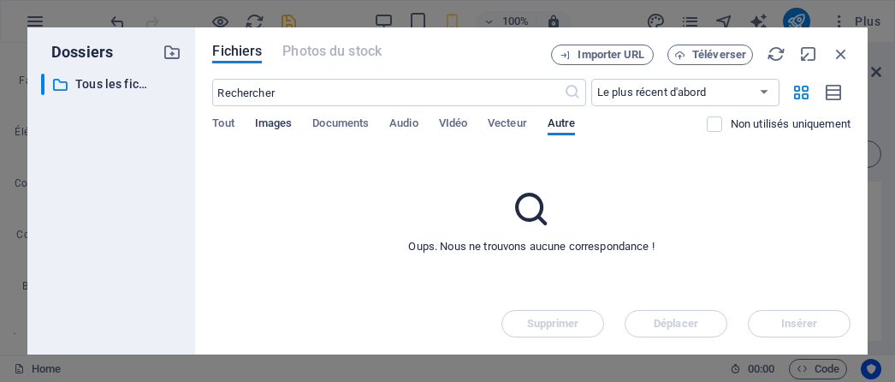
click at [287, 124] on span "Images" at bounding box center [274, 125] width 38 height 24
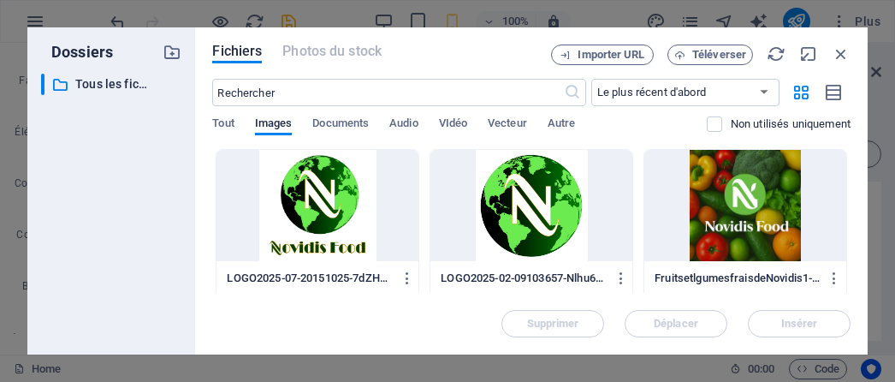
click at [752, 189] on div at bounding box center [745, 205] width 202 height 111
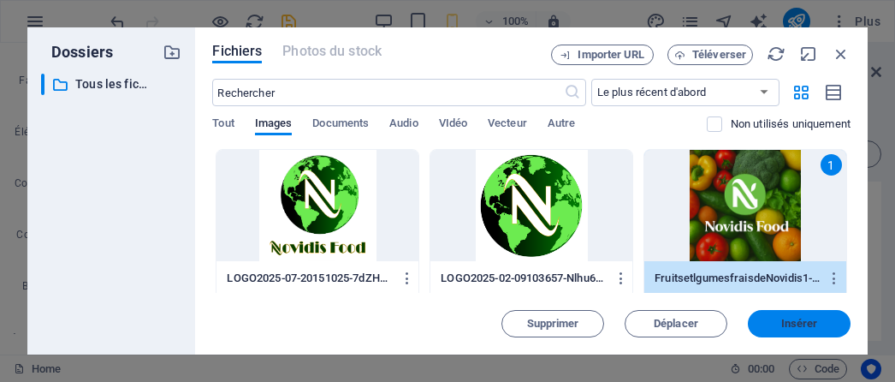
click at [787, 321] on span "Insérer" at bounding box center [799, 323] width 37 height 10
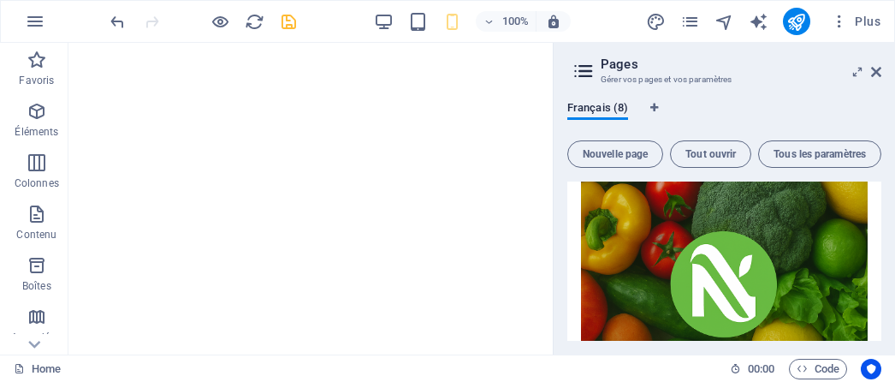
scroll to position [855, 0]
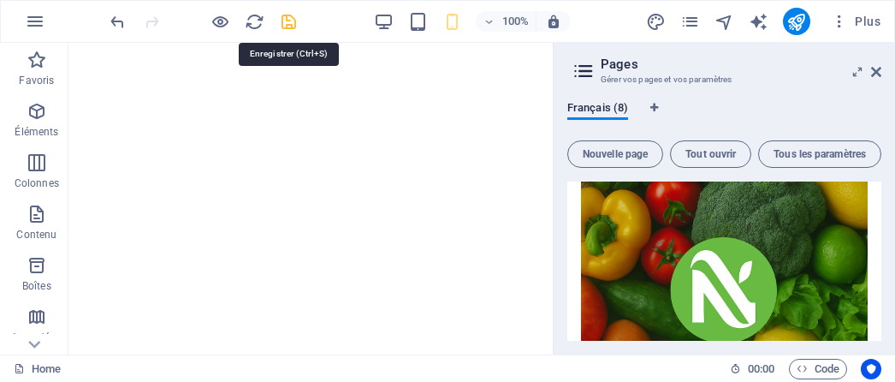
click at [293, 21] on icon "save" at bounding box center [289, 22] width 20 height 20
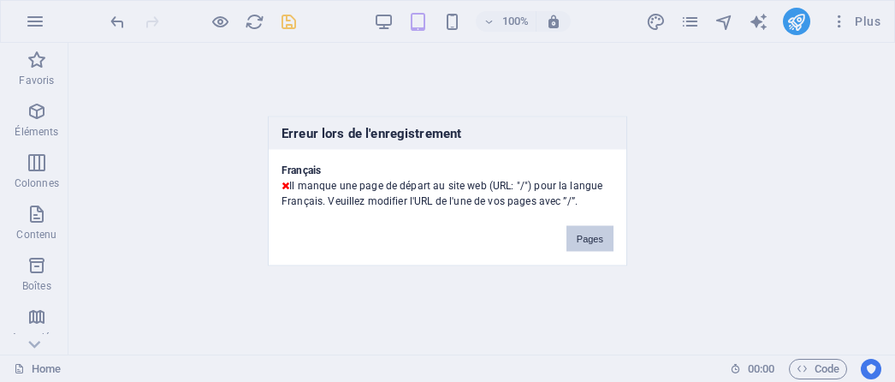
click at [583, 240] on button "Pages" at bounding box center [589, 239] width 47 height 26
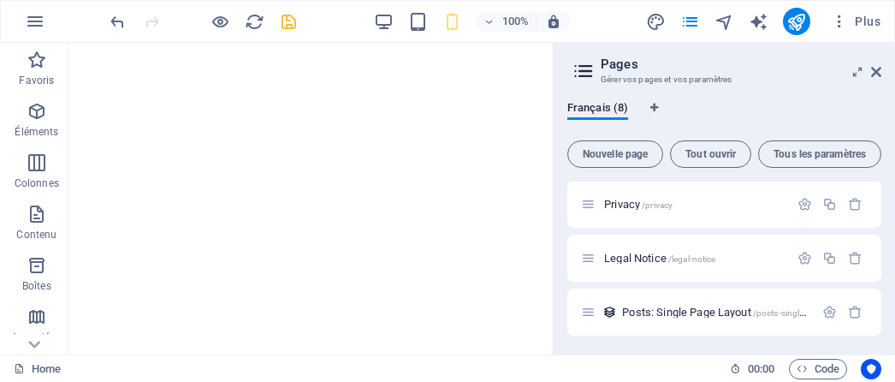
scroll to position [272, 0]
click at [34, 112] on icon "button" at bounding box center [37, 111] width 21 height 21
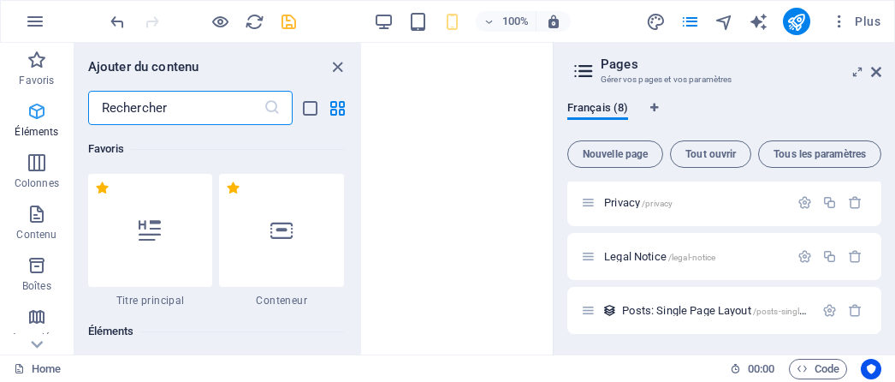
scroll to position [182, 0]
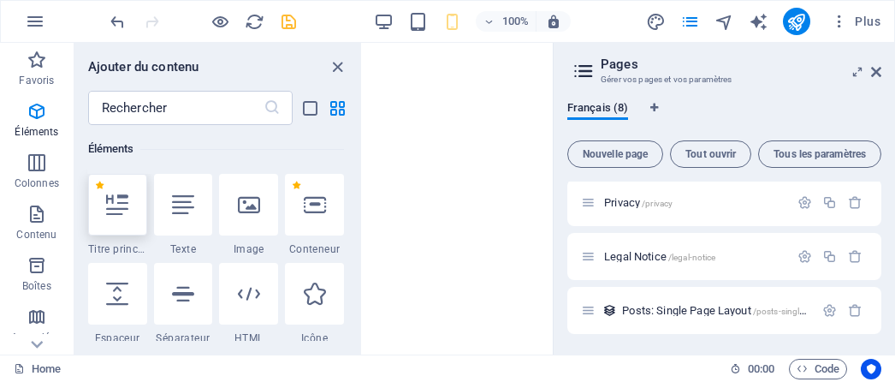
click at [106, 198] on icon at bounding box center [117, 204] width 22 height 22
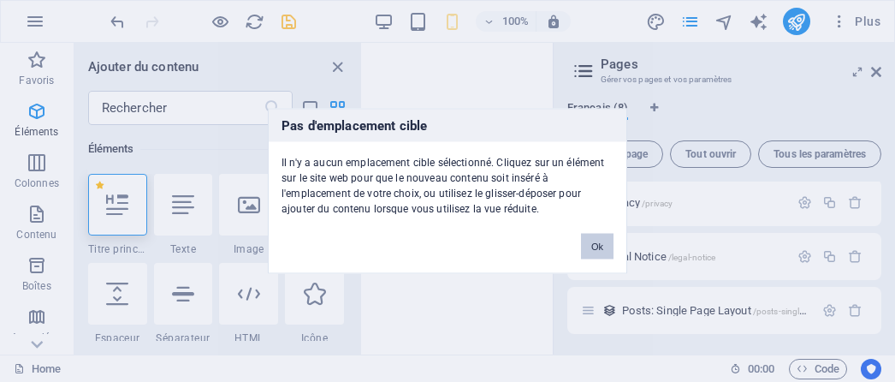
click at [589, 238] on button "Ok" at bounding box center [597, 247] width 33 height 26
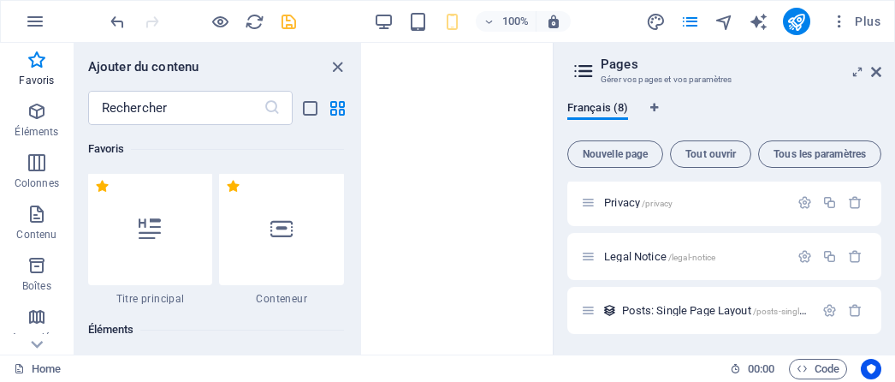
scroll to position [0, 0]
click at [338, 64] on icon "close panel" at bounding box center [338, 67] width 20 height 20
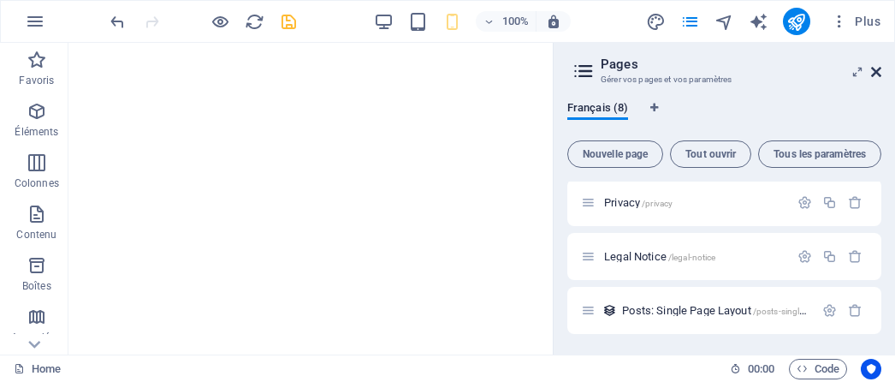
click at [878, 76] on icon at bounding box center [876, 72] width 10 height 14
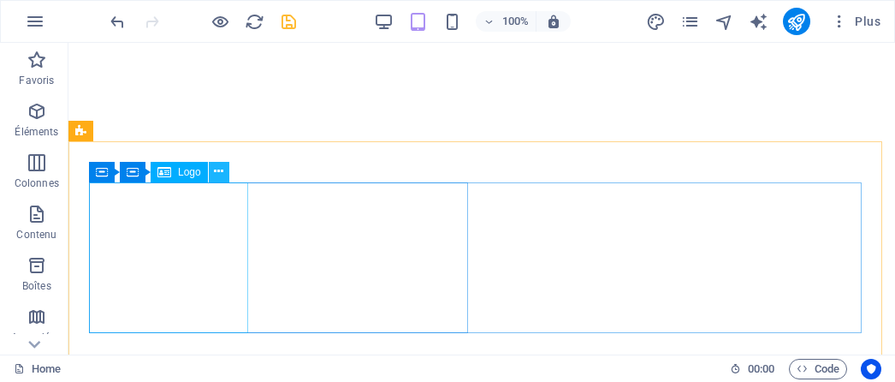
click at [218, 177] on icon at bounding box center [218, 172] width 9 height 18
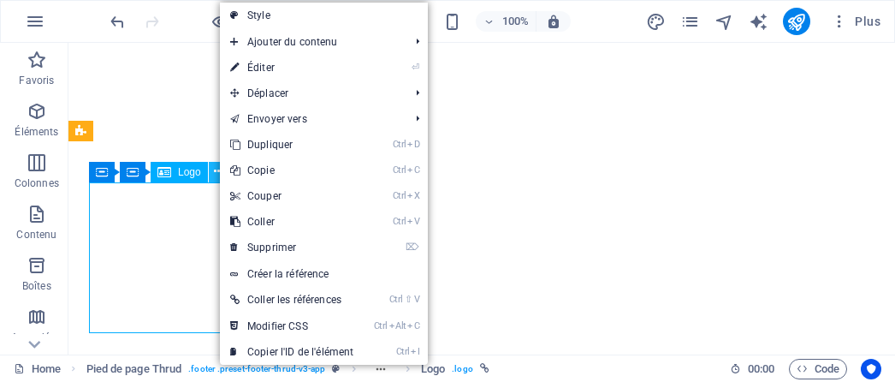
click at [219, 177] on icon at bounding box center [218, 172] width 9 height 18
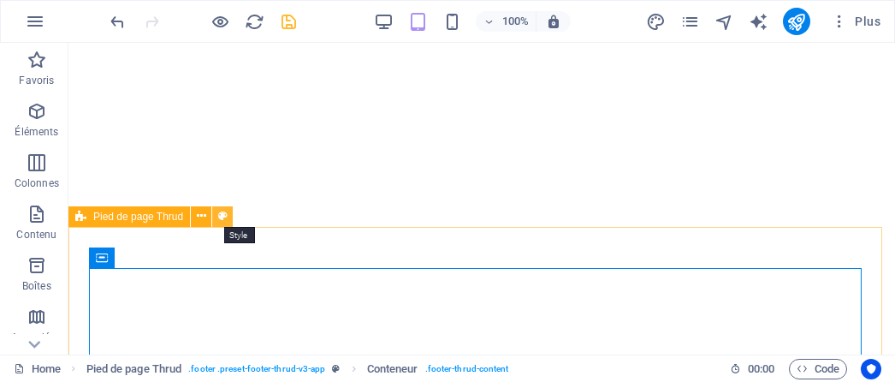
click at [225, 219] on icon at bounding box center [222, 216] width 9 height 18
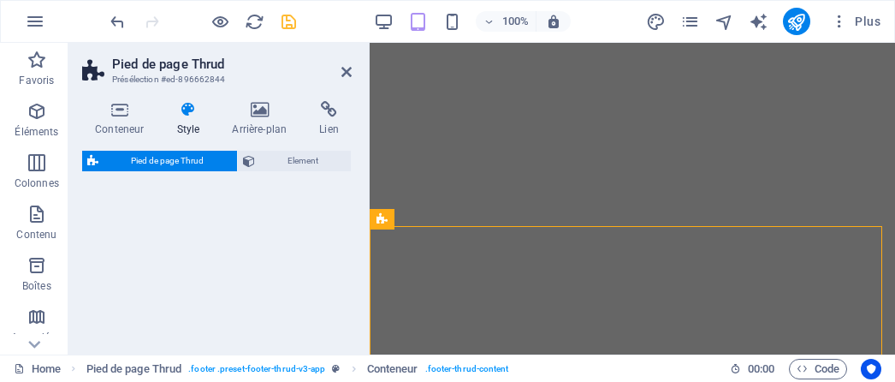
select select "rem"
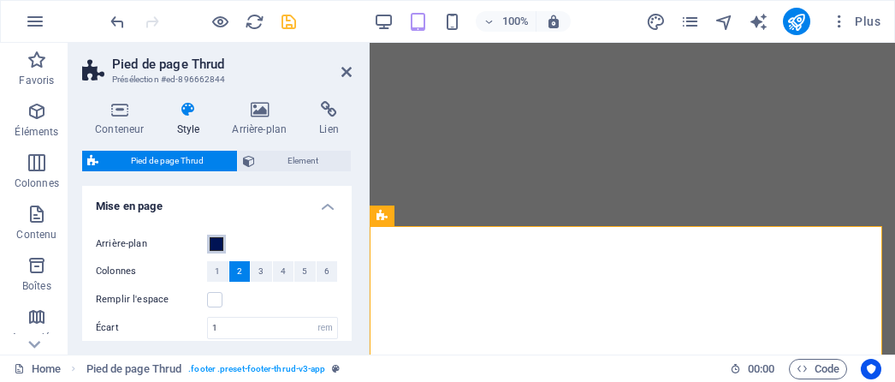
click at [219, 244] on span at bounding box center [217, 244] width 14 height 14
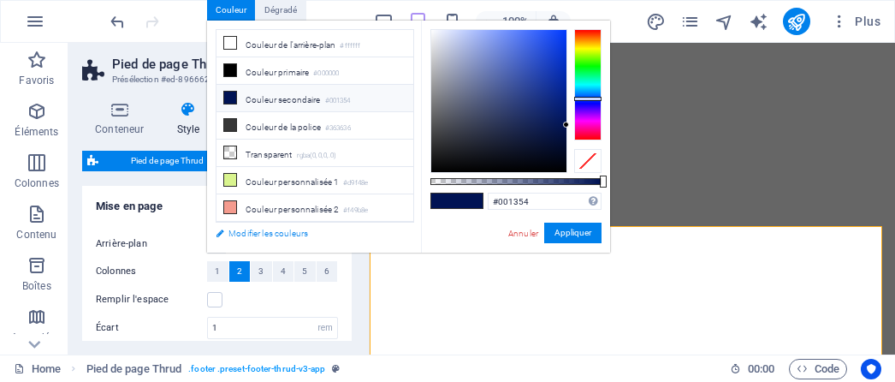
click at [241, 236] on link "Modifier les couleurs" at bounding box center [306, 232] width 198 height 21
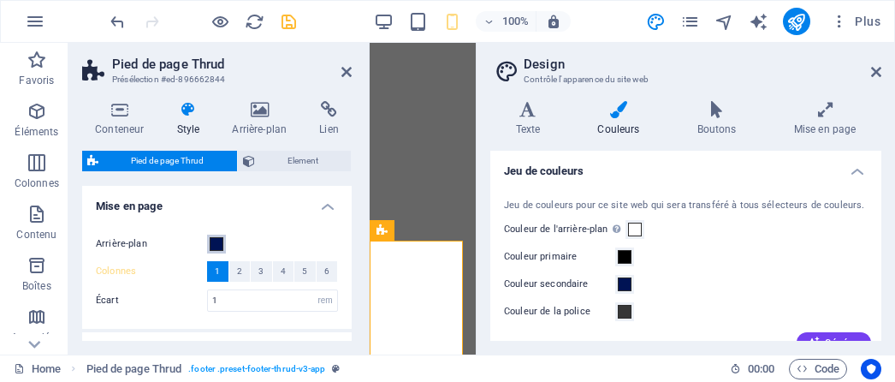
click at [216, 244] on span at bounding box center [217, 244] width 14 height 14
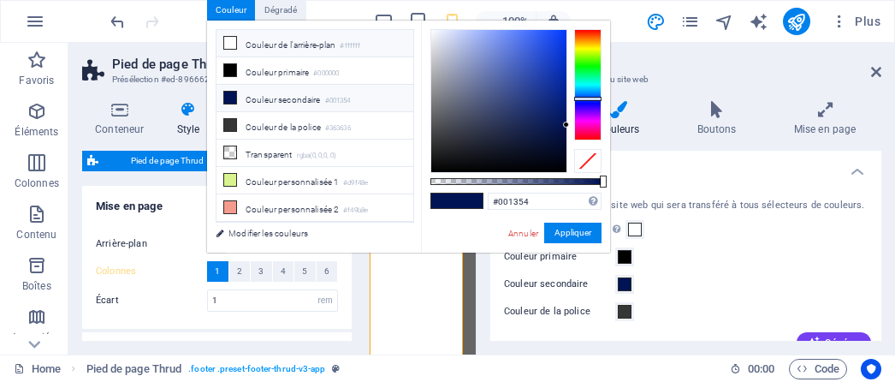
click at [300, 54] on li "Couleur de l'arrière-plan #ffffff" at bounding box center [314, 43] width 197 height 27
type input "#ffffff"
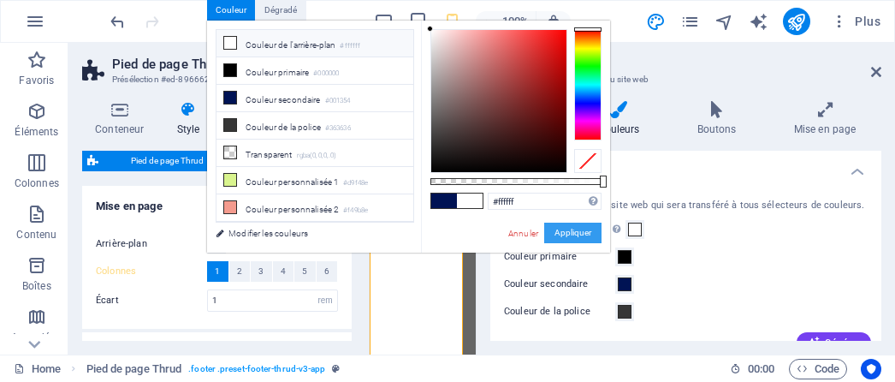
click at [585, 232] on button "Appliquer" at bounding box center [572, 232] width 57 height 21
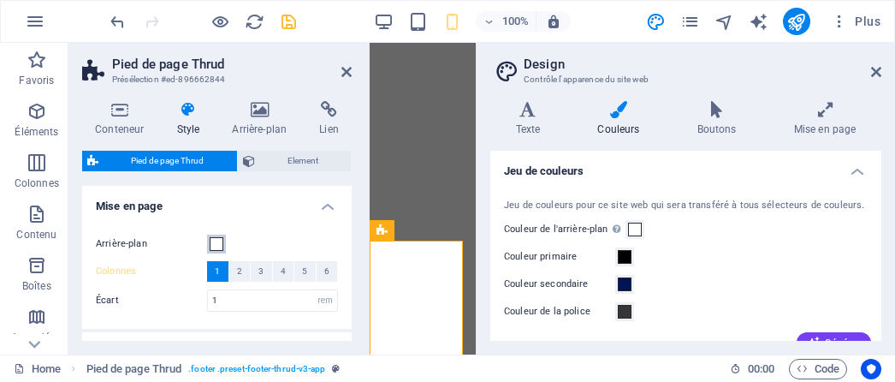
click at [219, 242] on span at bounding box center [217, 244] width 14 height 14
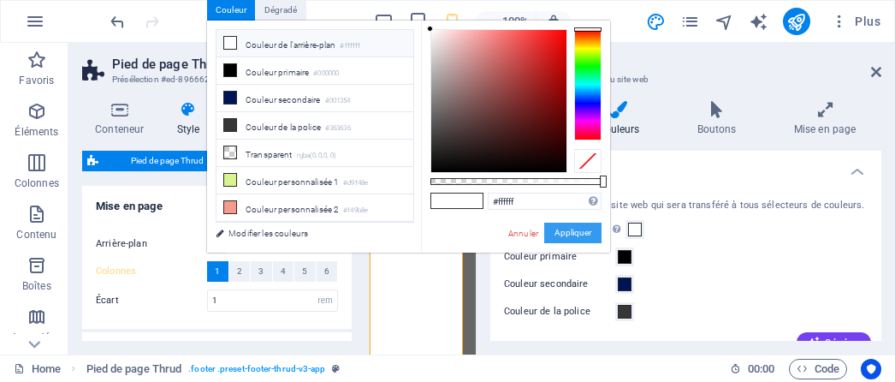
click at [559, 234] on button "Appliquer" at bounding box center [572, 232] width 57 height 21
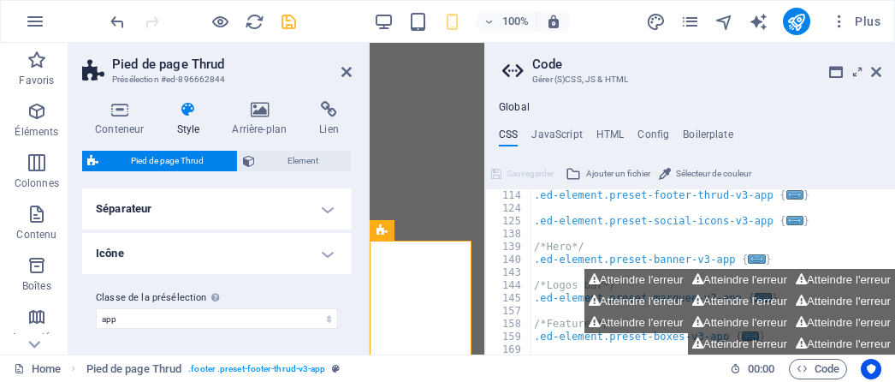
scroll to position [103, 0]
click at [873, 73] on icon at bounding box center [876, 72] width 10 height 14
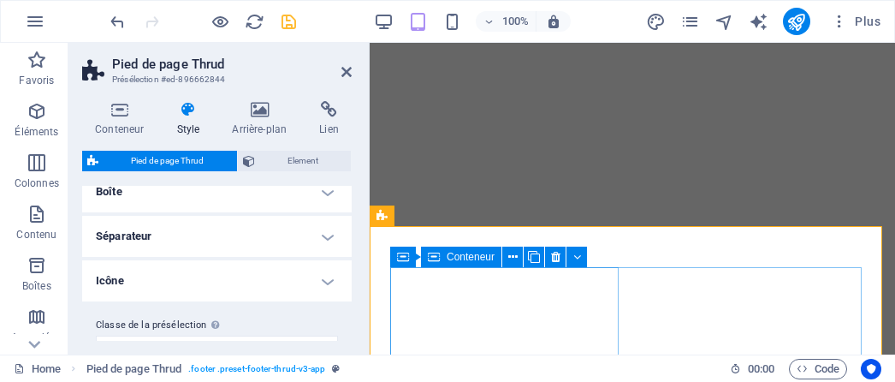
scroll to position [216, 0]
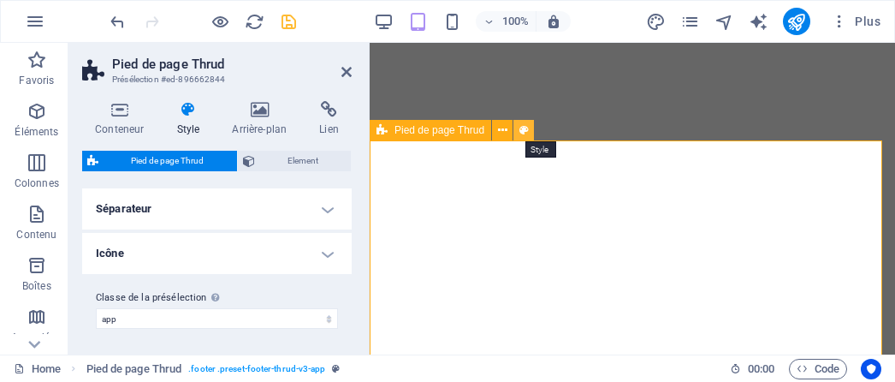
click at [529, 129] on button at bounding box center [523, 130] width 21 height 21
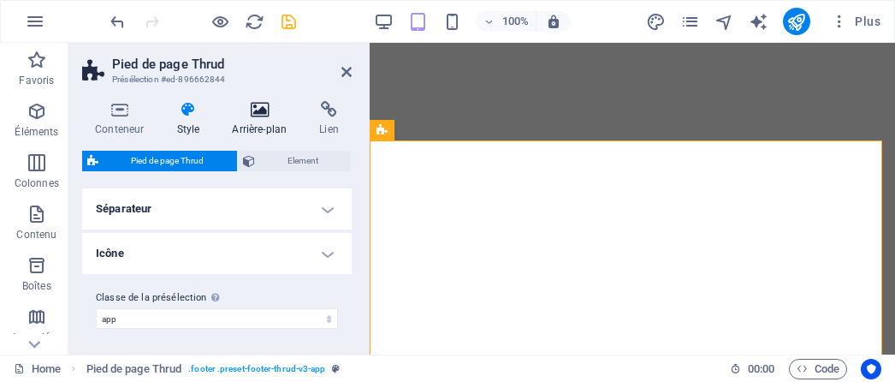
click at [263, 114] on icon at bounding box center [259, 109] width 80 height 17
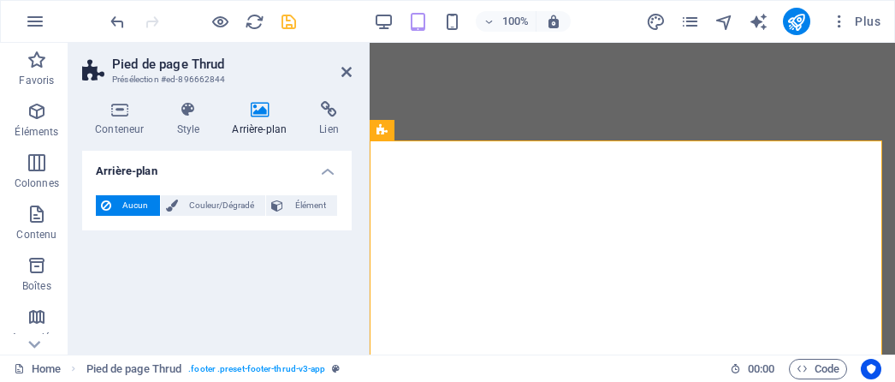
click at [133, 204] on span "Aucun" at bounding box center [135, 205] width 38 height 21
click at [346, 75] on icon at bounding box center [346, 72] width 10 height 14
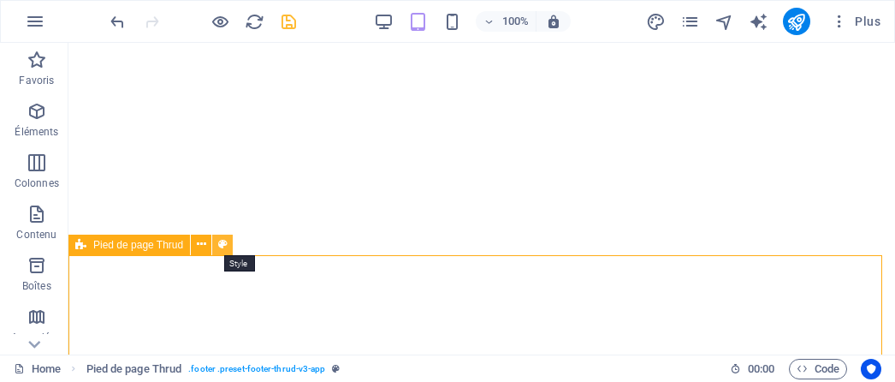
click at [224, 242] on icon at bounding box center [222, 244] width 9 height 18
select select "rem"
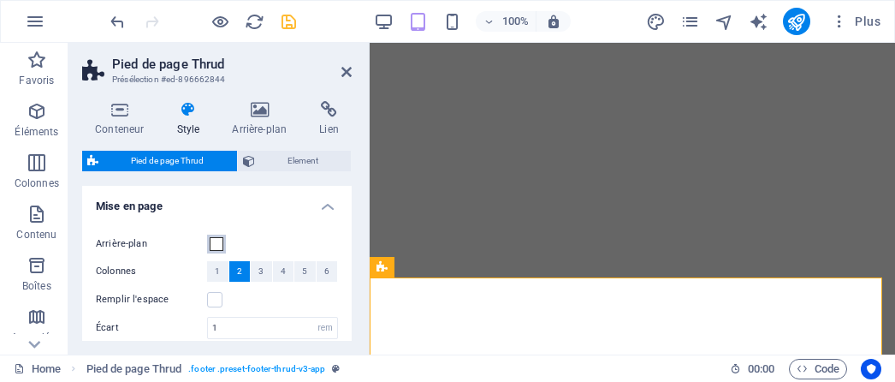
click at [216, 239] on span at bounding box center [217, 244] width 14 height 14
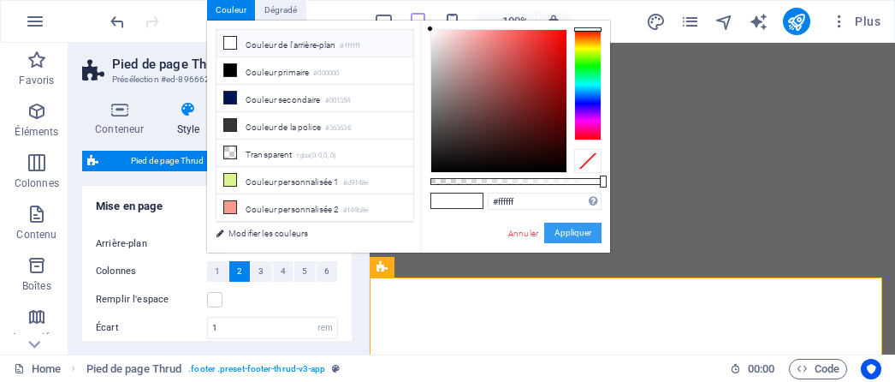
click at [575, 233] on button "Appliquer" at bounding box center [572, 232] width 57 height 21
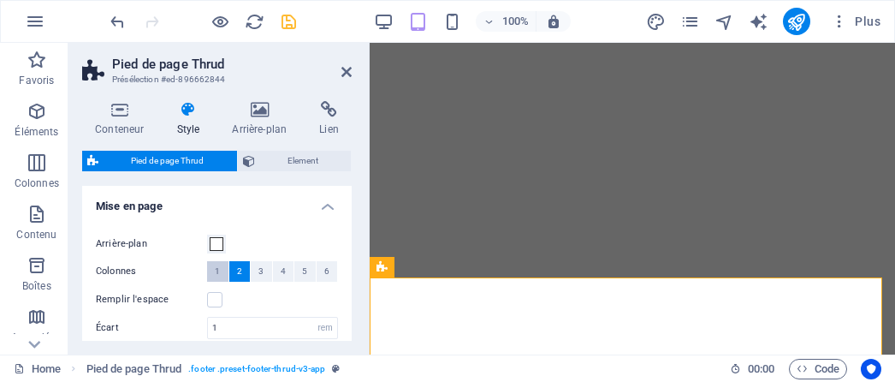
click at [215, 276] on span "1" at bounding box center [217, 271] width 5 height 21
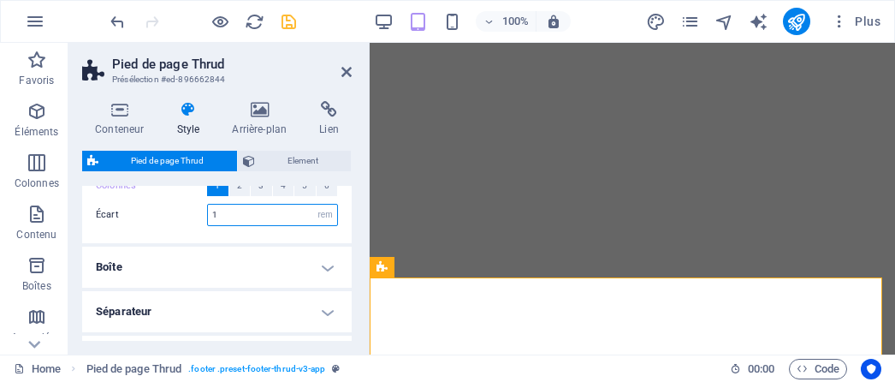
click at [267, 218] on input "1" at bounding box center [272, 214] width 129 height 21
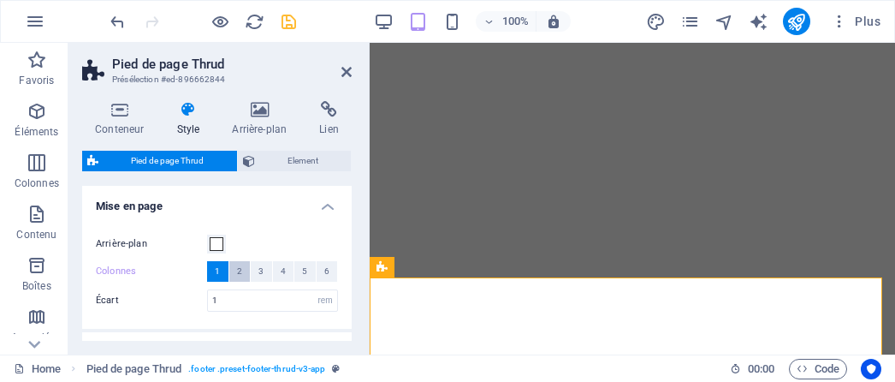
click at [237, 273] on span "2" at bounding box center [239, 271] width 5 height 21
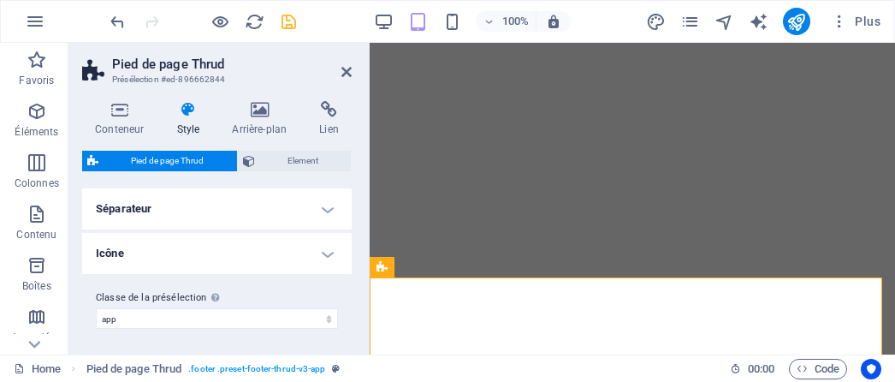
scroll to position [216, 0]
click at [519, 265] on icon at bounding box center [523, 267] width 9 height 18
click at [289, 157] on span "Element" at bounding box center [303, 161] width 86 height 21
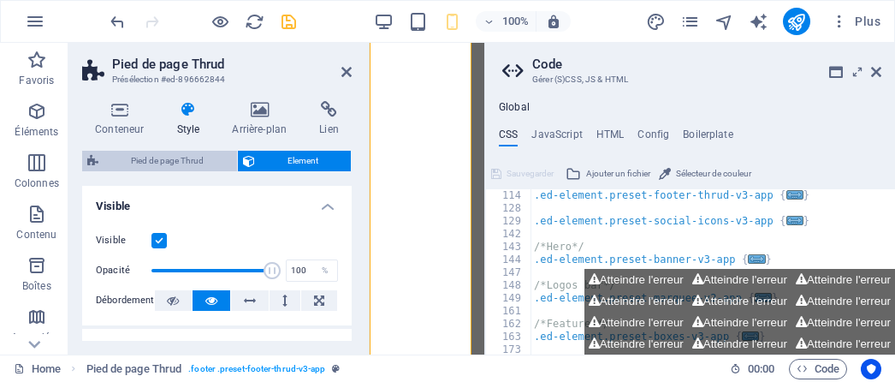
scroll to position [103, 0]
click at [187, 157] on span "Pied de page Thrud" at bounding box center [168, 161] width 128 height 21
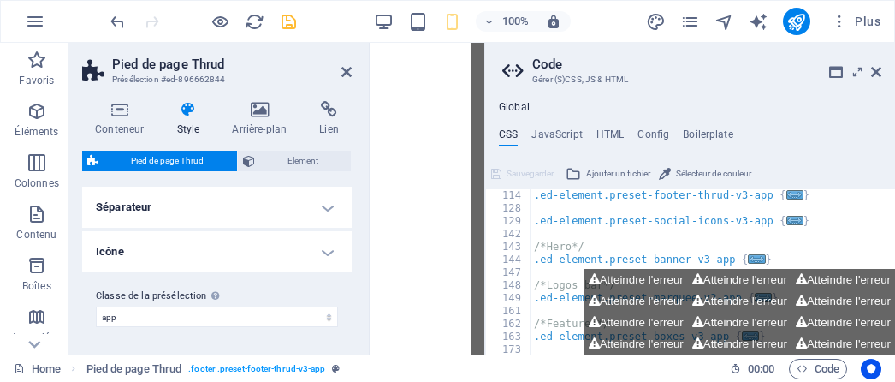
scroll to position [189, 0]
click at [328, 204] on h4 "Séparateur" at bounding box center [216, 207] width 269 height 41
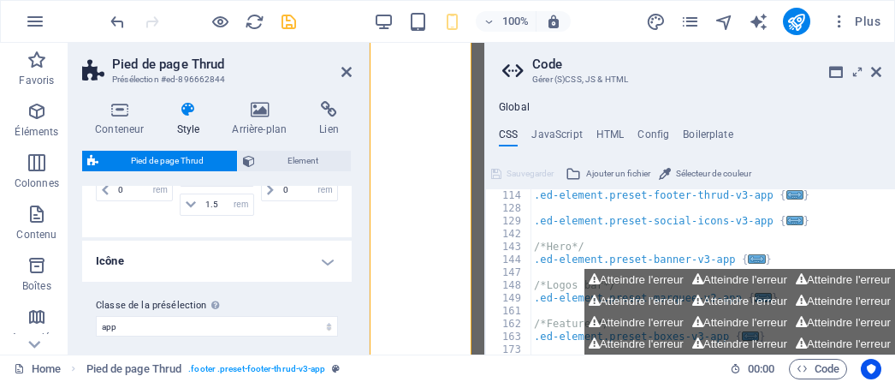
scroll to position [317, 0]
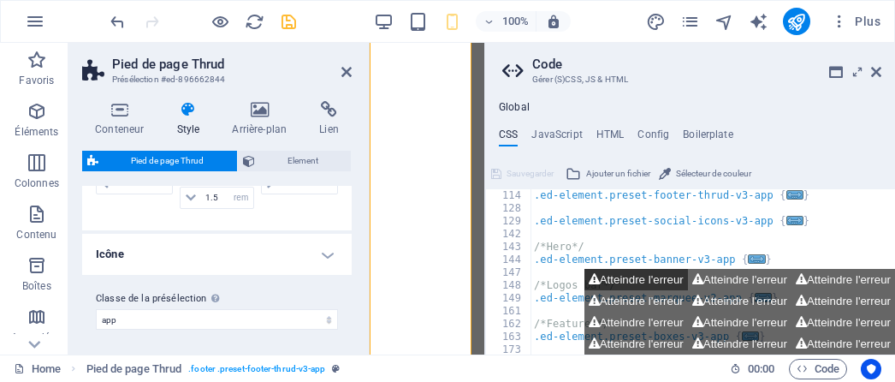
click at [607, 280] on button "Atteindre l'erreur" at bounding box center [636, 279] width 104 height 21
type textarea "$menu-logo-background: $menu-wrapper-background,"
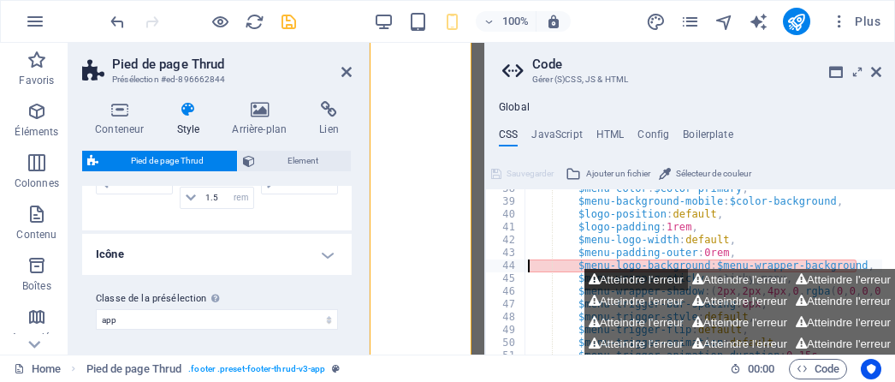
scroll to position [482, 0]
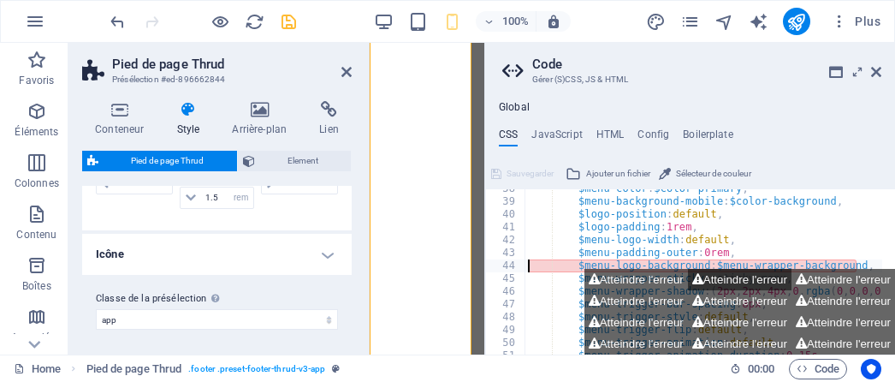
click at [713, 278] on button "Atteindre l'erreur" at bounding box center [740, 279] width 104 height 21
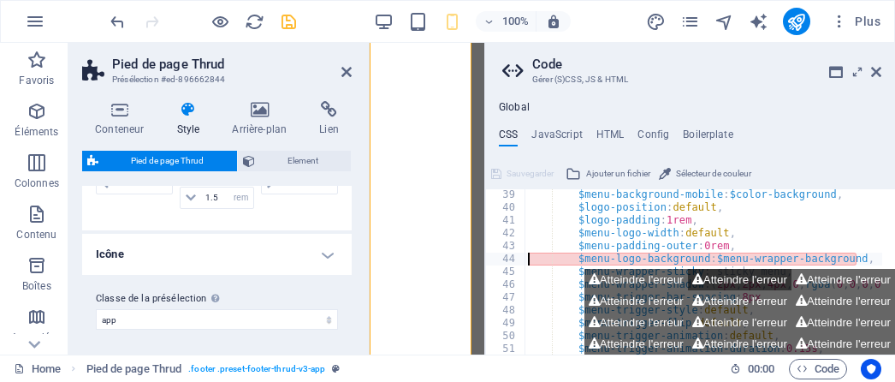
scroll to position [488, 0]
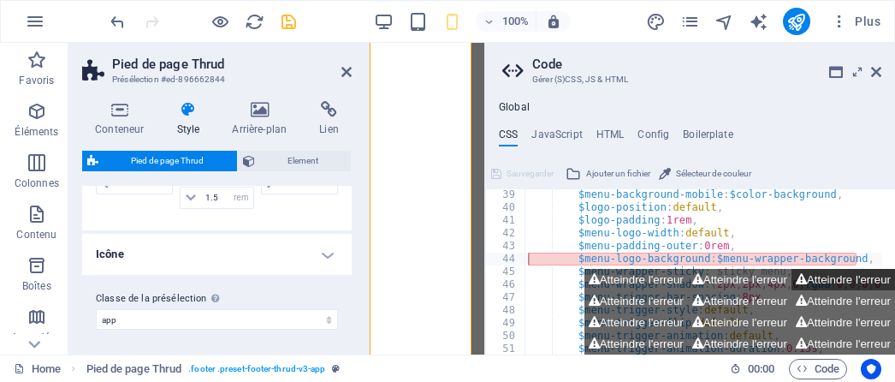
click at [814, 274] on button "Atteindre l'erreur" at bounding box center [843, 279] width 104 height 21
click at [855, 281] on button "Atteindre l'erreur" at bounding box center [843, 279] width 104 height 21
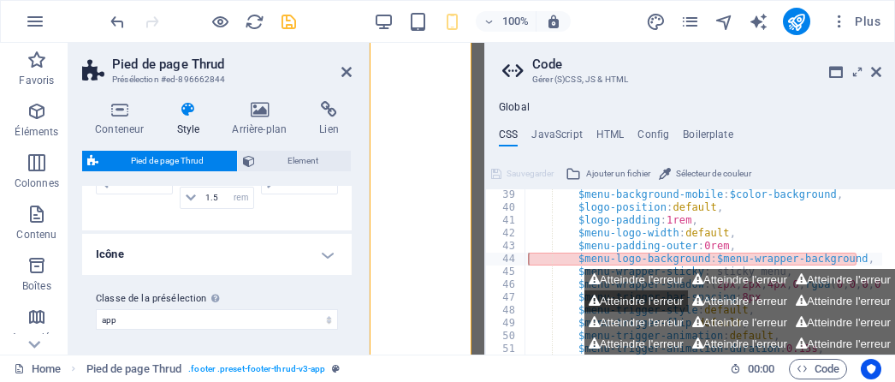
click at [605, 299] on button "Atteindre l'erreur" at bounding box center [636, 300] width 104 height 21
click at [873, 73] on icon at bounding box center [876, 72] width 10 height 14
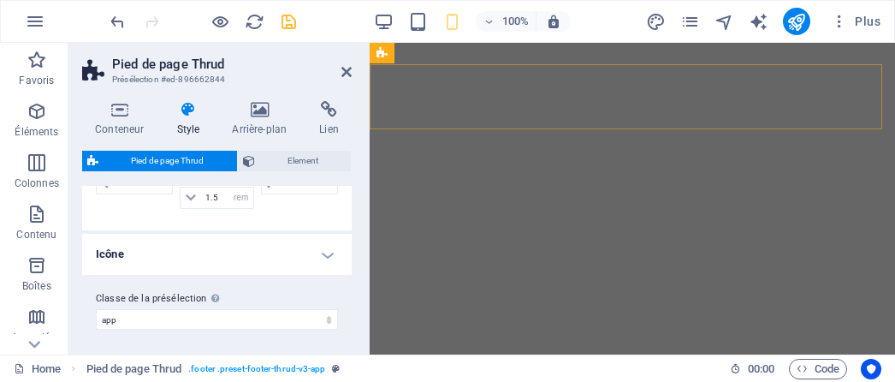
type input "3"
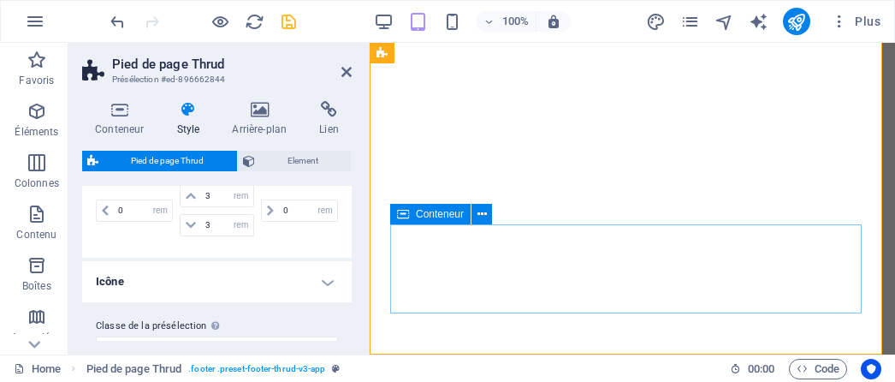
scroll to position [344, 0]
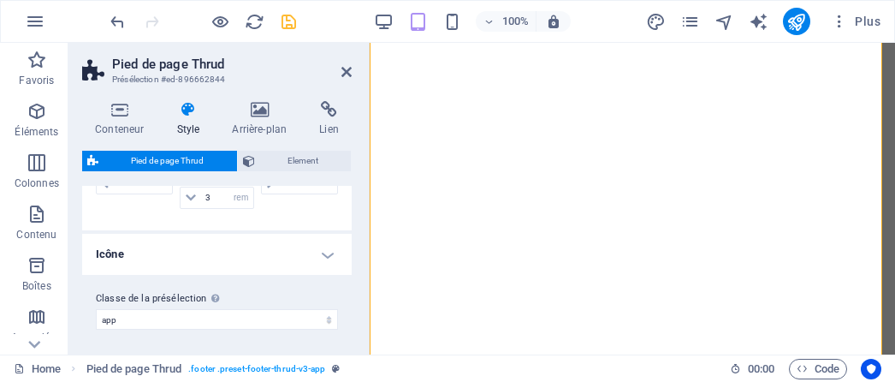
click at [347, 80] on header "Pied de page [PERSON_NAME] #ed-896662844" at bounding box center [216, 65] width 269 height 44
click at [349, 73] on icon at bounding box center [346, 72] width 10 height 14
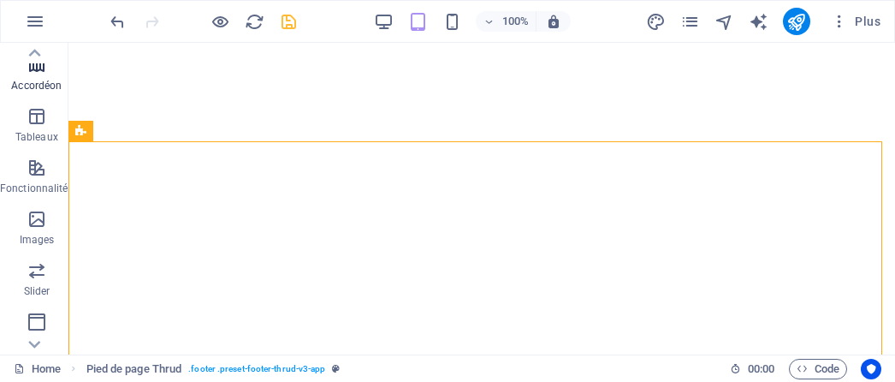
scroll to position [342, 0]
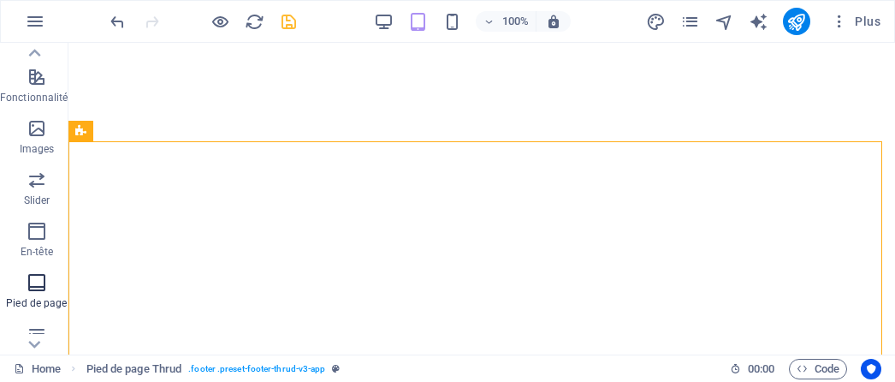
click at [37, 287] on icon "button" at bounding box center [37, 282] width 21 height 21
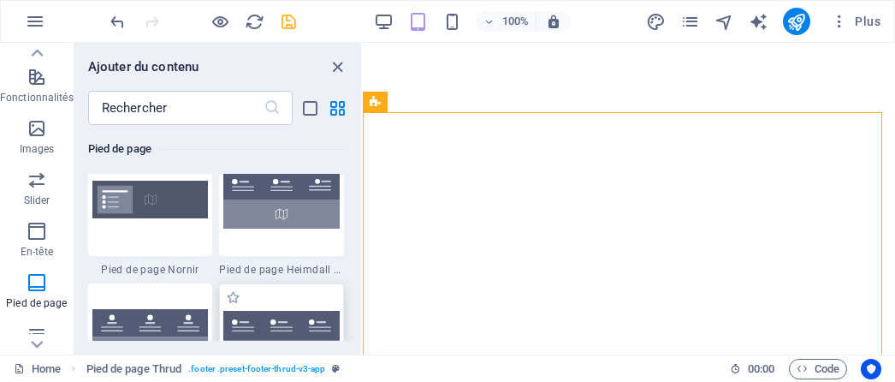
scroll to position [11582, 0]
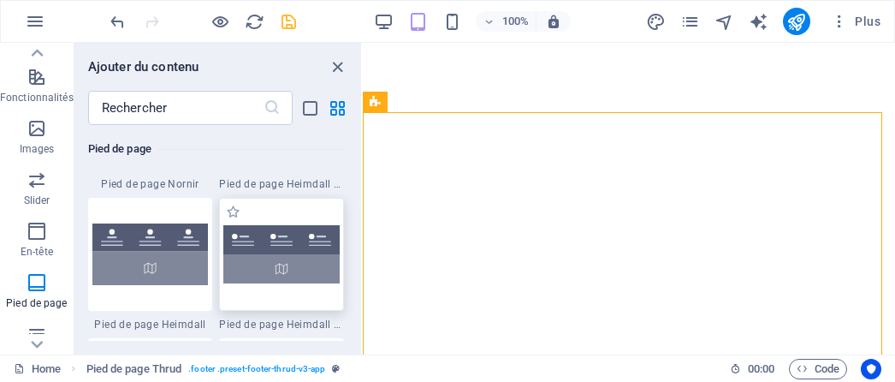
click at [311, 259] on img at bounding box center [281, 254] width 116 height 59
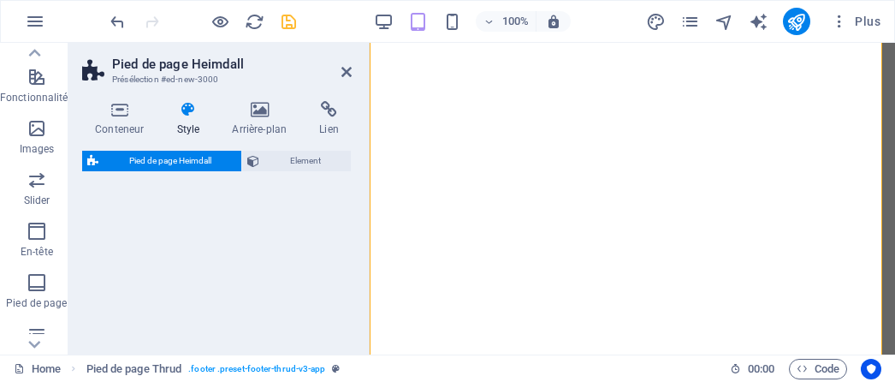
select select "rem"
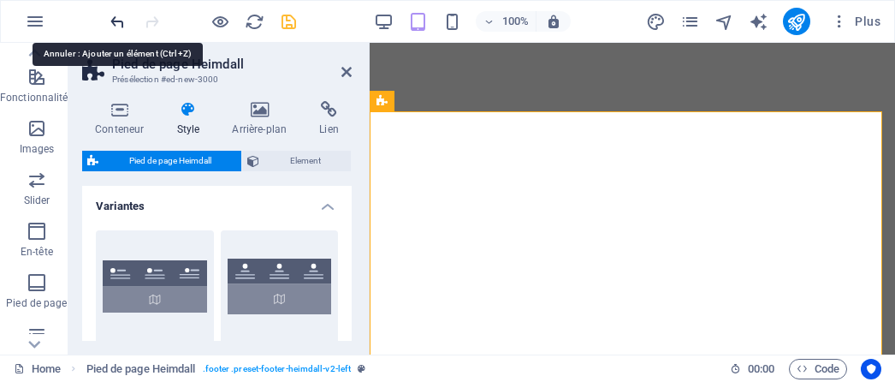
click at [122, 21] on icon "undo" at bounding box center [118, 22] width 20 height 20
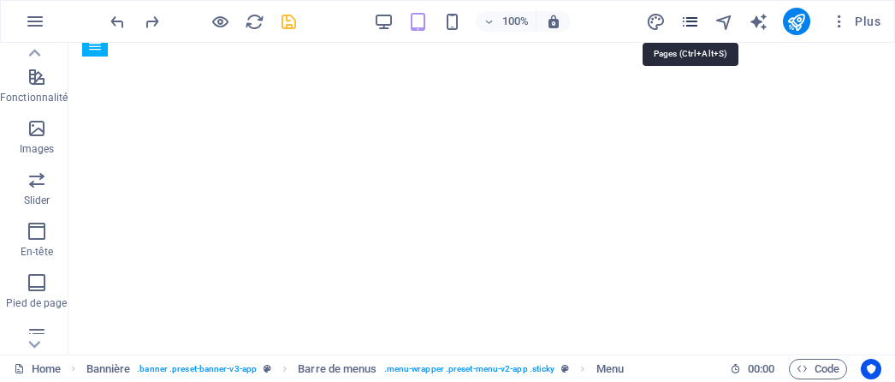
click at [689, 20] on icon "pages" at bounding box center [690, 22] width 20 height 20
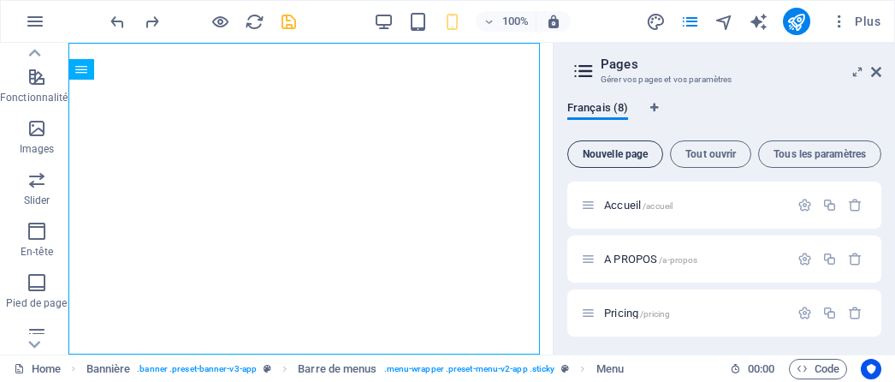
click at [619, 158] on span "Nouvelle page" at bounding box center [615, 154] width 80 height 10
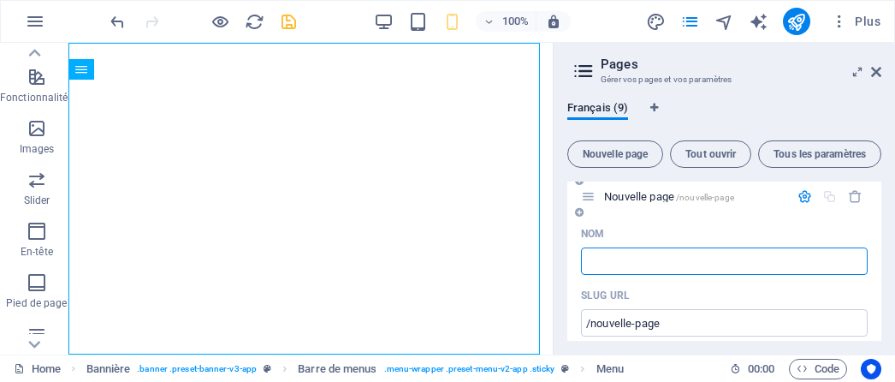
type input "/"
type input "prod"
type input "/pr"
type input "pr"
type input "produit"
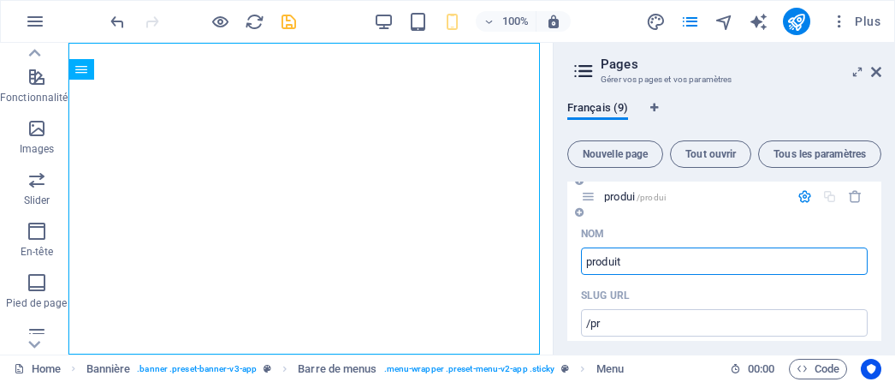
type input "/produi"
type input "produi"
type input "produit"
type input "/produit"
type input "produit"
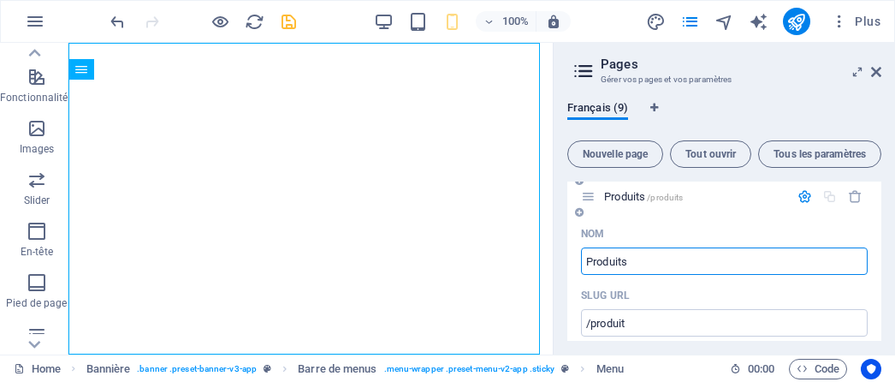
type input "Produits"
type input "/produits"
type input "Produits"
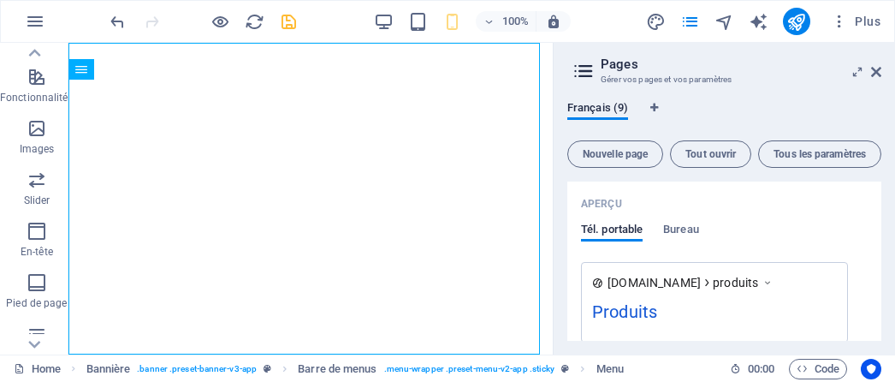
scroll to position [946, 0]
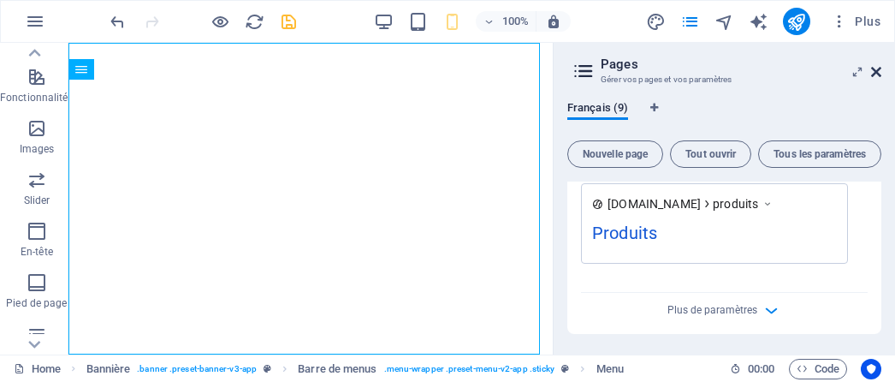
click at [874, 74] on icon at bounding box center [876, 72] width 10 height 14
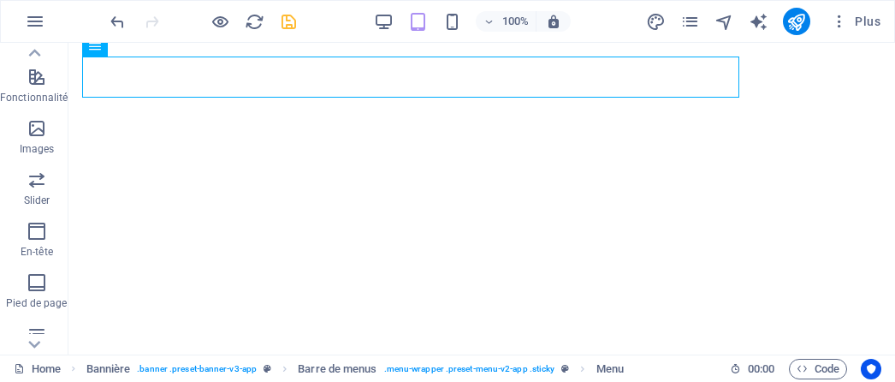
click at [285, 29] on icon "save" at bounding box center [289, 22] width 20 height 20
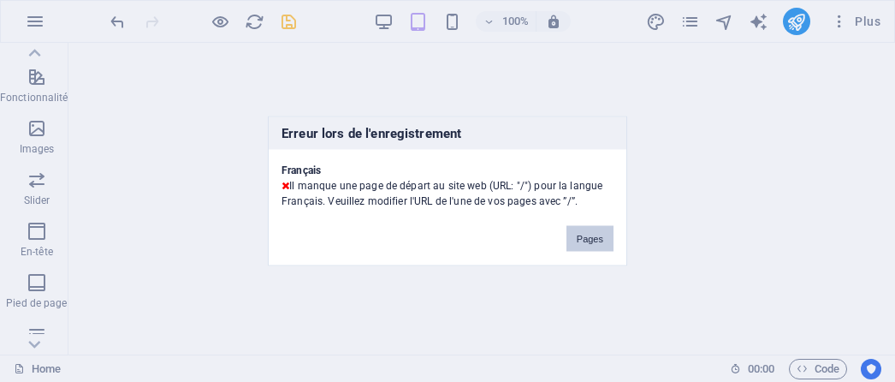
click at [607, 239] on button "Pages" at bounding box center [589, 239] width 47 height 26
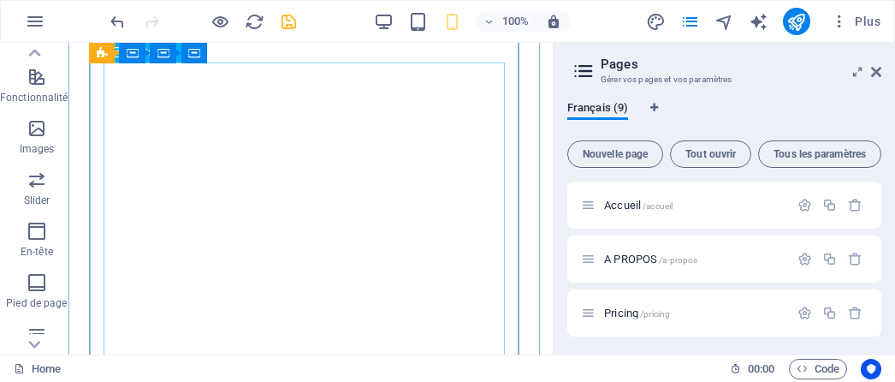
scroll to position [440, 0]
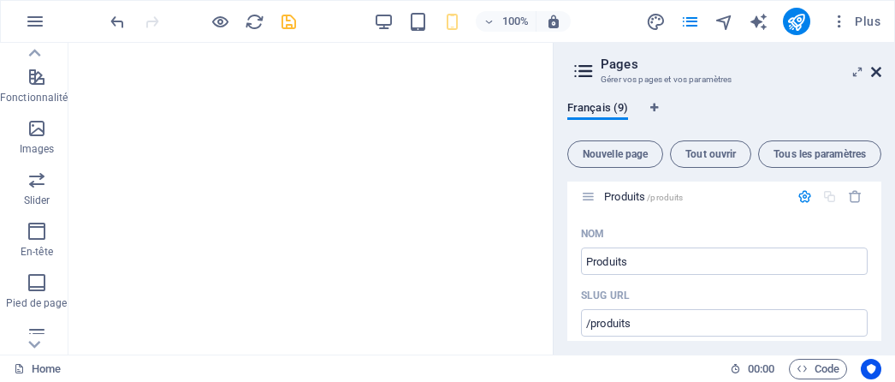
click at [878, 76] on icon at bounding box center [876, 72] width 10 height 14
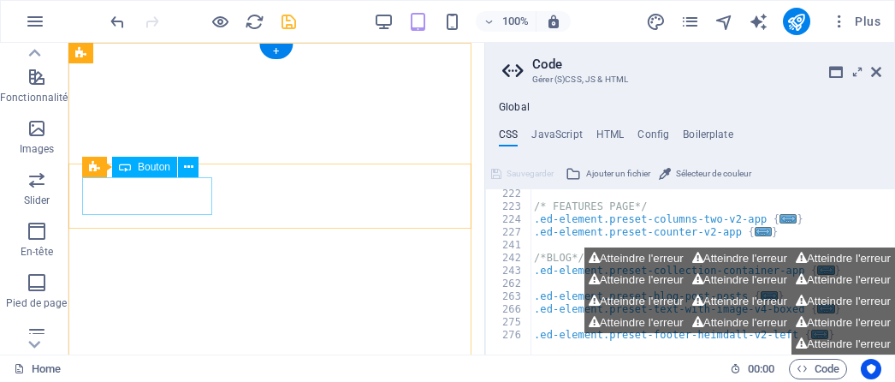
scroll to position [374, 0]
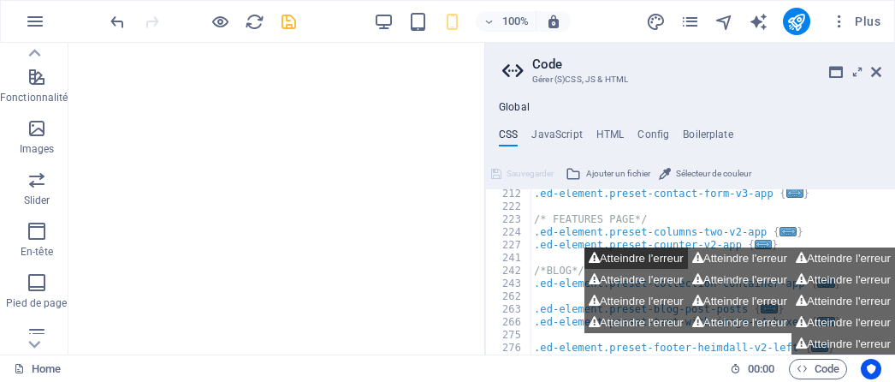
click at [664, 259] on button "Atteindre l'erreur" at bounding box center [636, 257] width 104 height 21
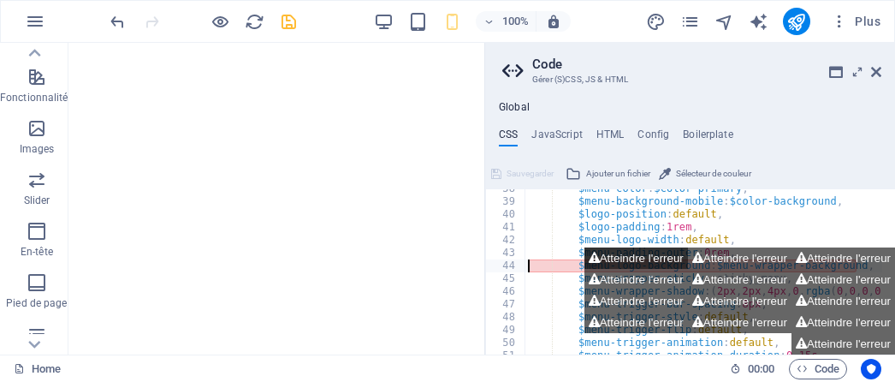
type textarea "$menu-logo-background: $menu-wrapper-background,"
click at [547, 309] on div "Atteindre l'erreur Atteindre l'erreur Atteindre l'erreur Atteindre l'erreur Att…" at bounding box center [690, 300] width 410 height 107
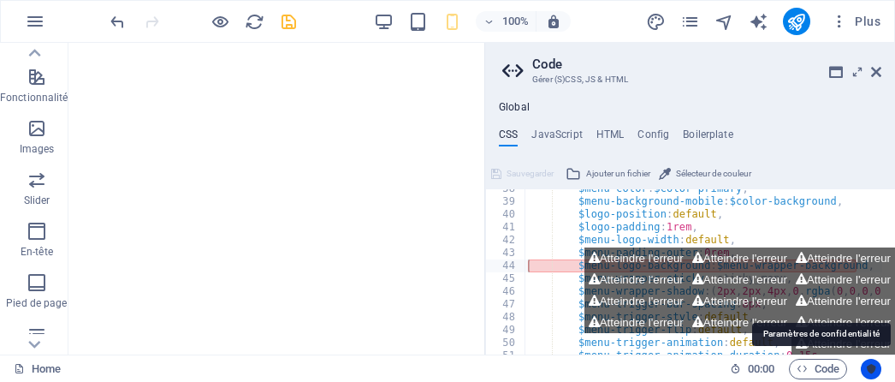
click at [878, 369] on button "Usercentrics" at bounding box center [871, 368] width 21 height 21
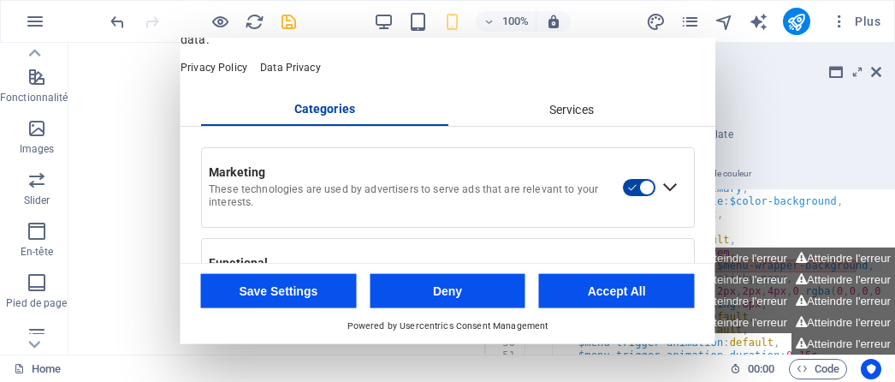
scroll to position [0, 0]
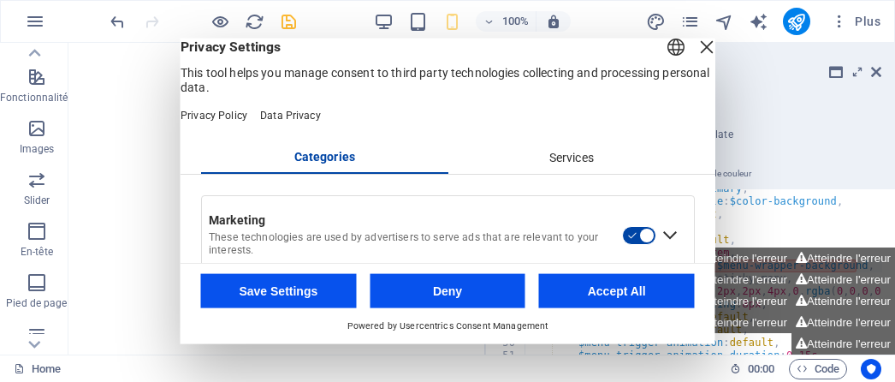
click at [695, 59] on div "Close Layer" at bounding box center [707, 47] width 24 height 24
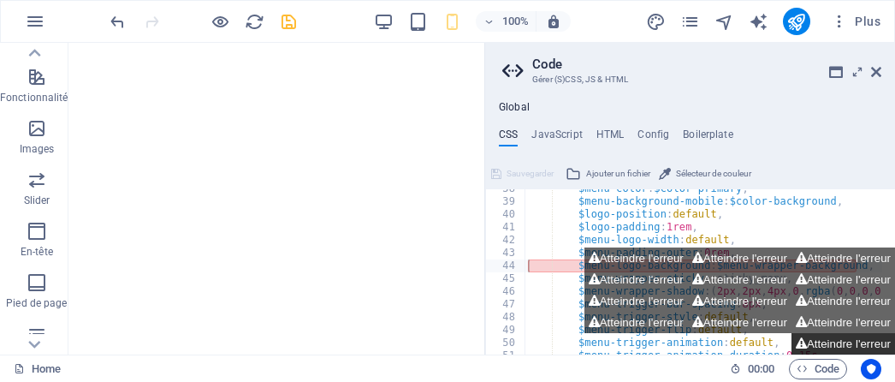
click at [825, 340] on button "Atteindre l'erreur" at bounding box center [843, 343] width 104 height 21
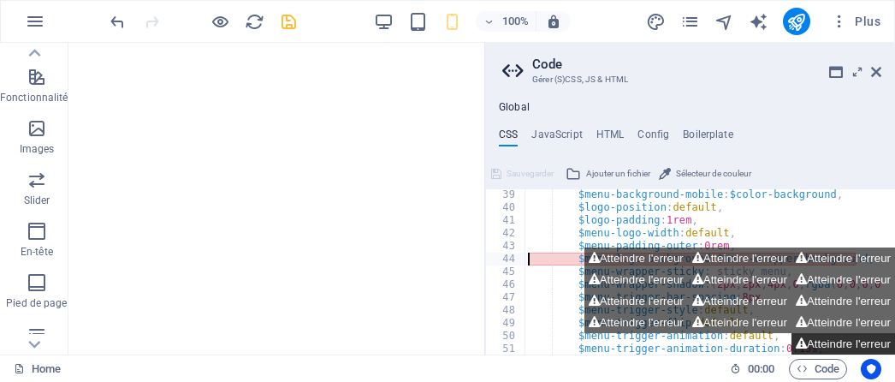
scroll to position [488, 0]
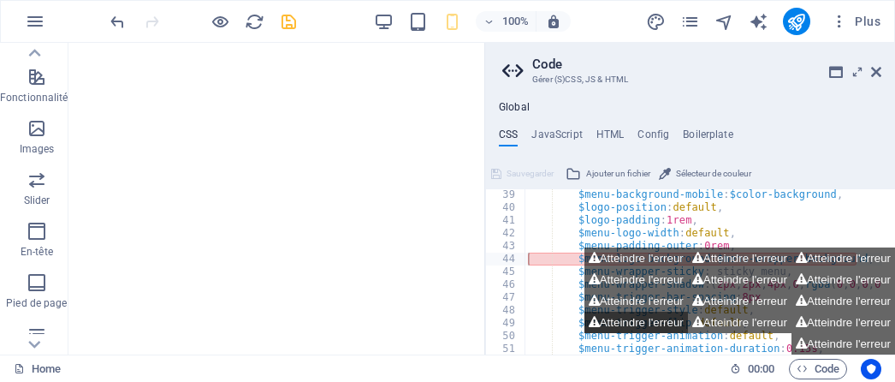
click at [618, 315] on button "Atteindre l'erreur" at bounding box center [636, 321] width 104 height 21
click at [609, 132] on h4 "HTML" at bounding box center [610, 137] width 28 height 19
type textarea "<button href="#main-content" class="wv-link-content button">Skip to main conten…"
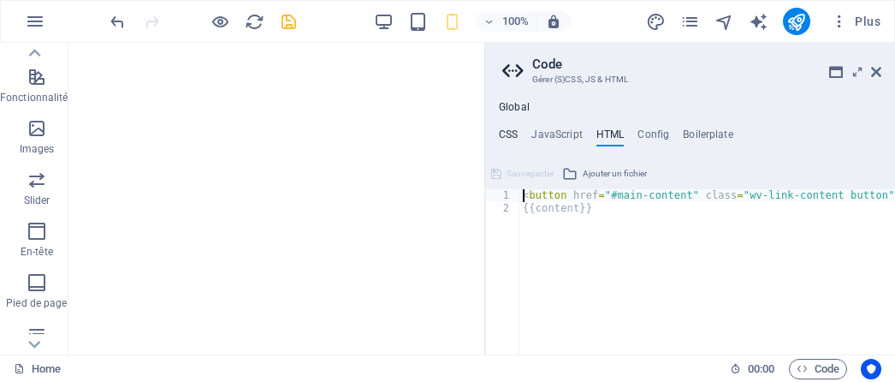
click at [504, 132] on h4 "CSS" at bounding box center [508, 137] width 19 height 19
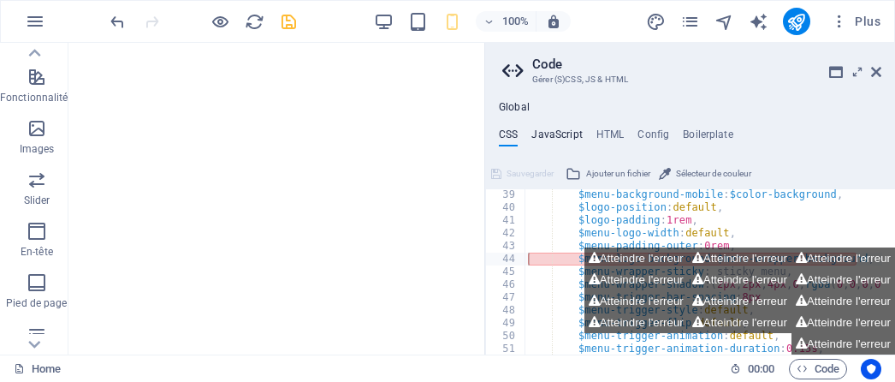
click at [549, 131] on h4 "JavaScript" at bounding box center [556, 137] width 50 height 19
type textarea "/* JS for preset "Menu V2" */"
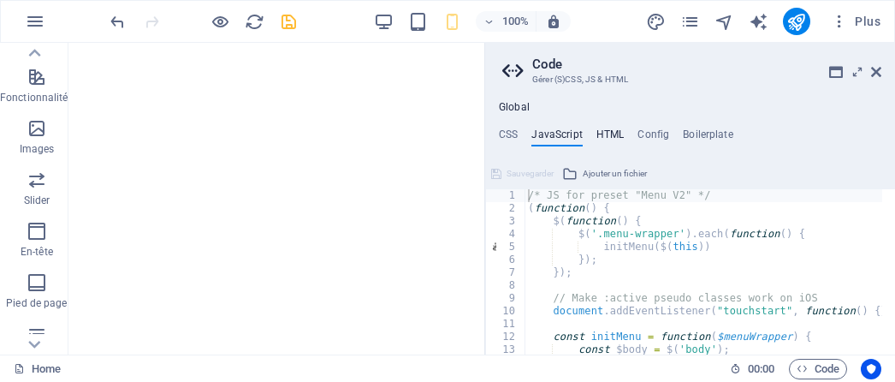
click at [611, 134] on h4 "HTML" at bounding box center [610, 137] width 28 height 19
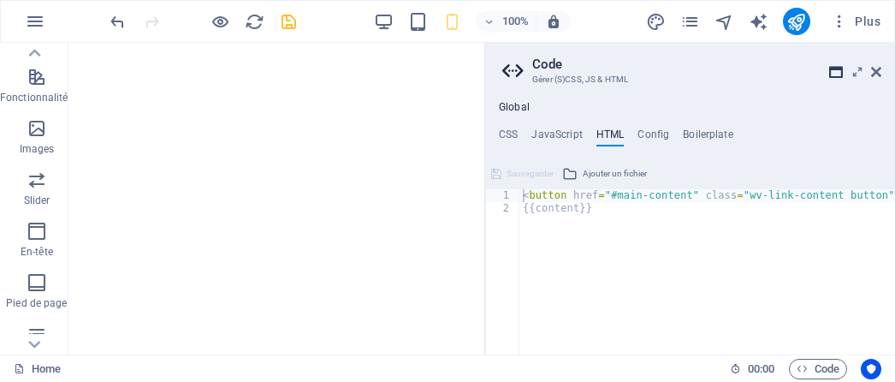
click at [835, 71] on icon at bounding box center [836, 72] width 14 height 14
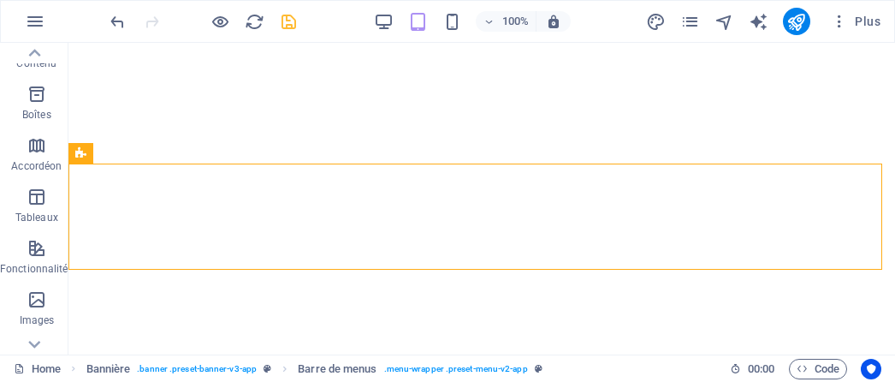
scroll to position [0, 0]
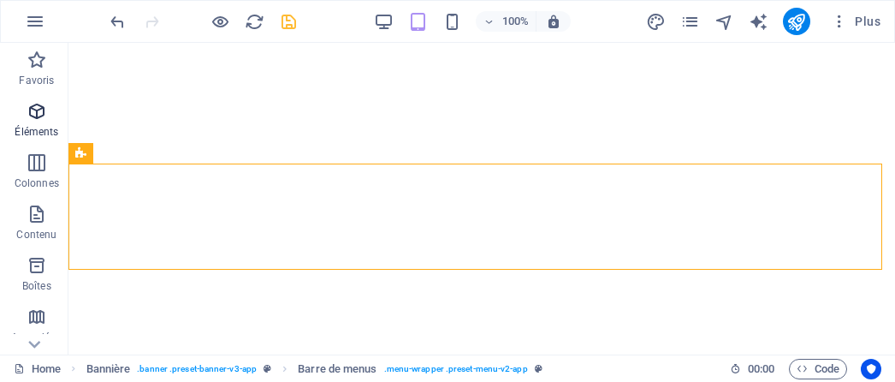
click at [27, 110] on icon "button" at bounding box center [37, 111] width 21 height 21
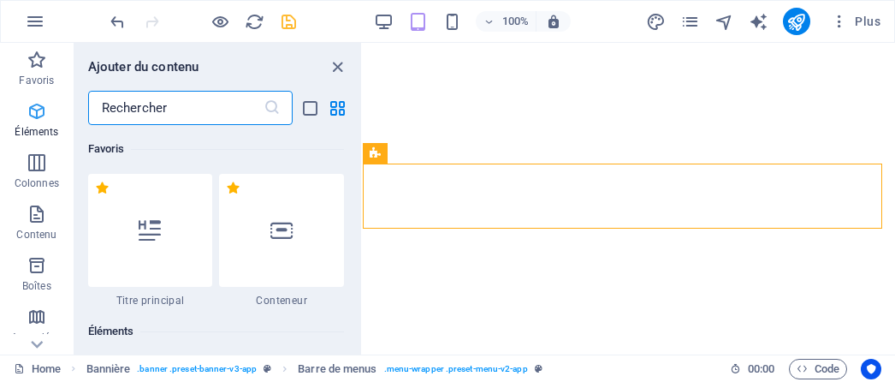
scroll to position [182, 0]
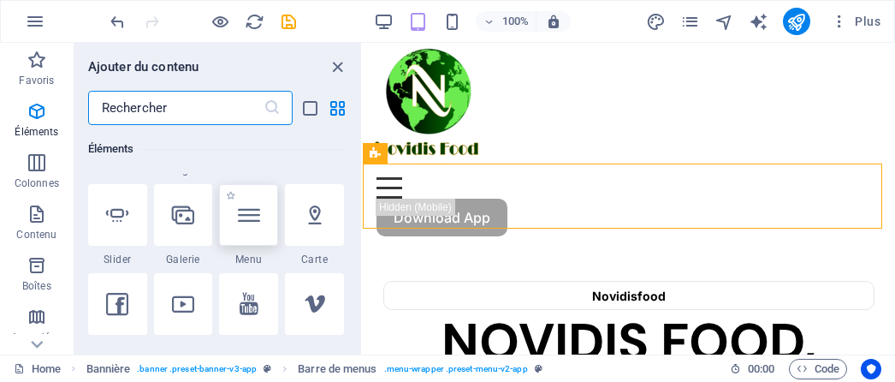
click at [236, 225] on div at bounding box center [248, 215] width 59 height 62
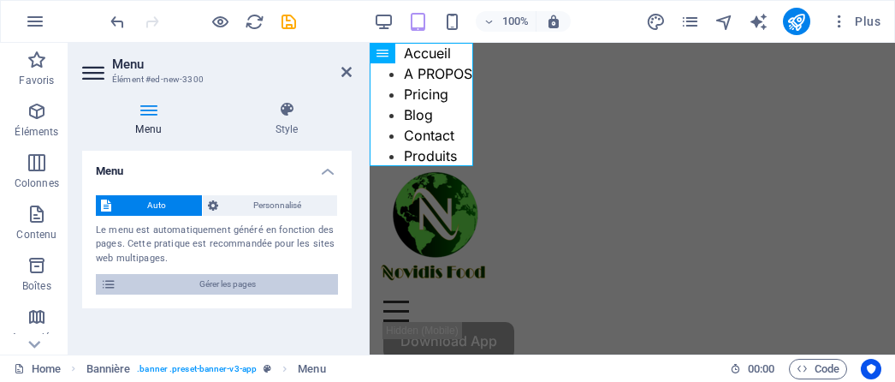
click at [241, 285] on span "Gérer les pages" at bounding box center [226, 284] width 211 height 21
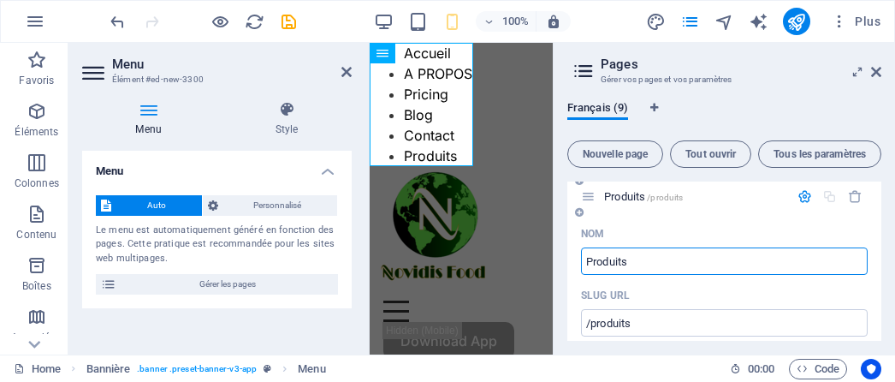
scroll to position [525, 0]
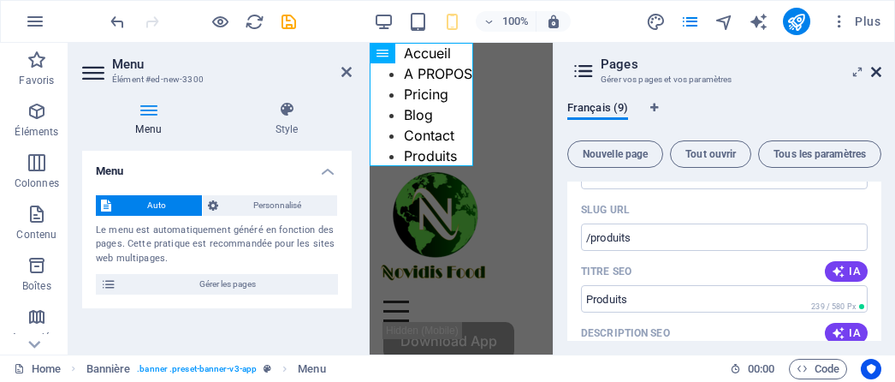
click at [879, 72] on icon at bounding box center [876, 72] width 10 height 14
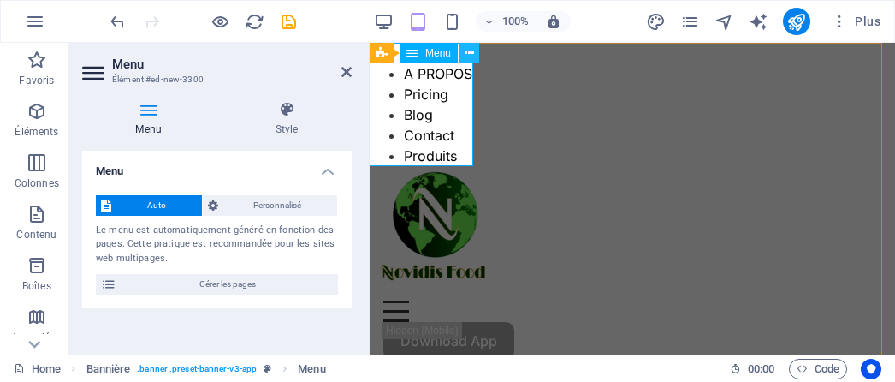
click at [475, 56] on button at bounding box center [469, 53] width 21 height 21
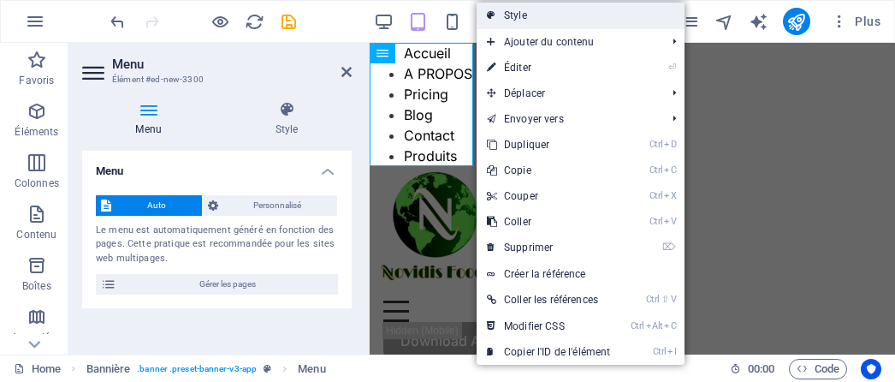
click at [513, 17] on link "Style" at bounding box center [580, 16] width 208 height 26
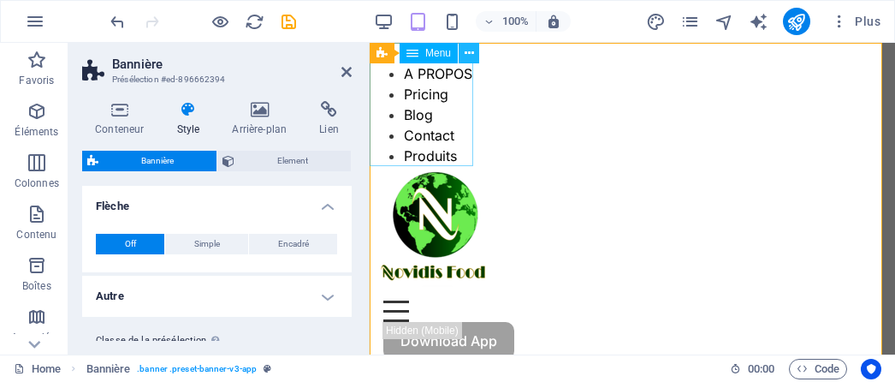
click at [474, 49] on button at bounding box center [469, 53] width 21 height 21
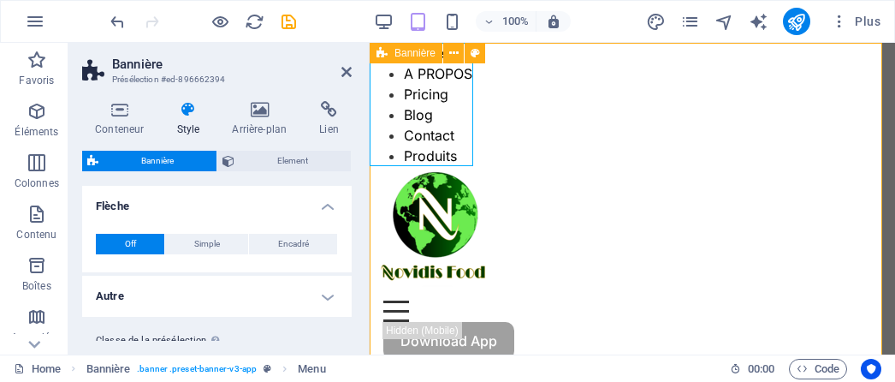
click at [481, 50] on button at bounding box center [475, 53] width 21 height 21
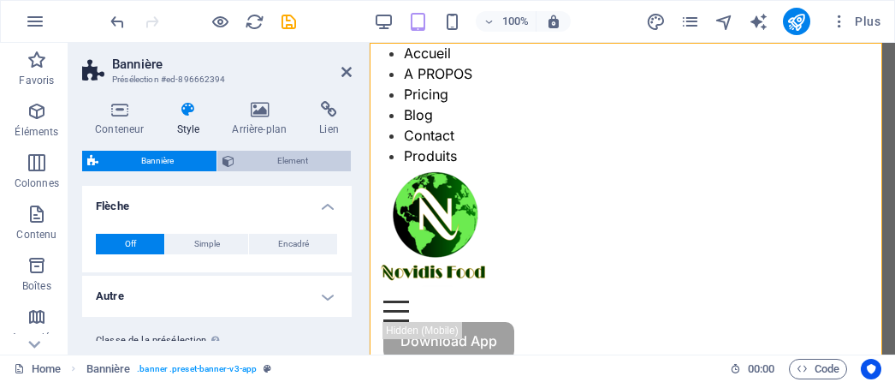
click at [263, 155] on span "Element" at bounding box center [293, 161] width 106 height 21
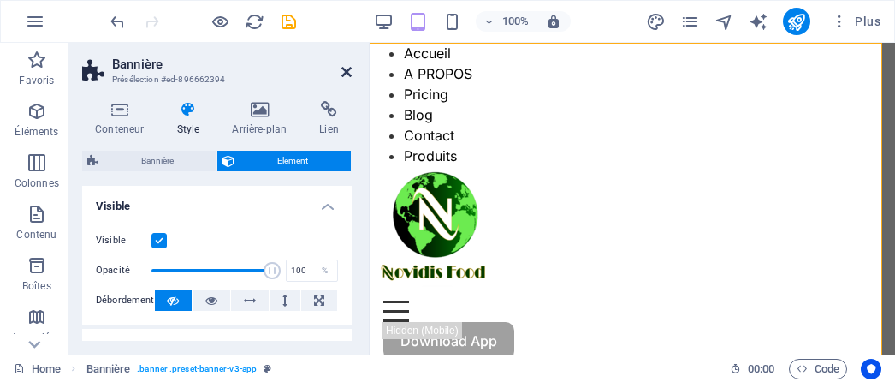
click at [349, 71] on icon at bounding box center [346, 72] width 10 height 14
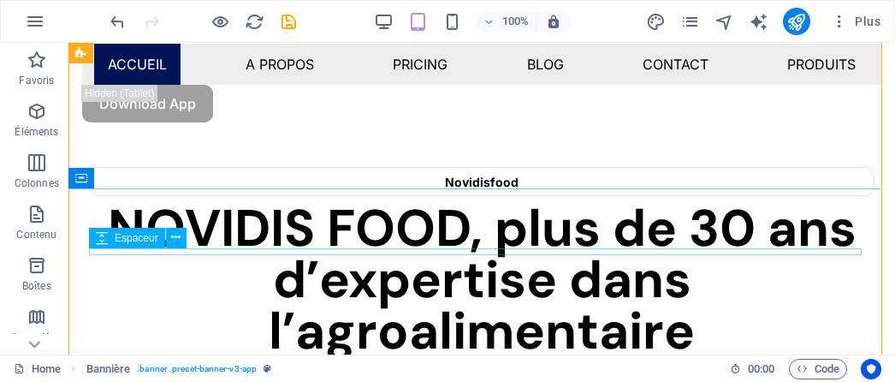
scroll to position [0, 0]
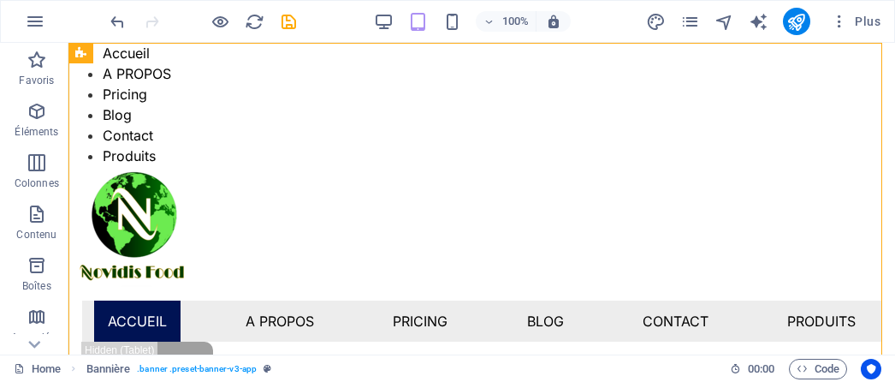
click at [702, 26] on div "Plus" at bounding box center [766, 21] width 241 height 27
click at [879, 24] on span "Plus" at bounding box center [856, 21] width 50 height 17
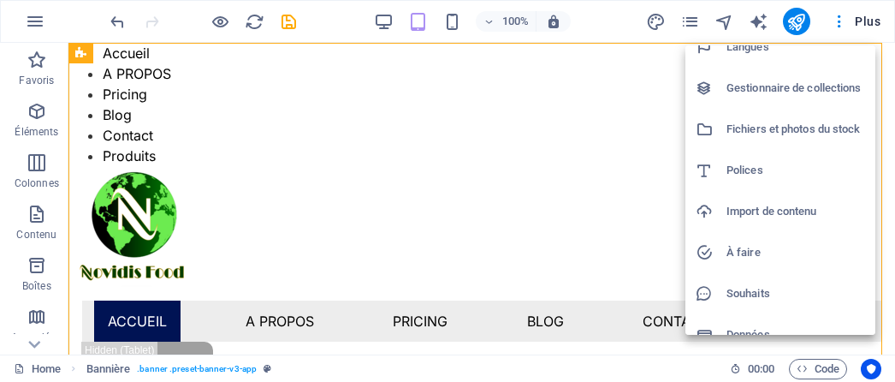
scroll to position [163, 0]
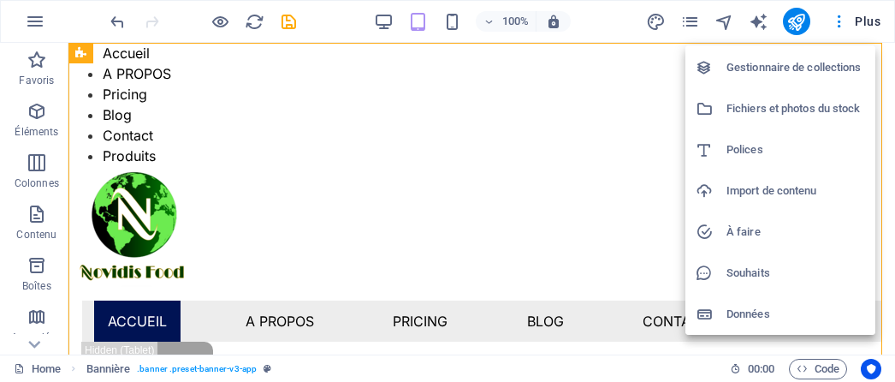
click at [775, 314] on h6 "Données" at bounding box center [795, 314] width 139 height 21
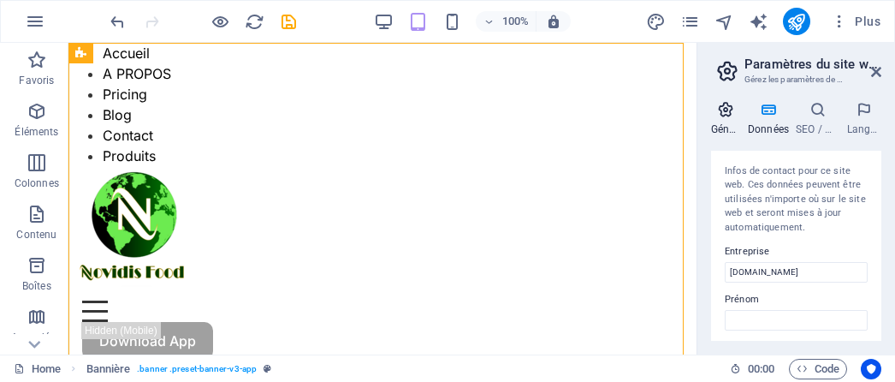
click at [724, 121] on h4 "Général" at bounding box center [729, 119] width 37 height 36
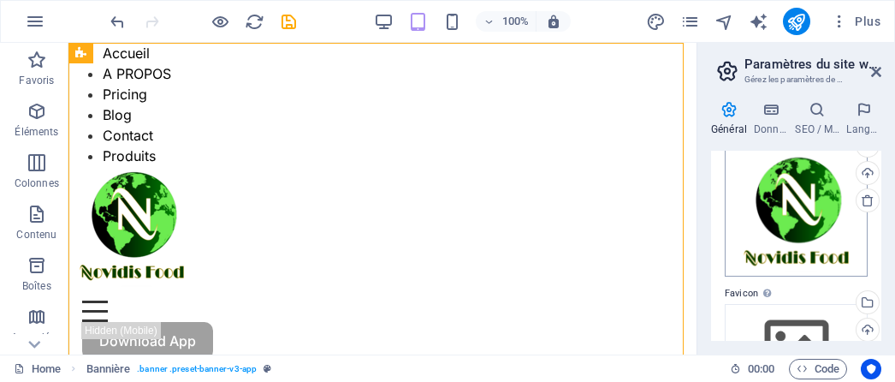
scroll to position [171, 0]
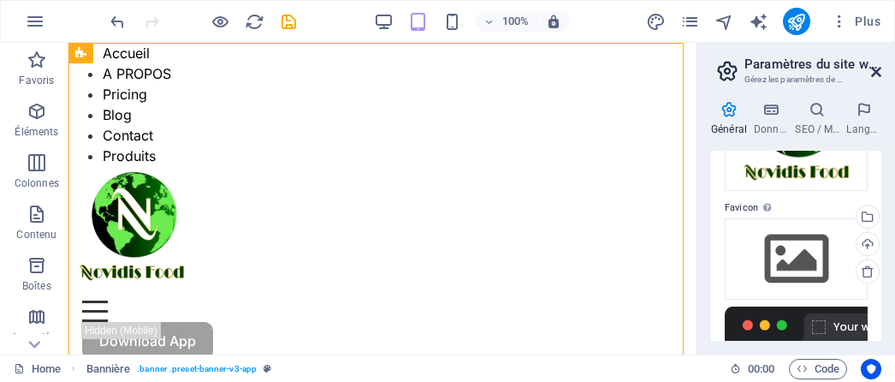
click at [874, 74] on icon at bounding box center [876, 72] width 10 height 14
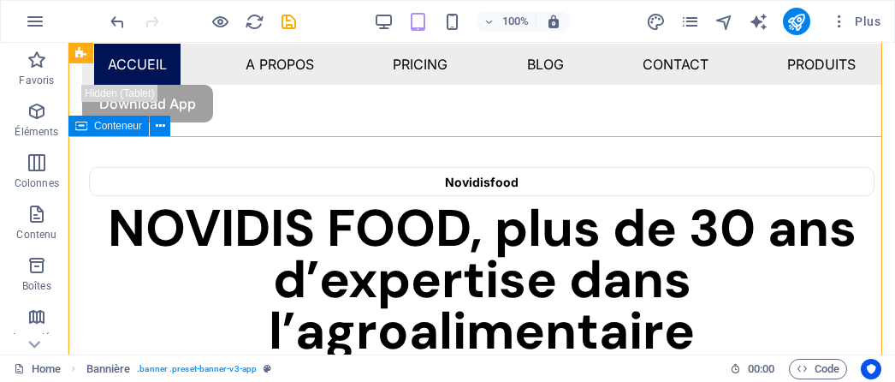
scroll to position [0, 0]
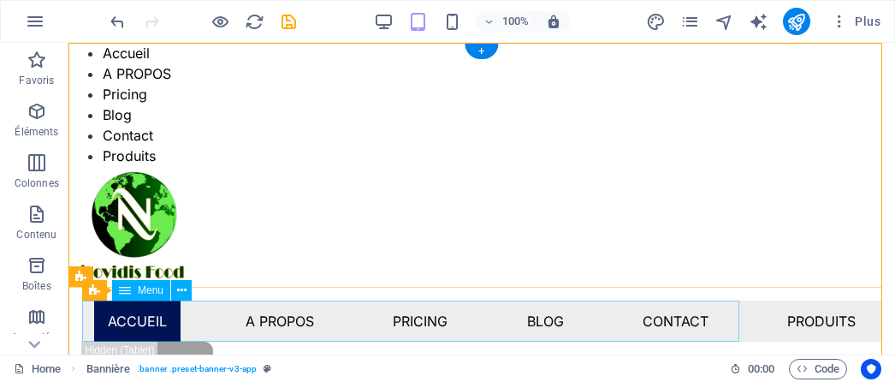
click at [251, 326] on nav "Accueil A PROPOS Pricing Blog Contact Produits" at bounding box center [481, 320] width 799 height 41
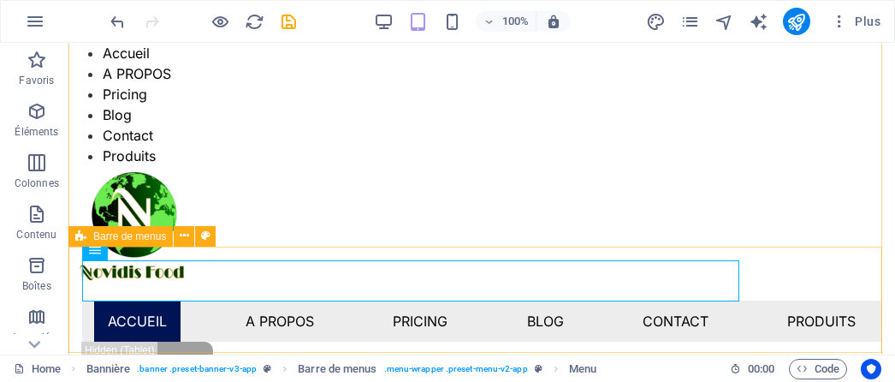
scroll to position [86, 0]
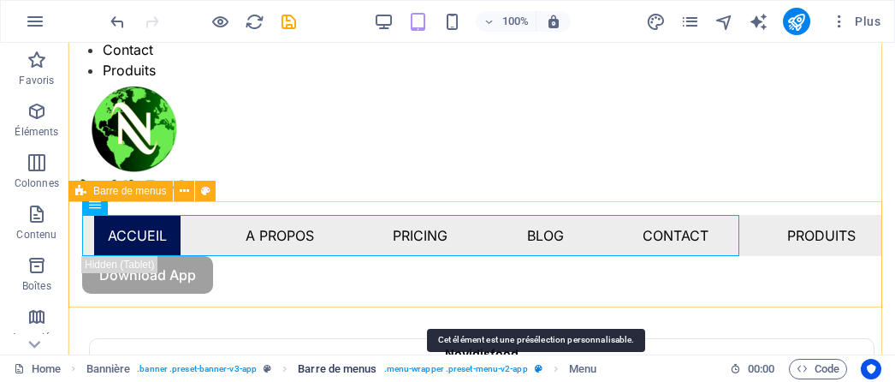
click at [540, 370] on icon "breadcrumb" at bounding box center [539, 368] width 8 height 9
select select "rem"
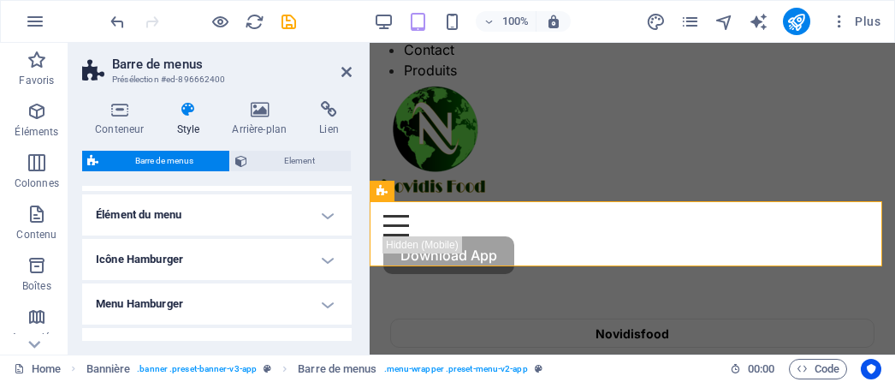
scroll to position [770, 0]
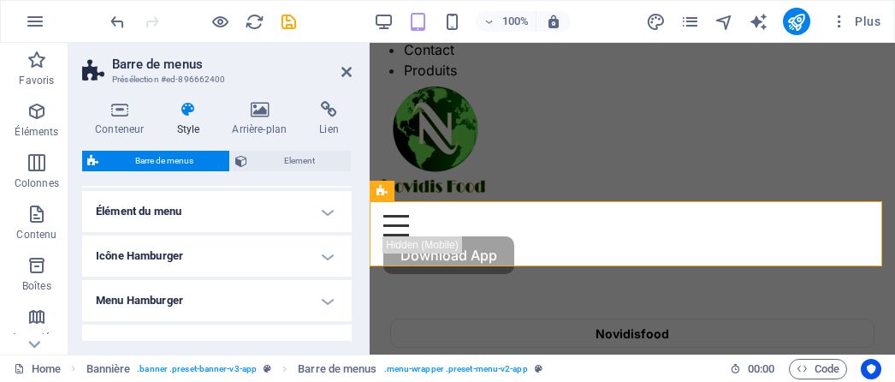
click at [328, 210] on h4 "Élément du menu" at bounding box center [216, 211] width 269 height 41
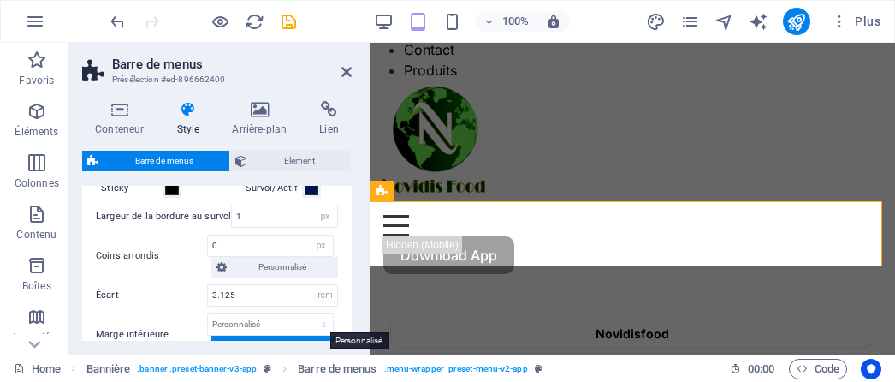
scroll to position [1027, 0]
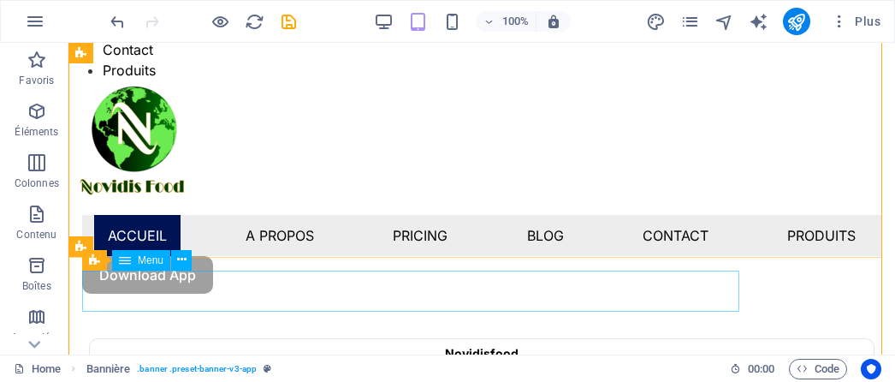
scroll to position [0, 0]
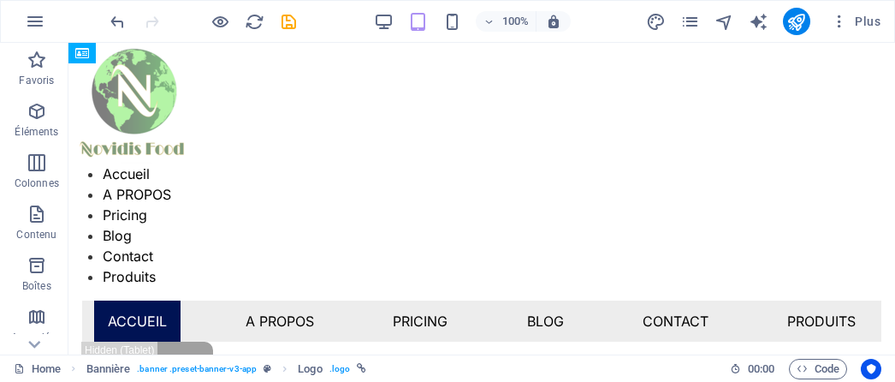
drag, startPoint x: 106, startPoint y: 158, endPoint x: 101, endPoint y: 52, distance: 106.2
click at [101, 52] on div "Logo" at bounding box center [87, 53] width 39 height 21
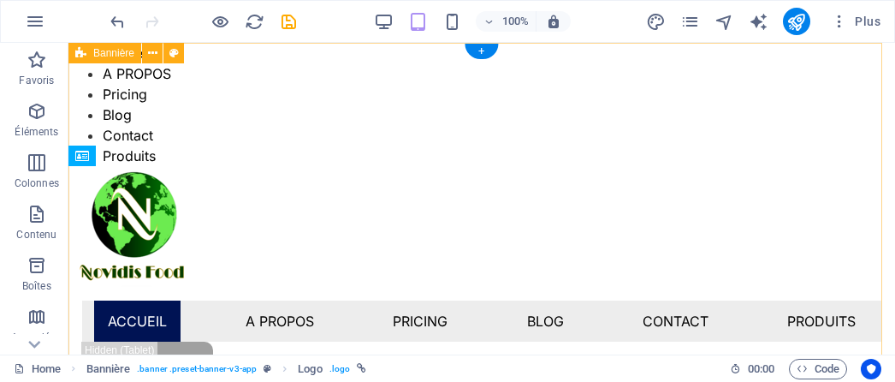
scroll to position [86, 0]
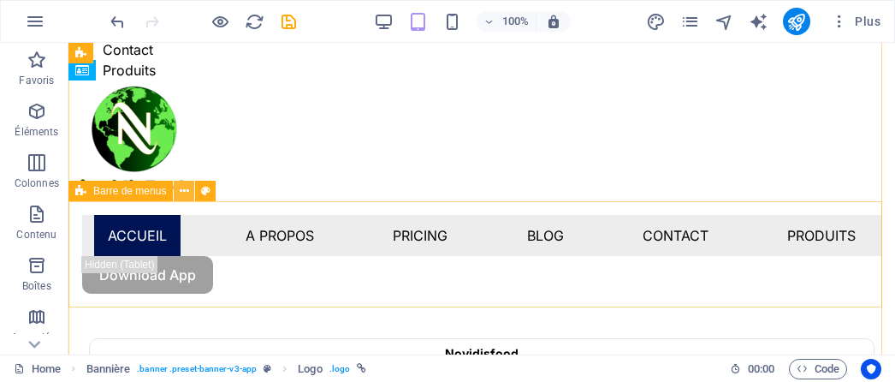
click at [186, 189] on icon at bounding box center [184, 191] width 9 height 18
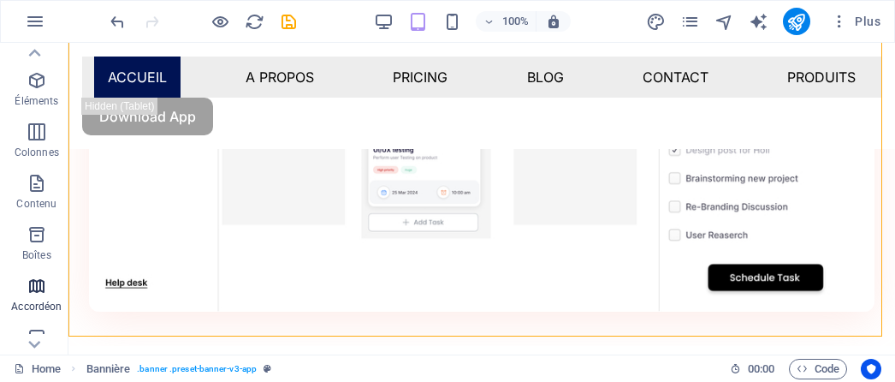
scroll to position [0, 0]
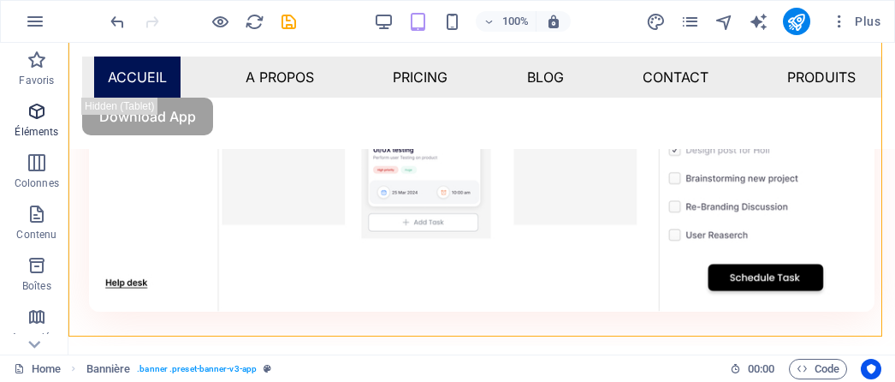
click at [27, 106] on icon "button" at bounding box center [37, 111] width 21 height 21
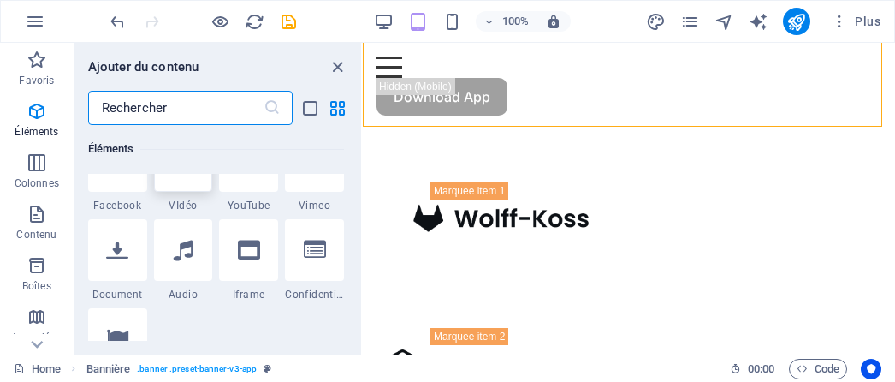
scroll to position [610, 0]
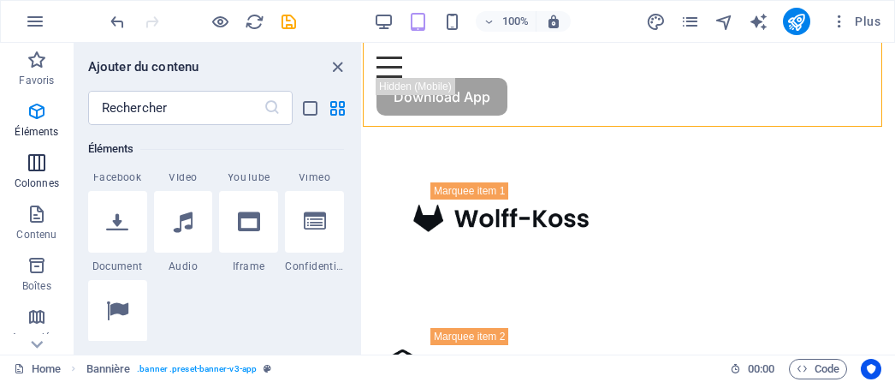
click at [38, 177] on p "Colonnes" at bounding box center [37, 183] width 44 height 14
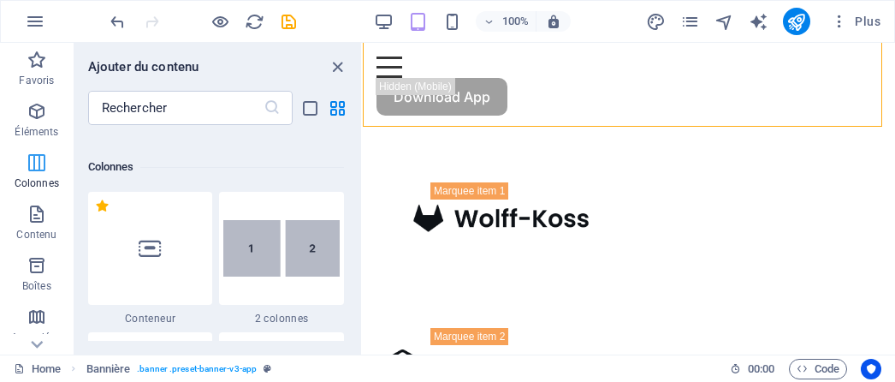
scroll to position [847, 0]
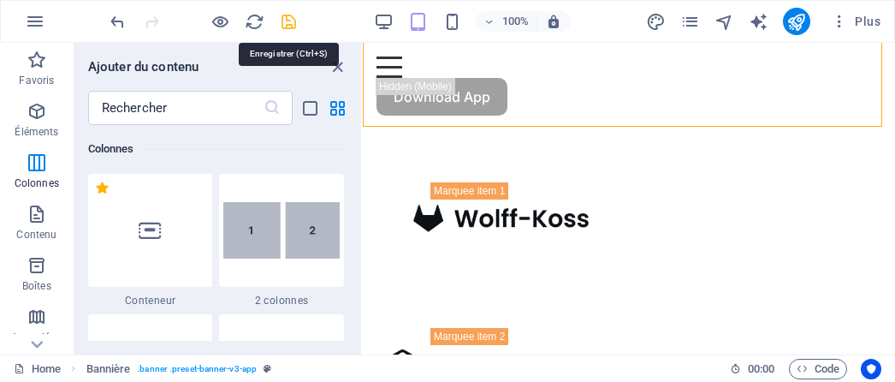
click at [291, 21] on icon "save" at bounding box center [289, 22] width 20 height 20
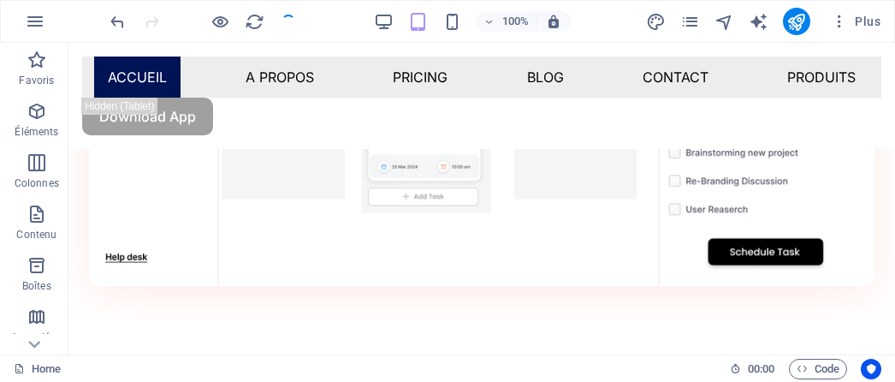
scroll to position [1027, 0]
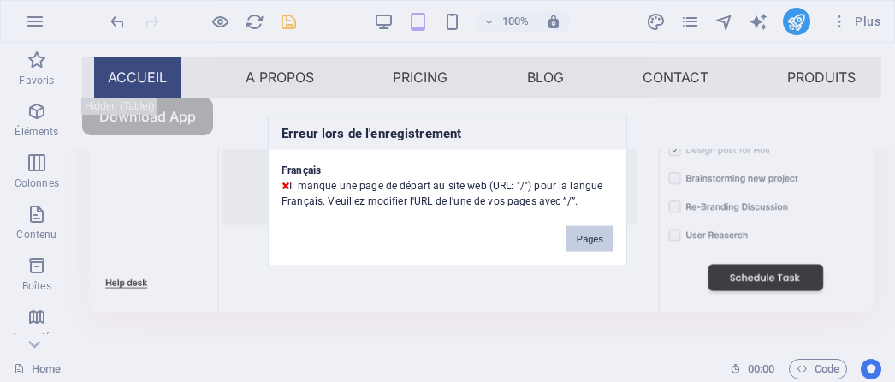
click at [578, 243] on button "Pages" at bounding box center [589, 239] width 47 height 26
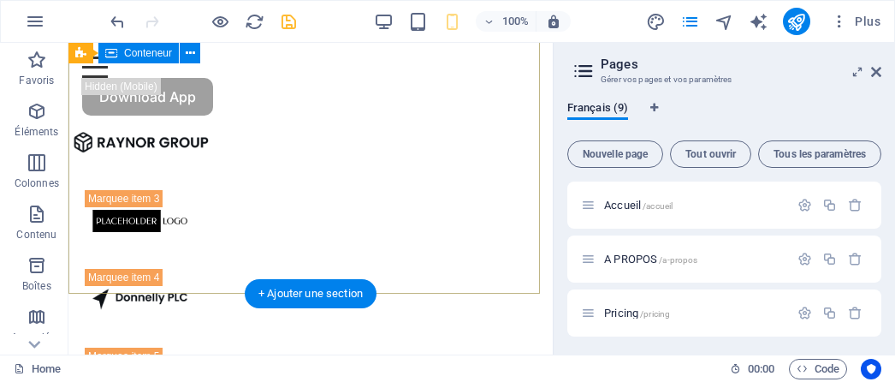
scroll to position [440, 0]
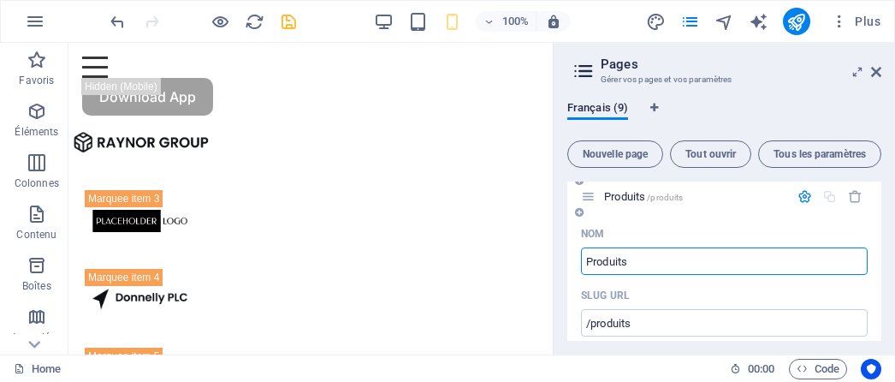
click at [659, 260] on input "Produits" at bounding box center [724, 260] width 287 height 27
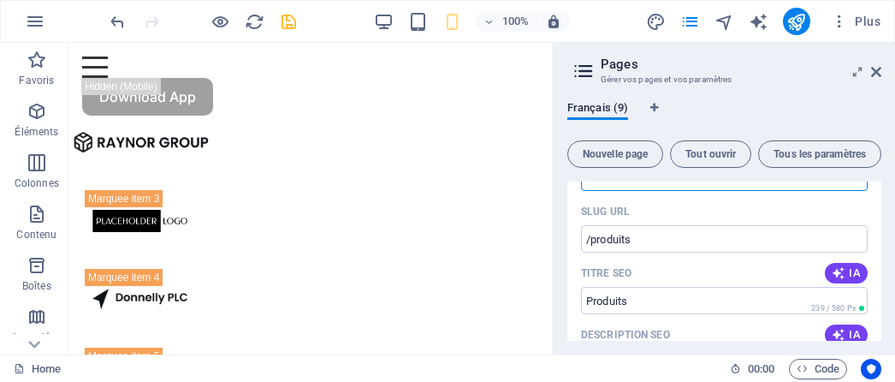
scroll to position [525, 0]
click at [872, 71] on icon at bounding box center [876, 72] width 10 height 14
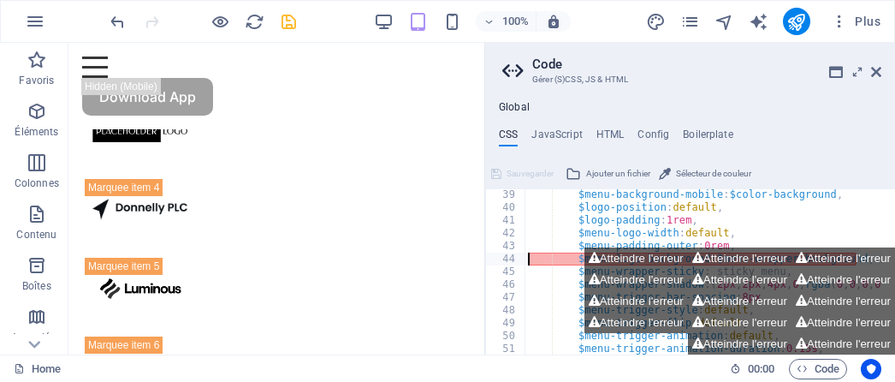
scroll to position [985, 0]
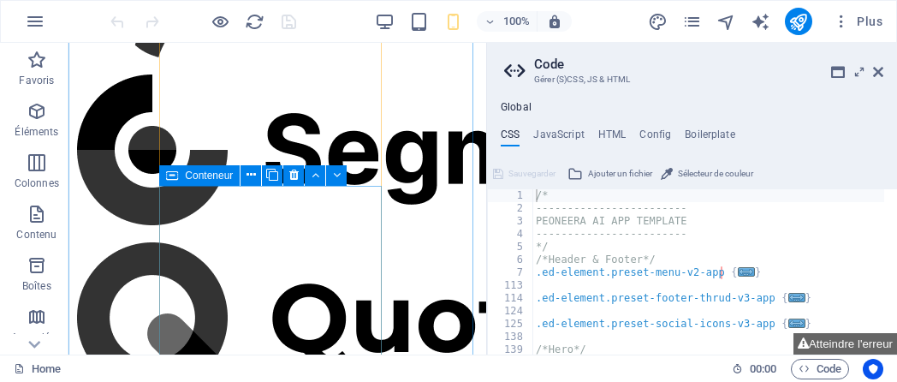
scroll to position [1615, 0]
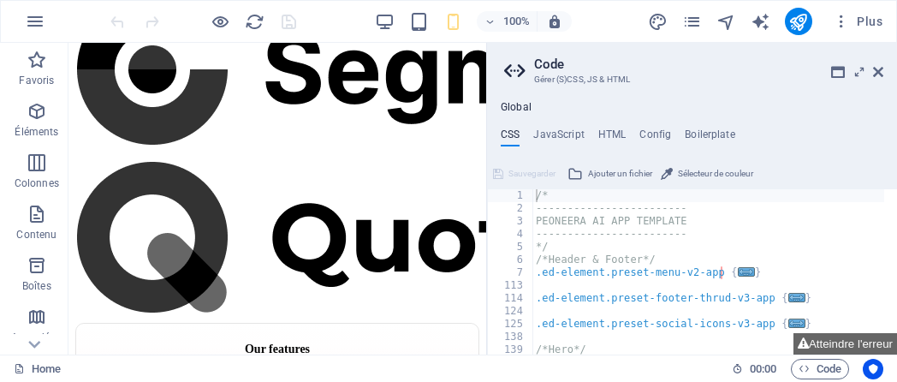
type textarea "/*"
click at [883, 73] on aside "Code Gérer (S)CSS, JS & HTML Global CSS JavaScript HTML Config Boilerplate /* 1…" at bounding box center [691, 198] width 411 height 311
click at [880, 70] on icon at bounding box center [878, 72] width 10 height 14
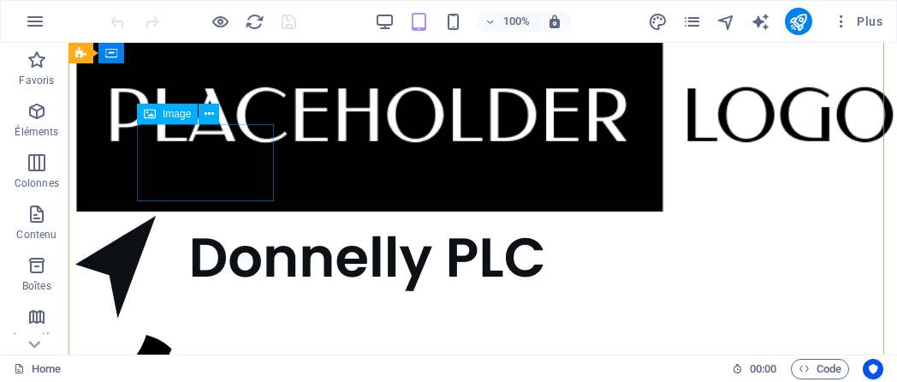
scroll to position [1790, 0]
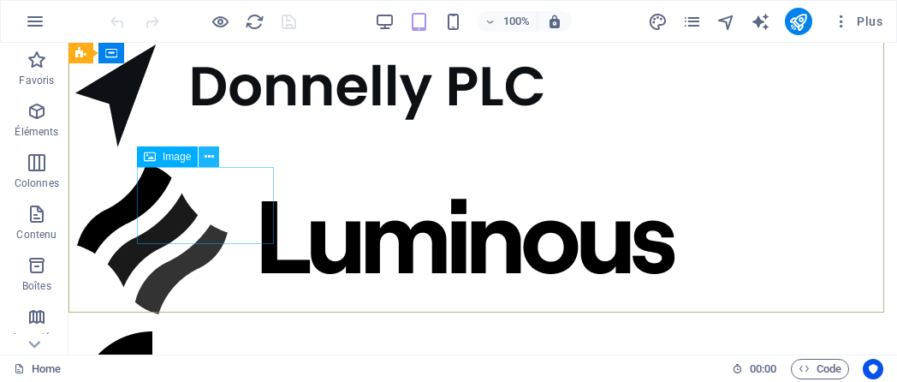
click at [210, 148] on icon at bounding box center [208, 157] width 9 height 18
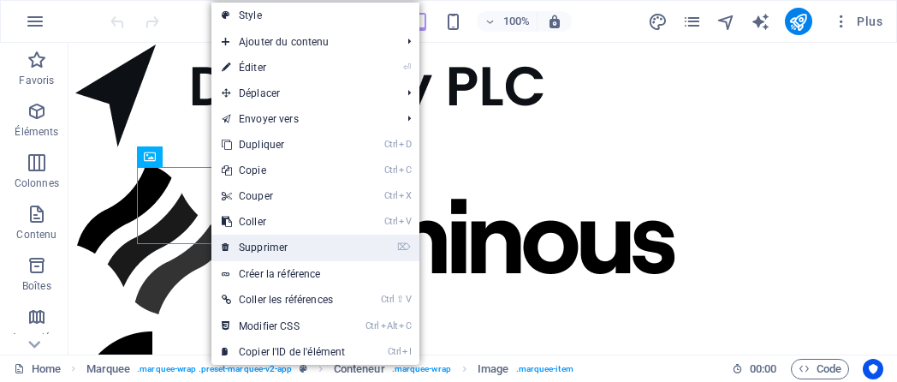
click at [281, 247] on link "⌦ Supprimer" at bounding box center [283, 247] width 144 height 26
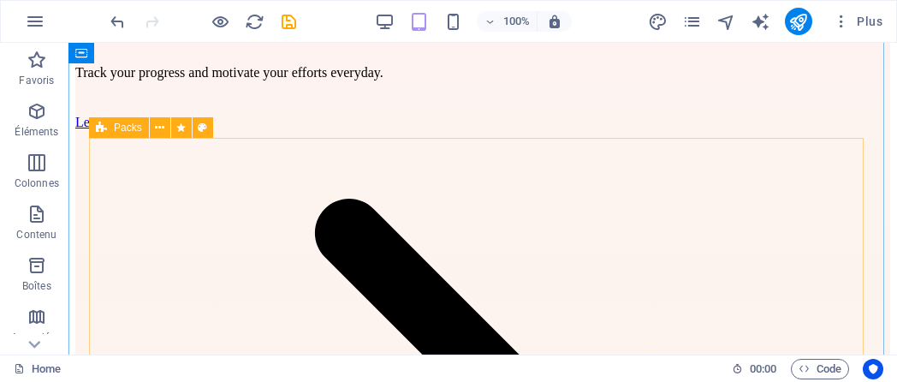
scroll to position [2645, 0]
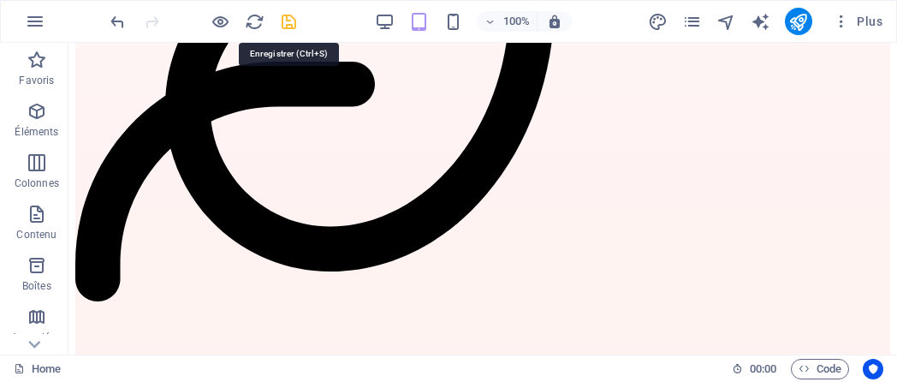
click at [287, 25] on icon "save" at bounding box center [289, 22] width 20 height 20
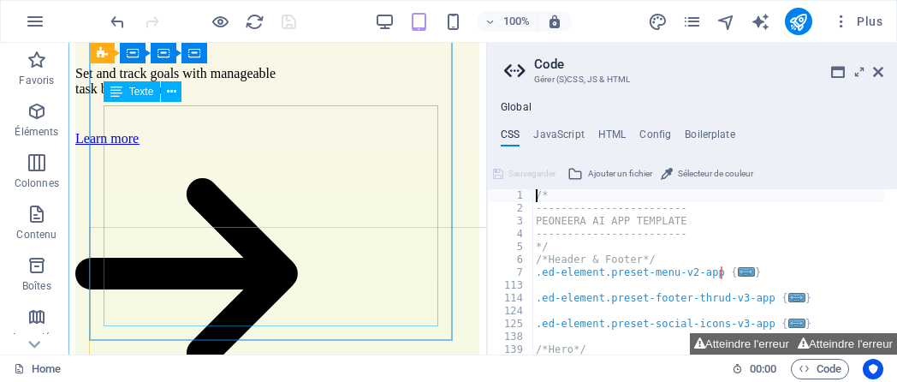
scroll to position [2898, 0]
